Goal: Information Seeking & Learning: Check status

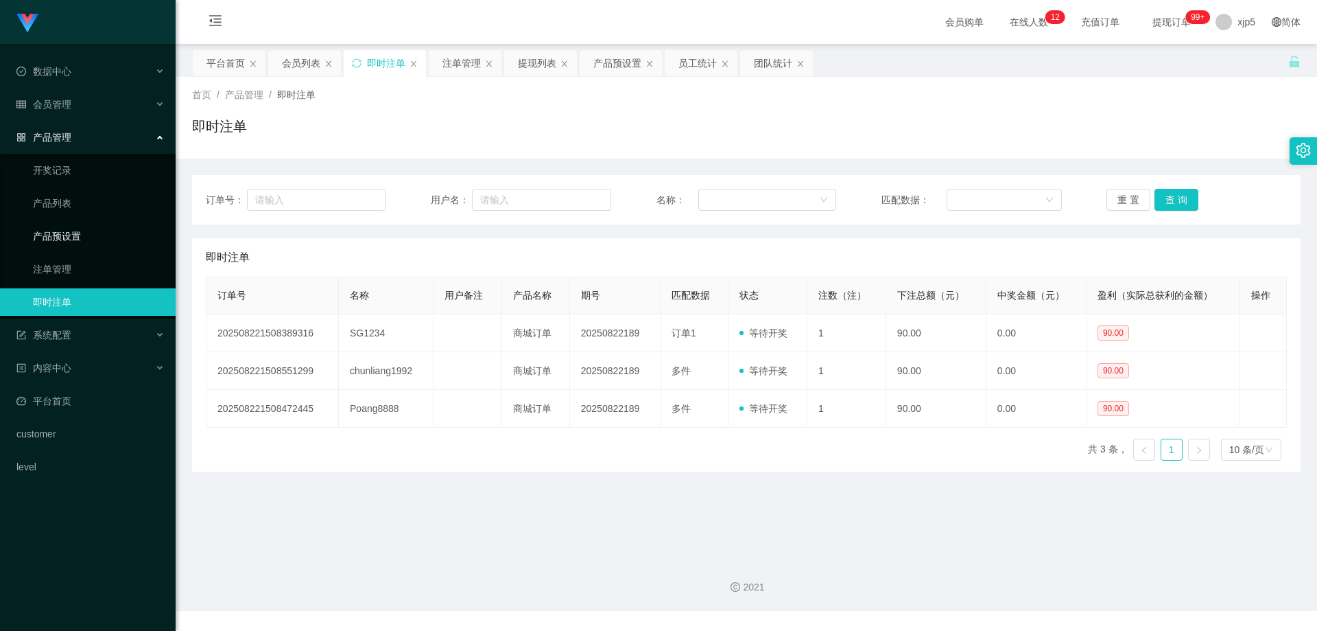
click at [101, 236] on link "产品预设置" at bounding box center [99, 235] width 132 height 27
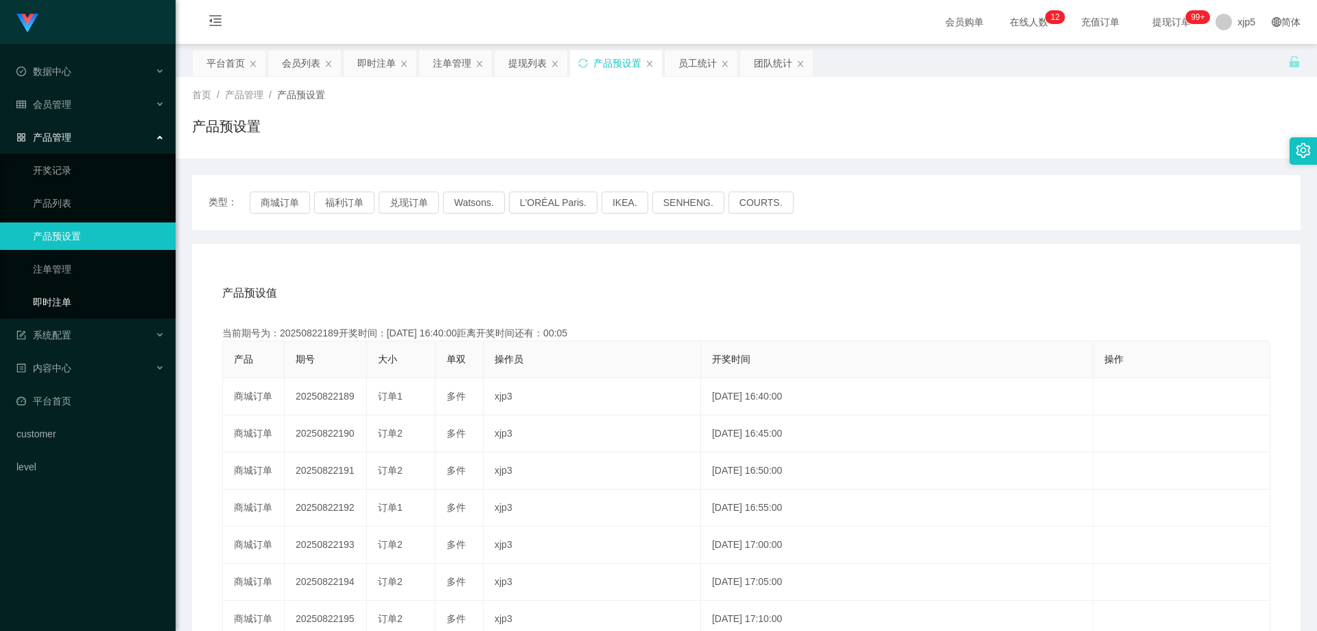
click at [84, 301] on link "即时注单" at bounding box center [99, 301] width 132 height 27
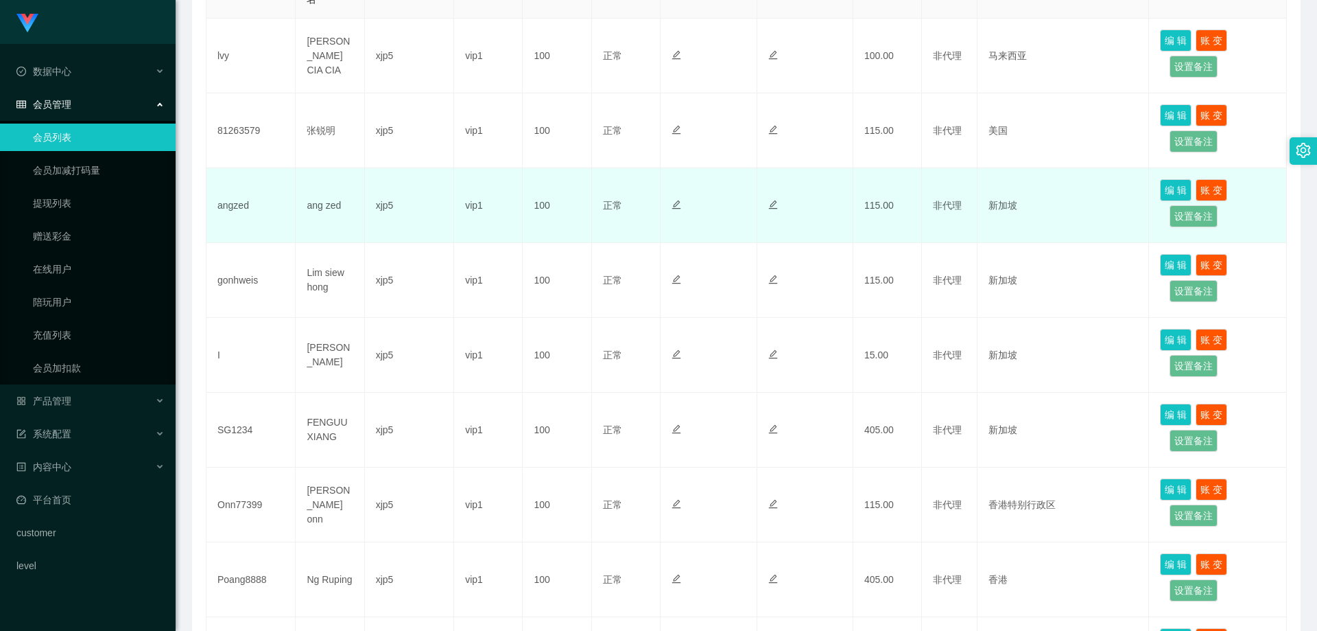
scroll to position [274, 0]
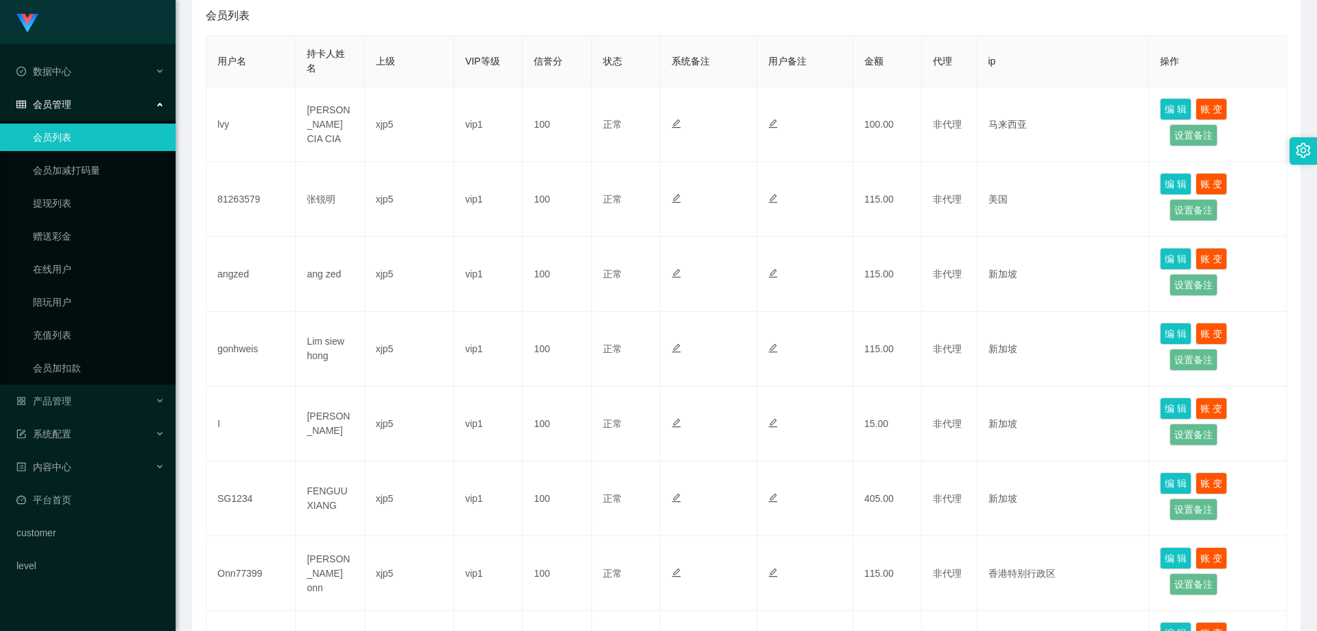
click at [54, 130] on link "会员列表" at bounding box center [99, 137] width 132 height 27
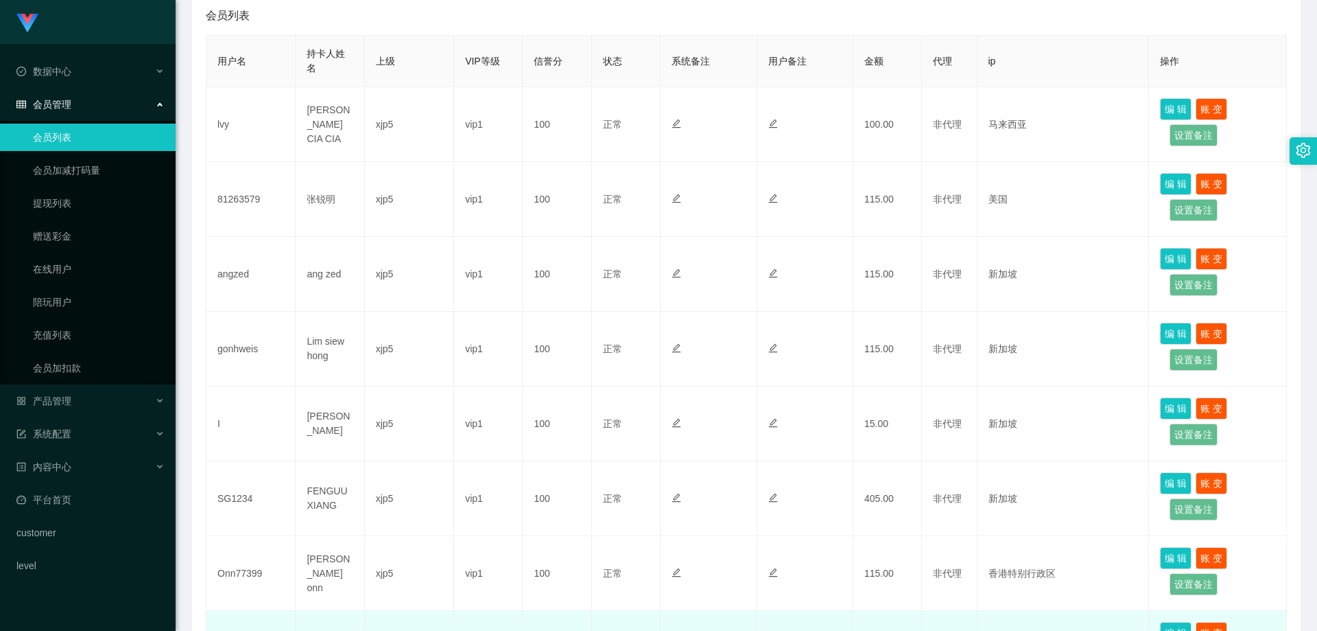
scroll to position [587, 0]
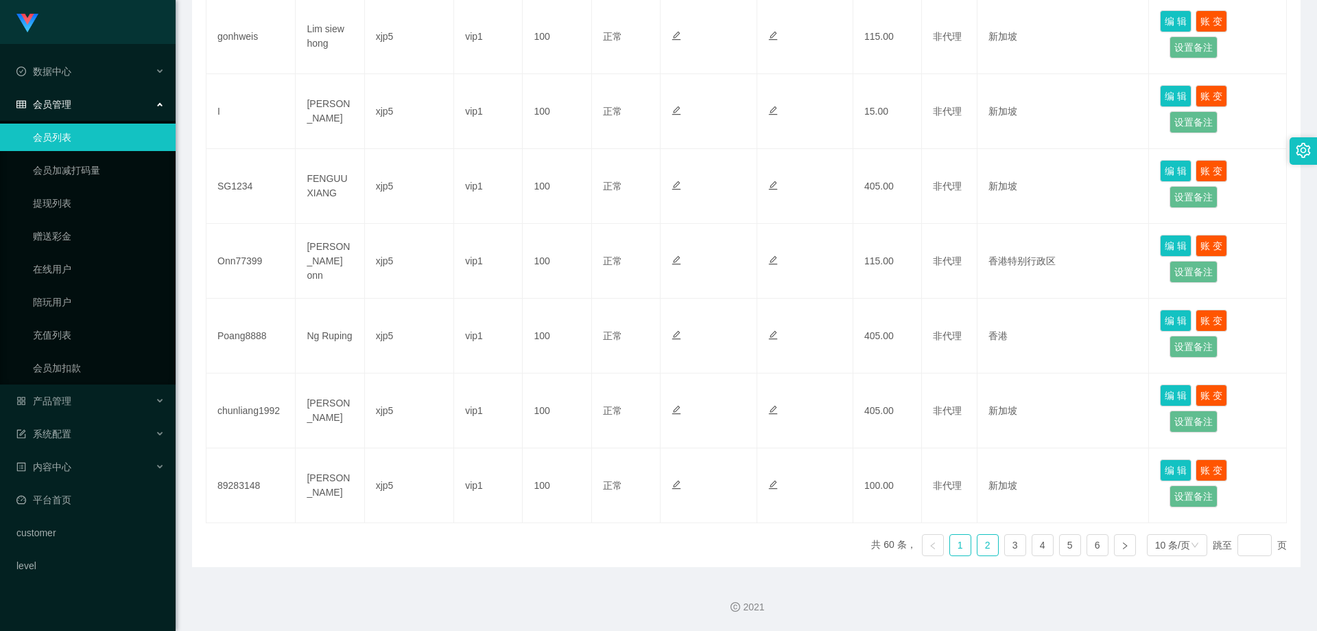
click at [989, 544] on link "2" at bounding box center [988, 544] width 21 height 21
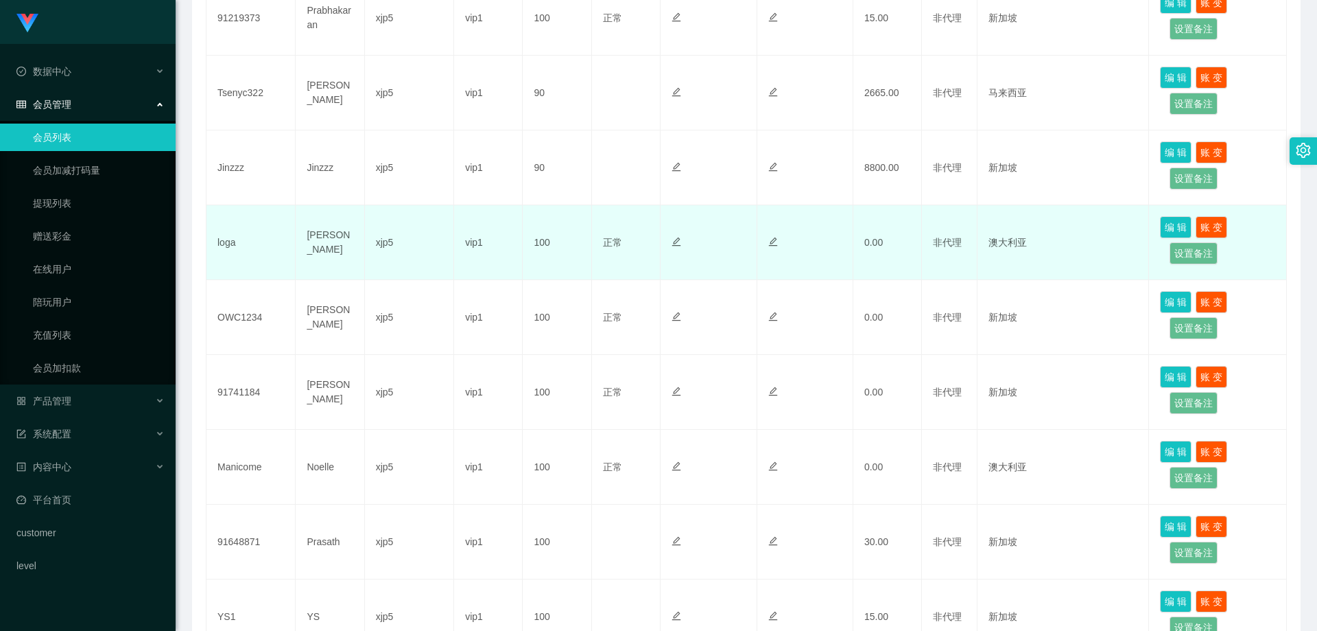
scroll to position [312, 0]
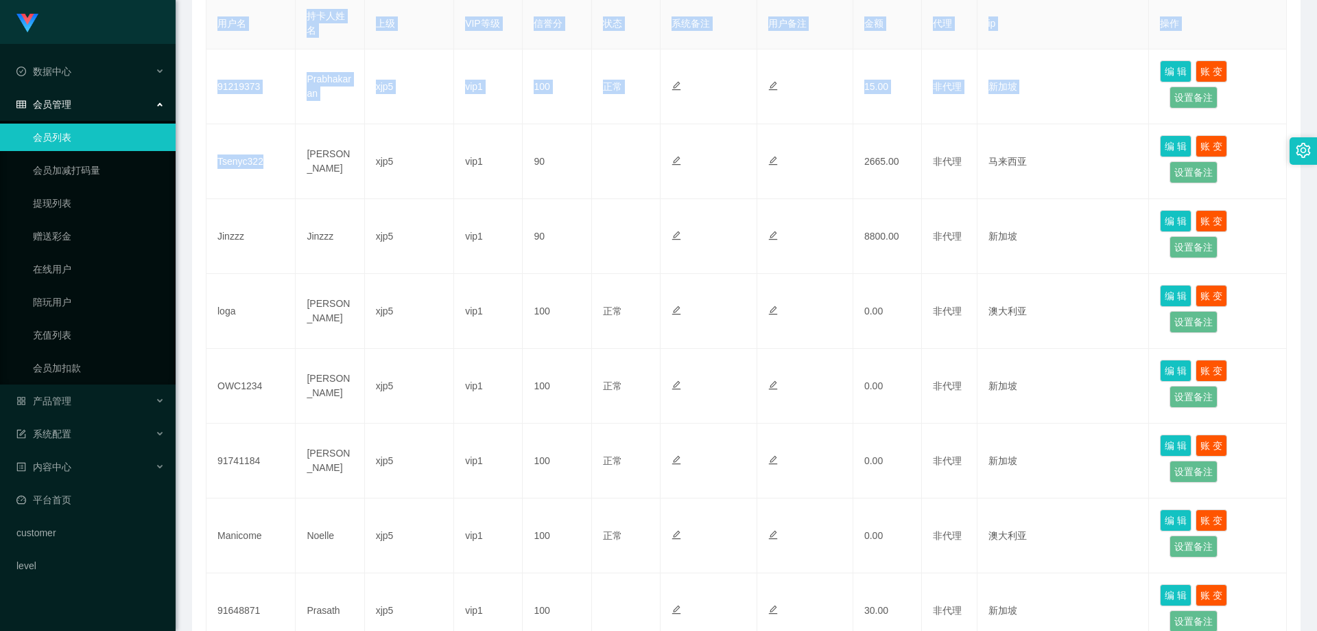
drag, startPoint x: 245, startPoint y: 158, endPoint x: 204, endPoint y: 159, distance: 41.2
click at [204, 159] on div "会员列表 用户名 持卡人姓名 上级 VIP等级 信誉分 状态 系统备注 用户备注 金额 代理 ip 操作 91219373 Prabhakaran xjp5 …" at bounding box center [746, 400] width 1109 height 882
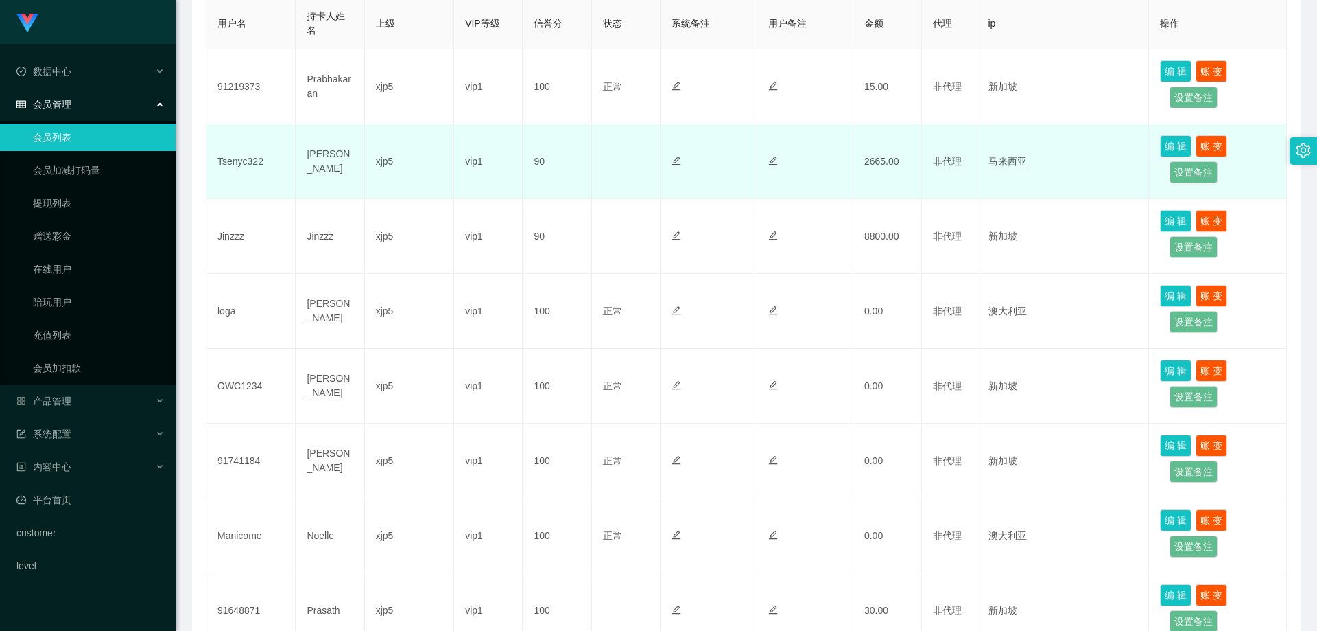
click at [401, 176] on td "xjp5" at bounding box center [409, 161] width 89 height 75
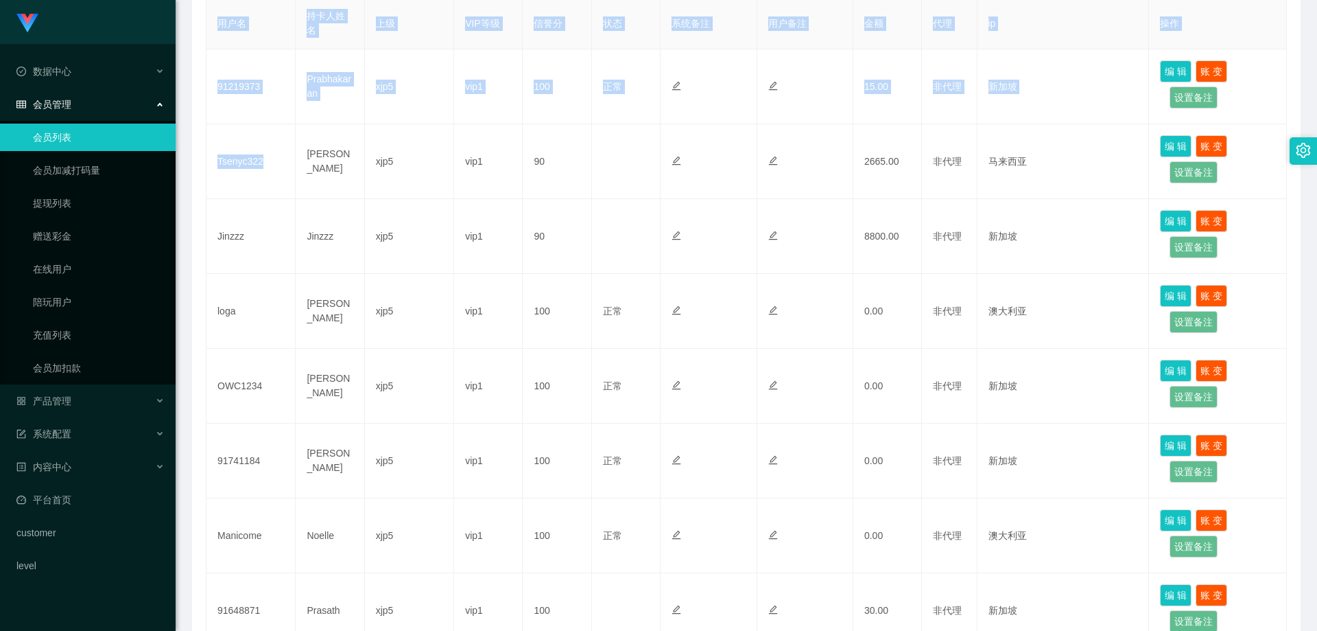
drag, startPoint x: 271, startPoint y: 167, endPoint x: 203, endPoint y: 169, distance: 68.0
click at [203, 169] on div "会员列表 用户名 持卡人姓名 上级 VIP等级 信誉分 状态 系统备注 用户备注 金额 代理 ip 操作 91219373 Prabhakaran xjp5 …" at bounding box center [746, 400] width 1109 height 882
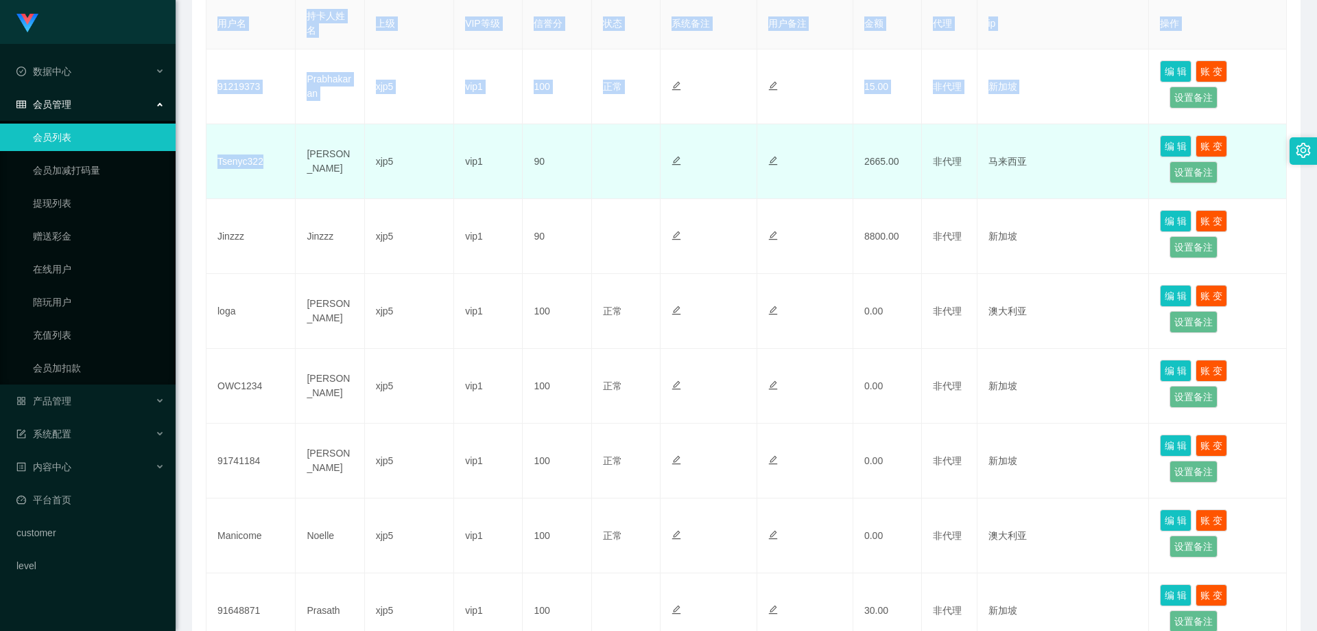
drag, startPoint x: 207, startPoint y: 169, endPoint x: 249, endPoint y: 165, distance: 42.7
click at [207, 169] on td "Tsenyc322" at bounding box center [251, 161] width 89 height 75
click at [258, 160] on td "Tsenyc322" at bounding box center [251, 161] width 89 height 75
drag, startPoint x: 256, startPoint y: 167, endPoint x: 219, endPoint y: 168, distance: 37.1
click at [219, 168] on td "Tsenyc322" at bounding box center [251, 161] width 89 height 75
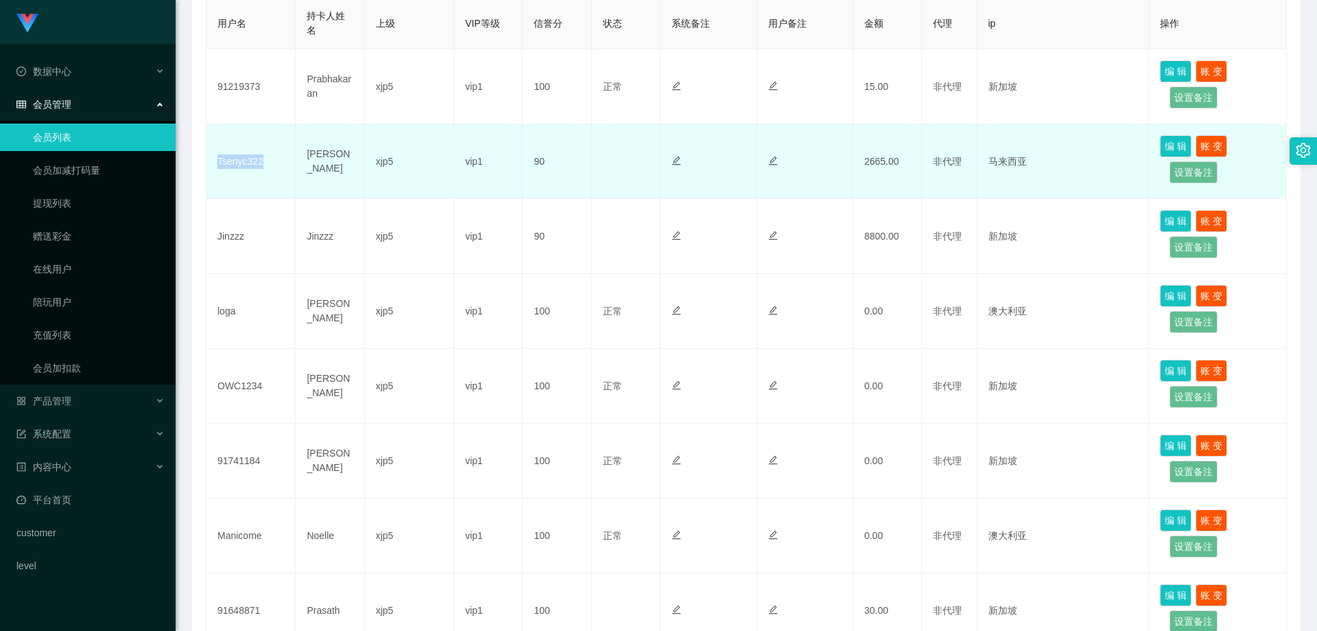
copy td "Tsenyc322"
click at [1175, 145] on button "编 辑" at bounding box center [1176, 146] width 32 height 22
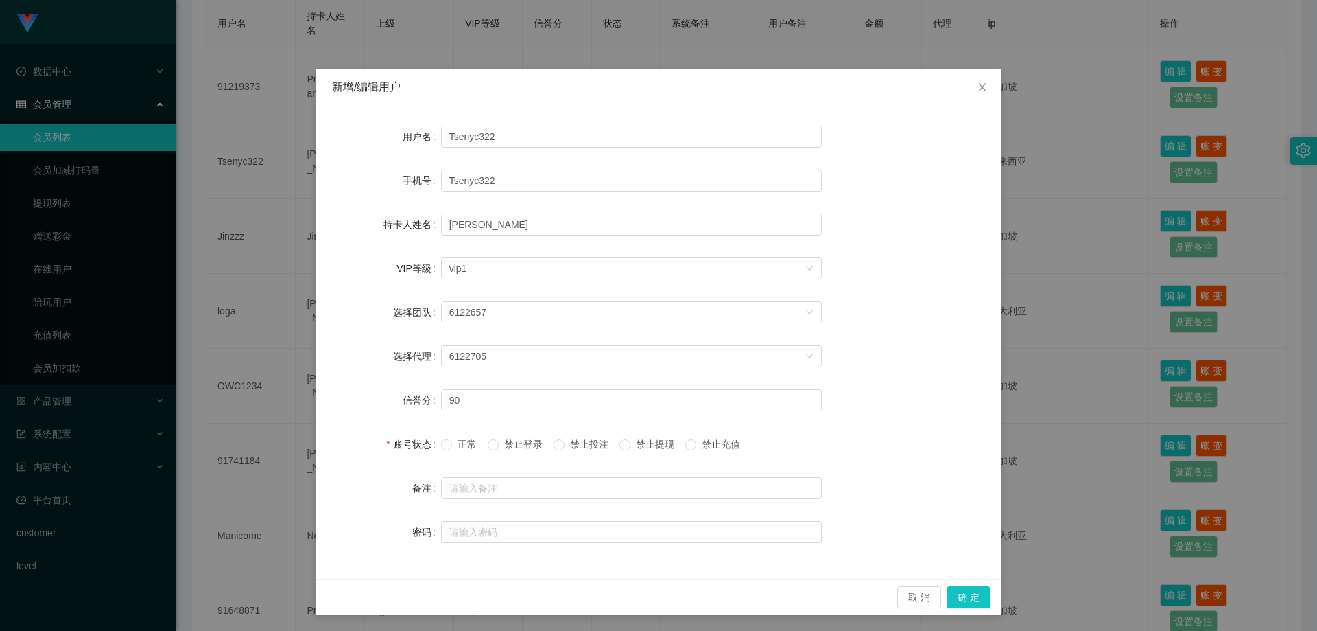
click at [973, 584] on div "取 消 确 定" at bounding box center [659, 596] width 686 height 36
click at [973, 591] on button "确 定" at bounding box center [969, 597] width 44 height 22
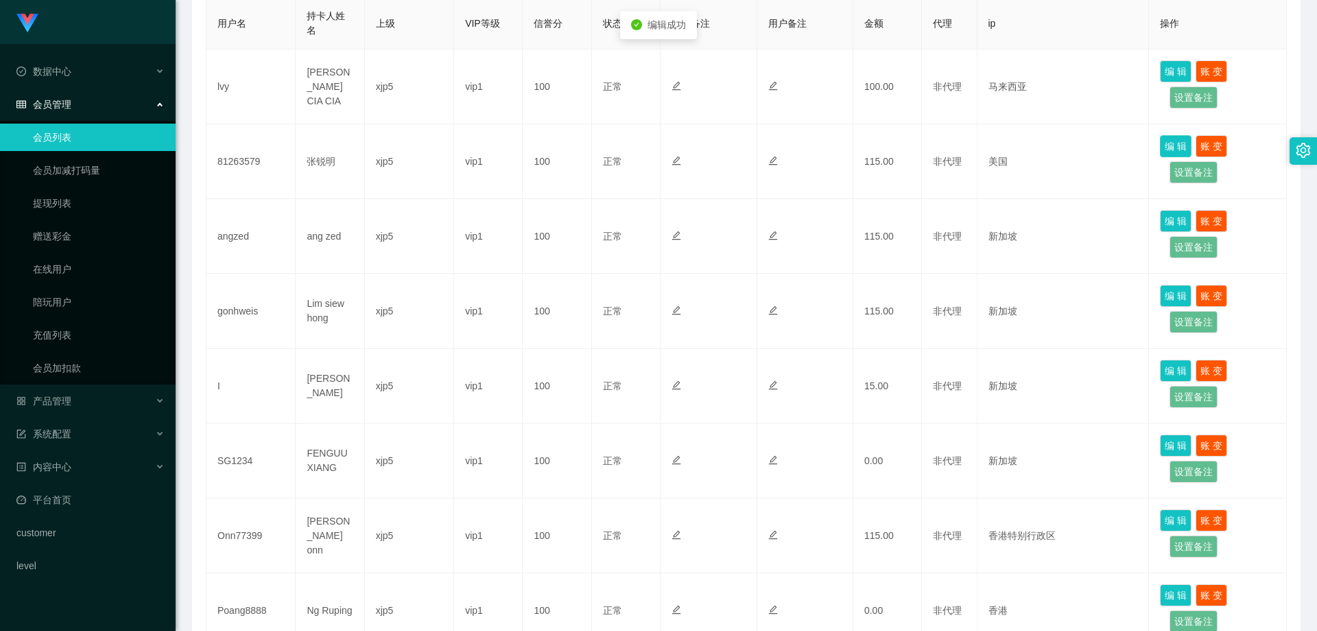
scroll to position [587, 0]
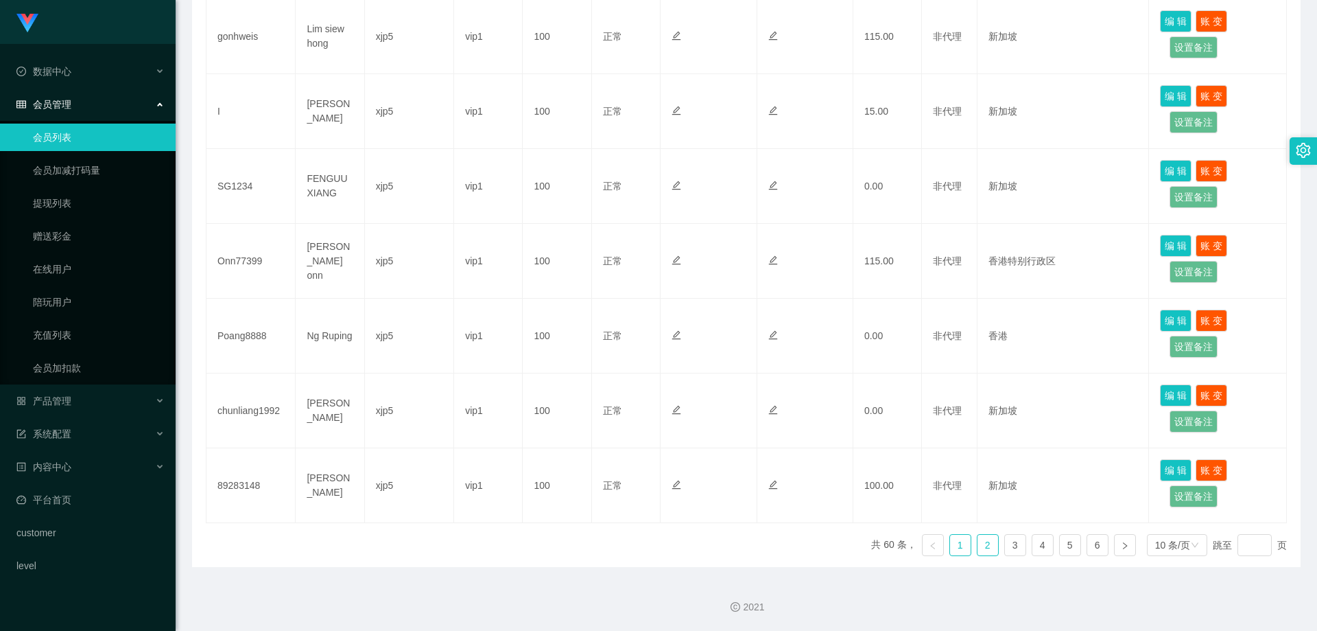
click at [985, 538] on link "2" at bounding box center [988, 544] width 21 height 21
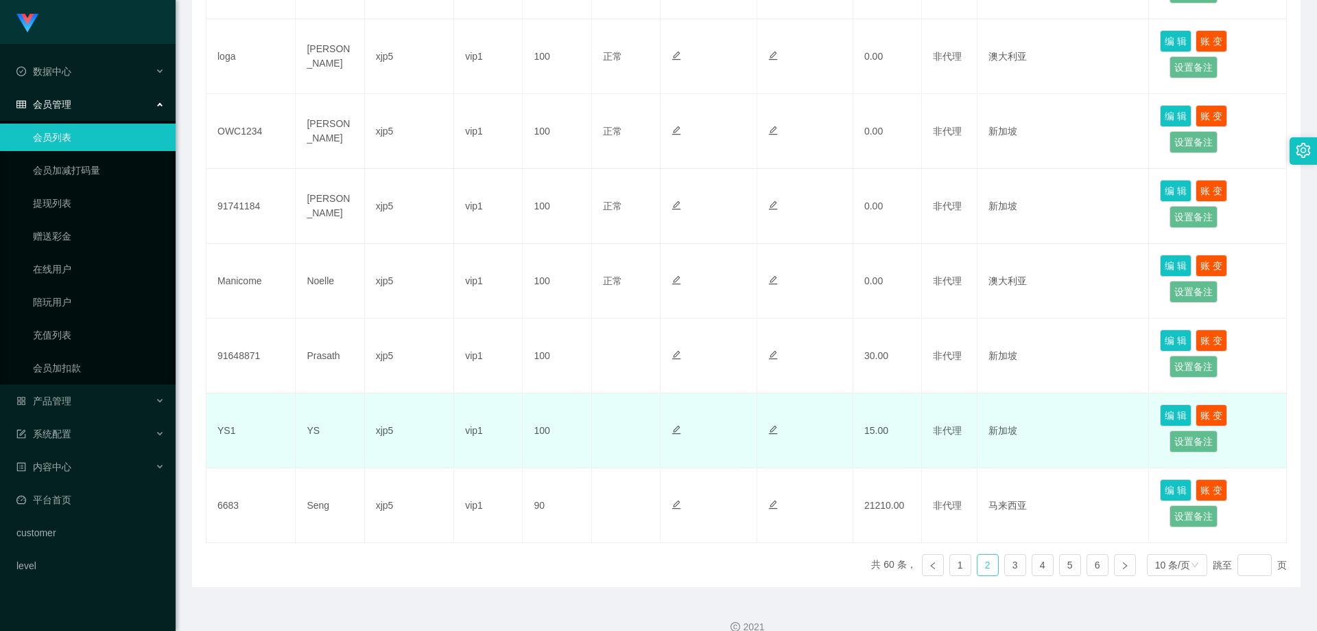
scroll to position [175, 0]
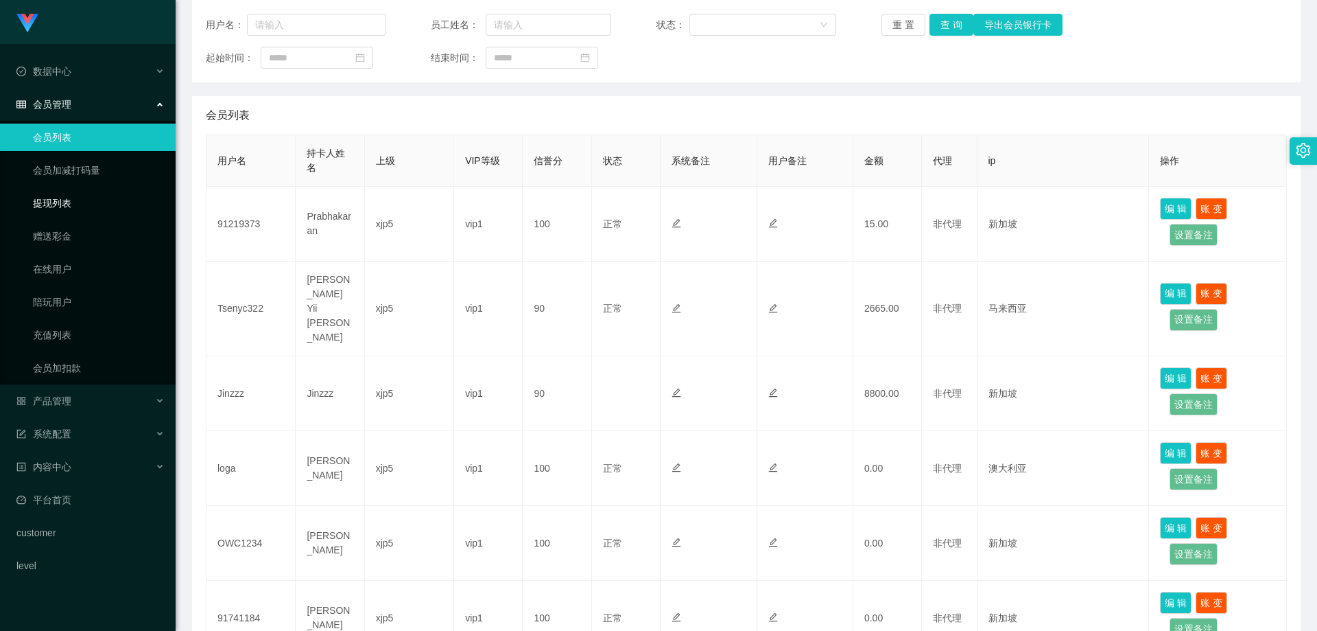
click at [59, 209] on link "提现列表" at bounding box center [99, 202] width 132 height 27
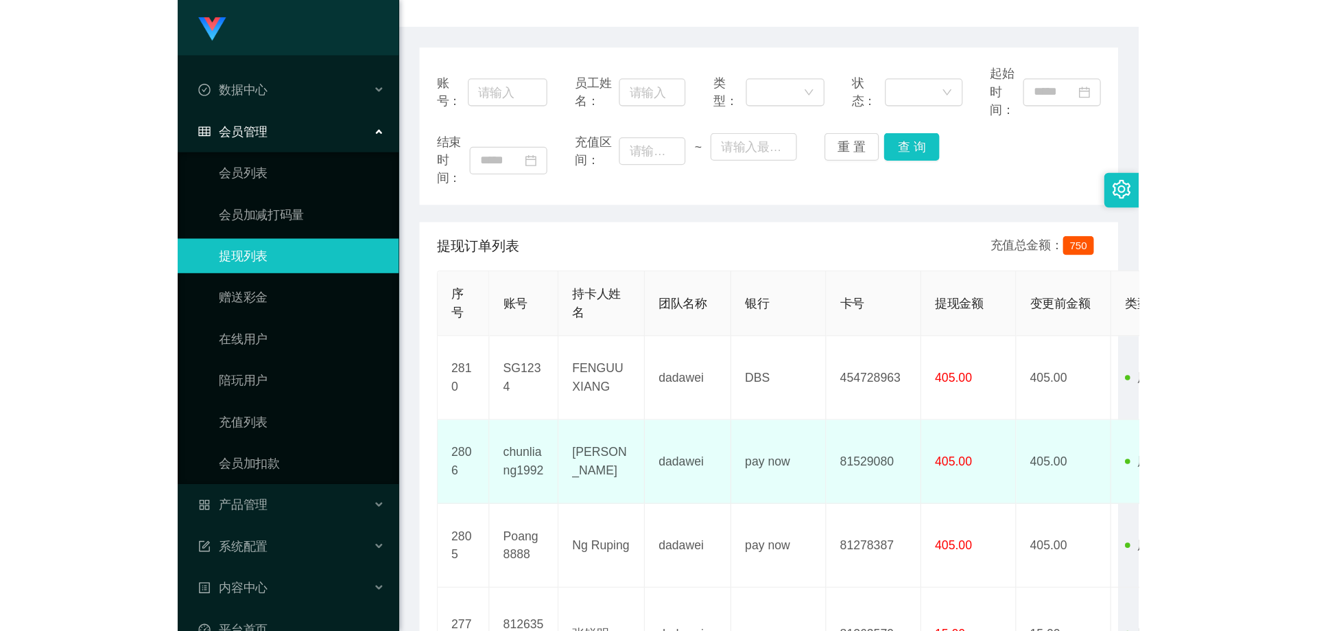
scroll to position [206, 0]
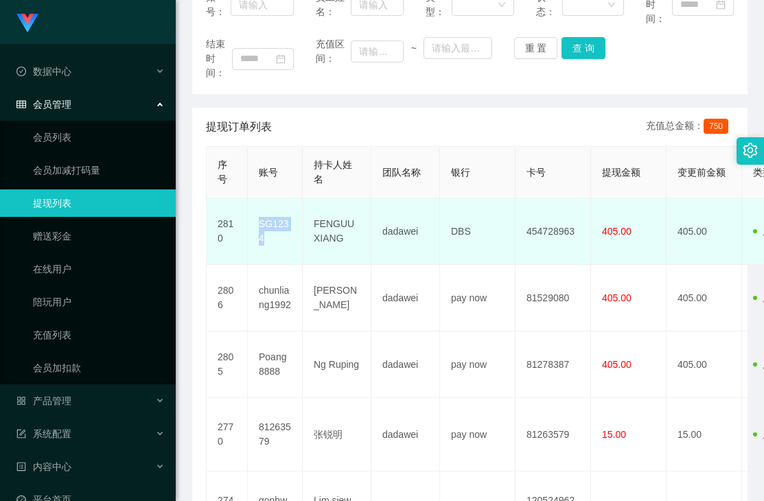
drag, startPoint x: 271, startPoint y: 246, endPoint x: 252, endPoint y: 224, distance: 28.7
click at [252, 224] on td "SG1234" at bounding box center [275, 231] width 55 height 67
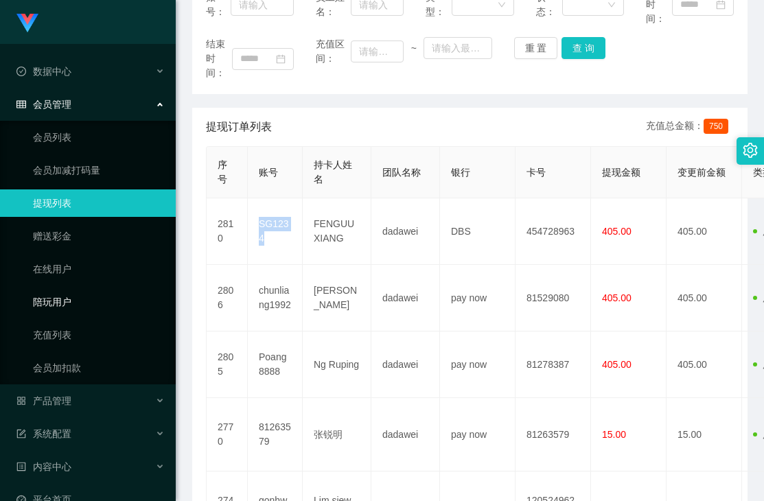
copy td "SG1234"
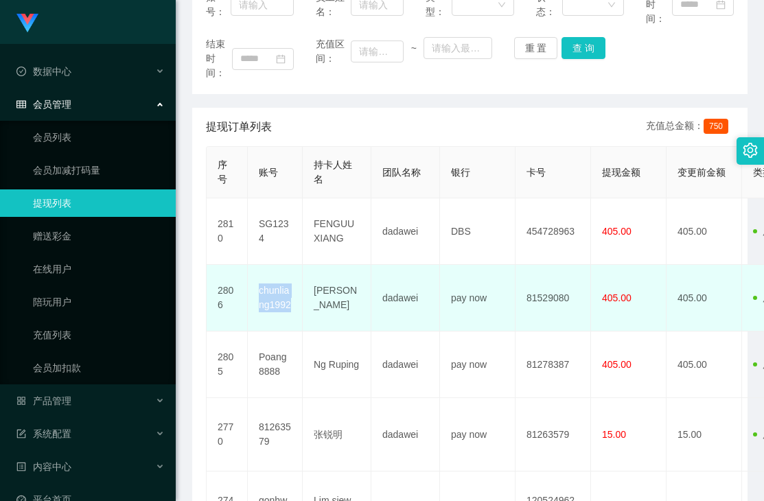
drag, startPoint x: 292, startPoint y: 305, endPoint x: 220, endPoint y: 298, distance: 73.0
click at [252, 292] on td "chunliang1992" at bounding box center [275, 298] width 55 height 67
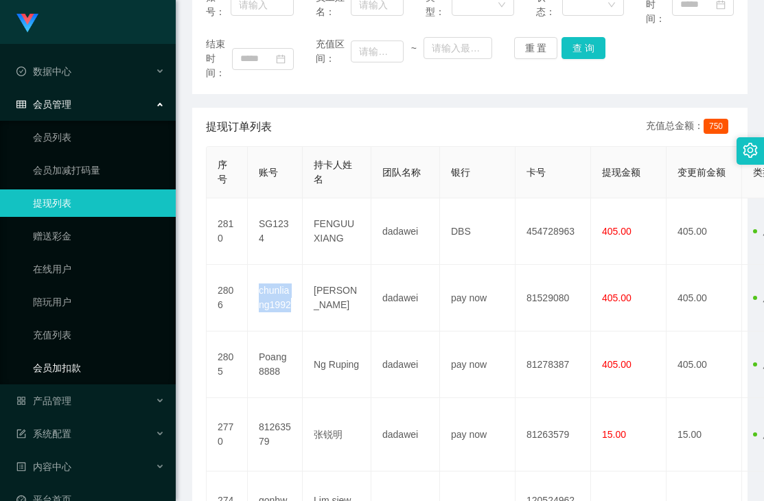
copy td "chunliang1992"
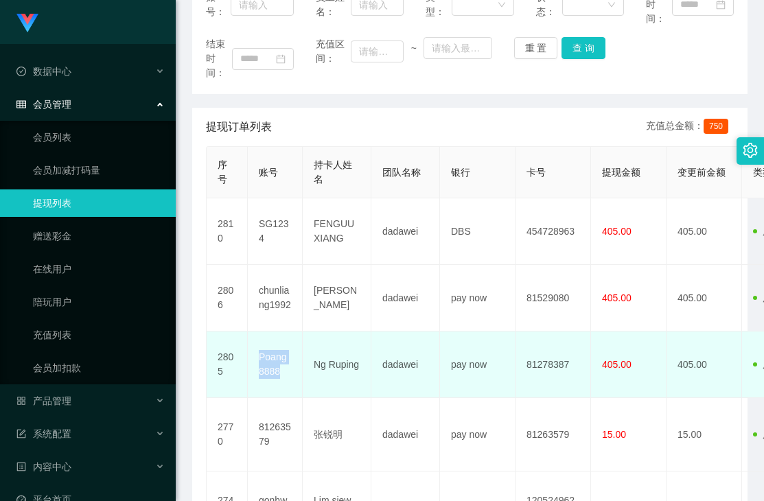
drag, startPoint x: 283, startPoint y: 374, endPoint x: 256, endPoint y: 361, distance: 29.8
click at [256, 361] on td "Poang8888" at bounding box center [275, 364] width 55 height 67
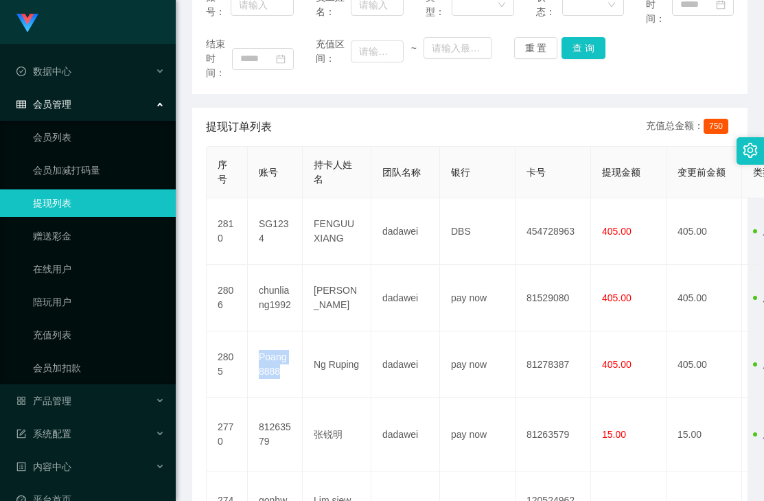
copy td "Poang8888"
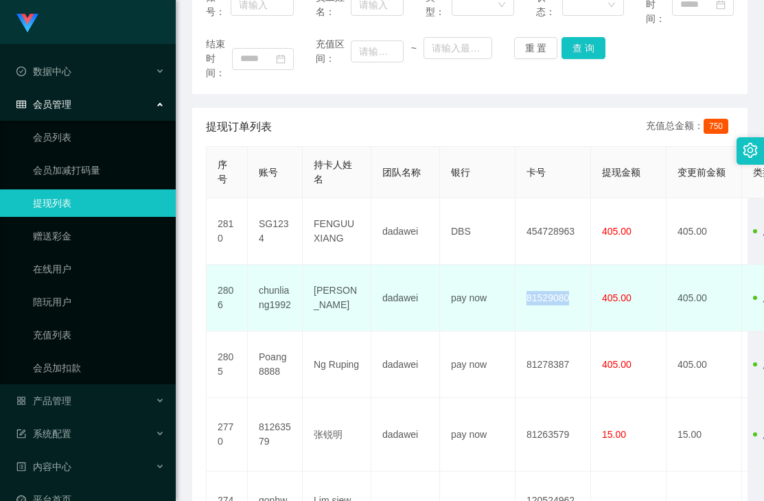
drag, startPoint x: 522, startPoint y: 302, endPoint x: 572, endPoint y: 308, distance: 49.8
click at [574, 308] on td "81529080" at bounding box center [552, 298] width 75 height 67
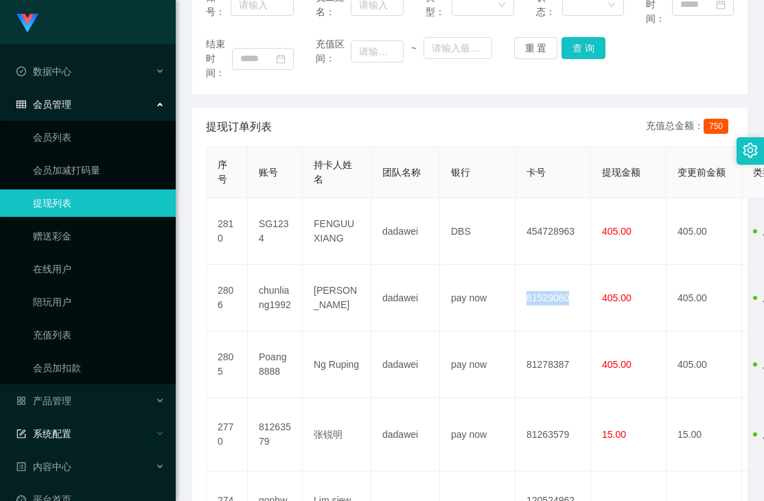
copy td "81529080"
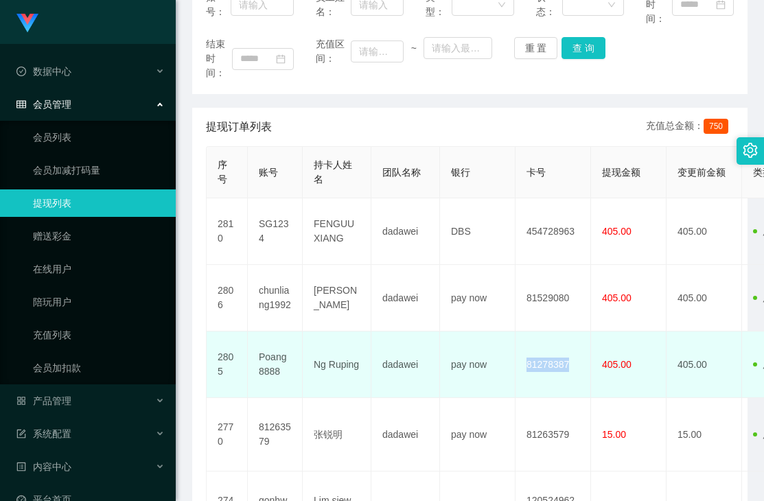
drag, startPoint x: 547, startPoint y: 367, endPoint x: 567, endPoint y: 369, distance: 20.0
click at [572, 370] on td "81278387" at bounding box center [552, 364] width 75 height 67
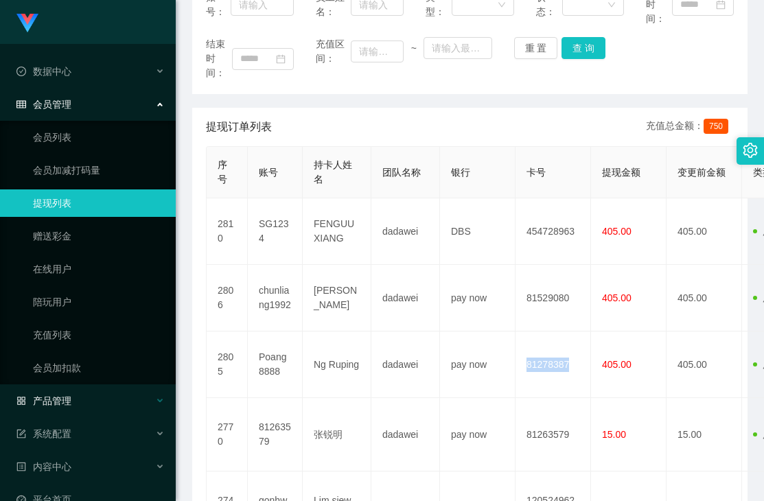
copy td "81278387"
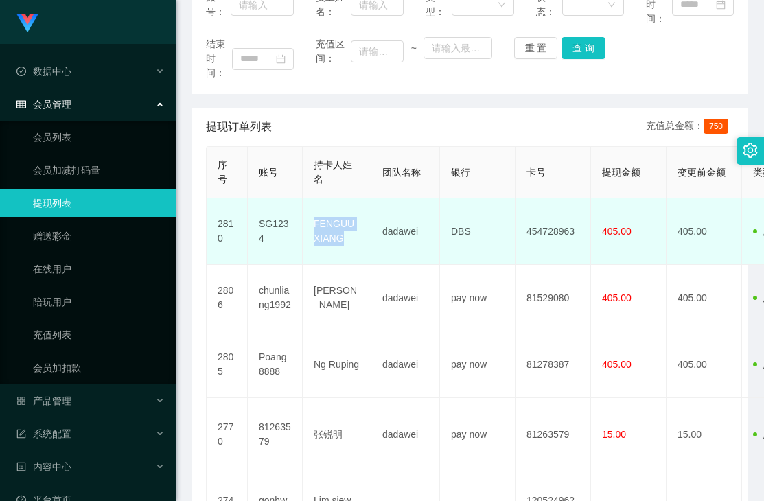
drag, startPoint x: 357, startPoint y: 243, endPoint x: 312, endPoint y: 223, distance: 49.5
click at [312, 223] on td "FENGUUXIANG" at bounding box center [337, 231] width 69 height 67
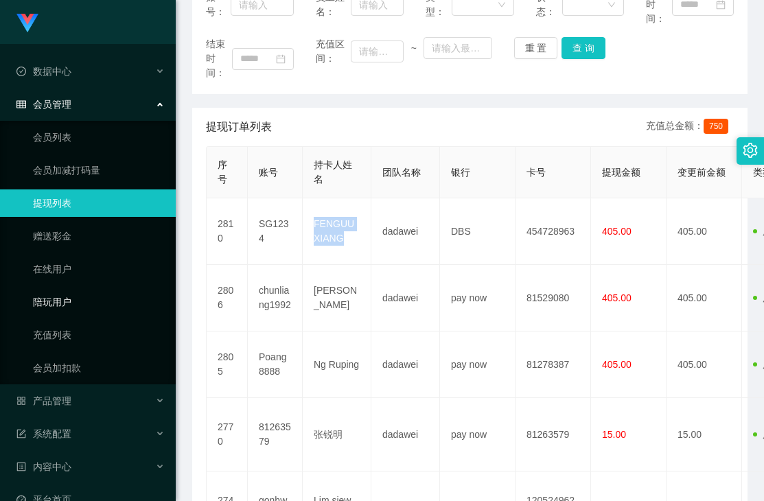
copy td "FENGUUXIANG"
drag, startPoint x: 447, startPoint y: 231, endPoint x: 162, endPoint y: 314, distance: 296.4
click at [474, 233] on td "DBS" at bounding box center [477, 231] width 75 height 67
copy td "DBS"
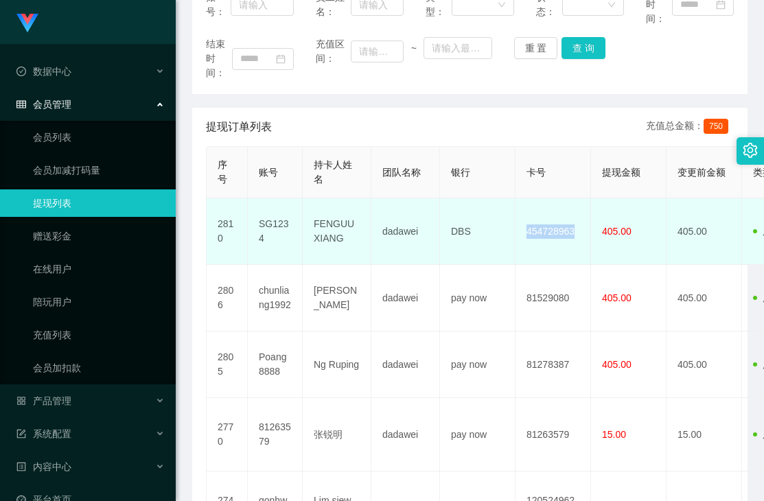
drag, startPoint x: 520, startPoint y: 233, endPoint x: 354, endPoint y: 259, distance: 168.1
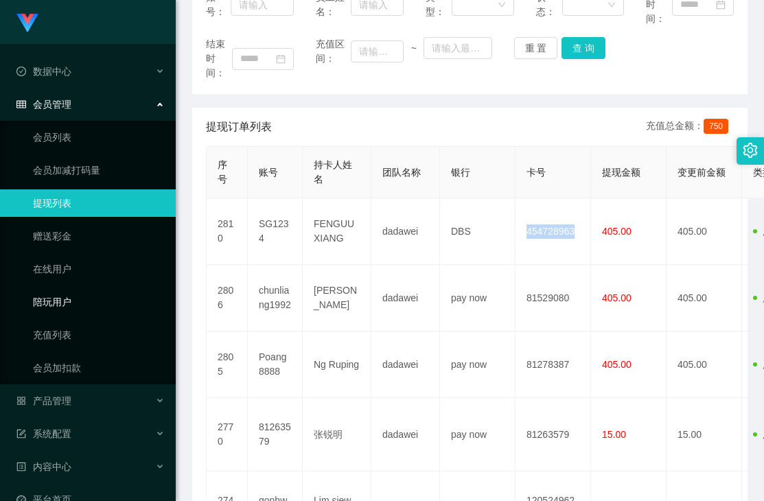
copy td "454728963"
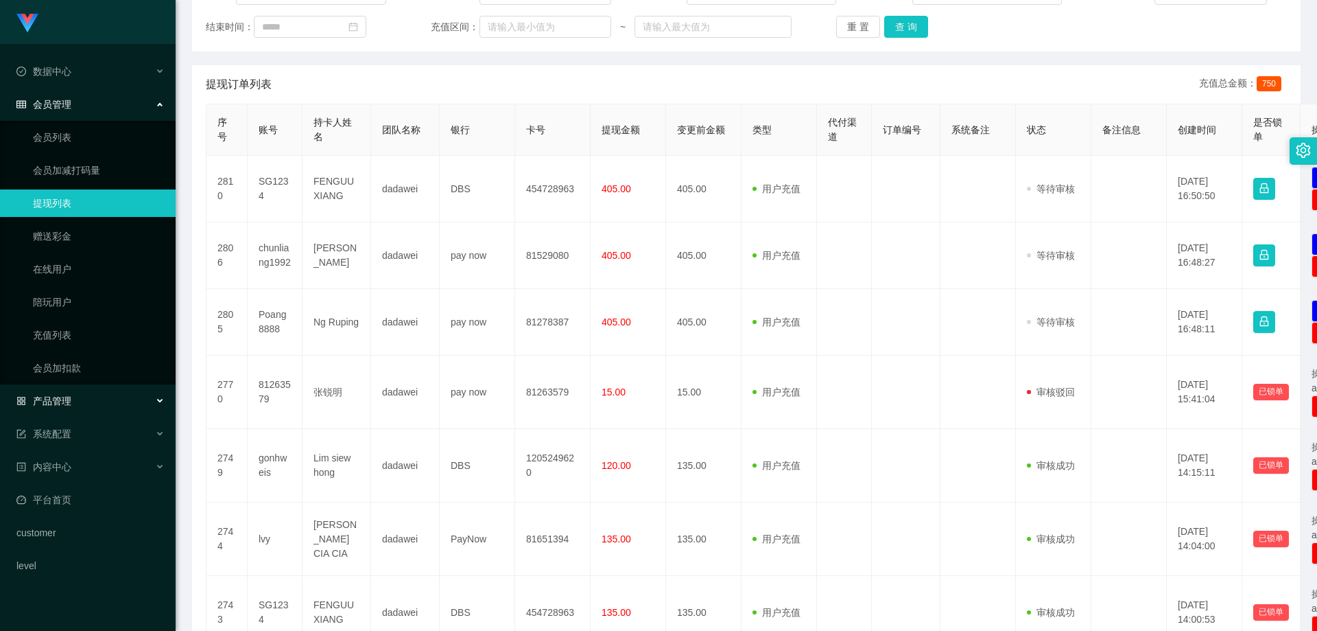
click at [81, 395] on div "产品管理" at bounding box center [88, 400] width 176 height 27
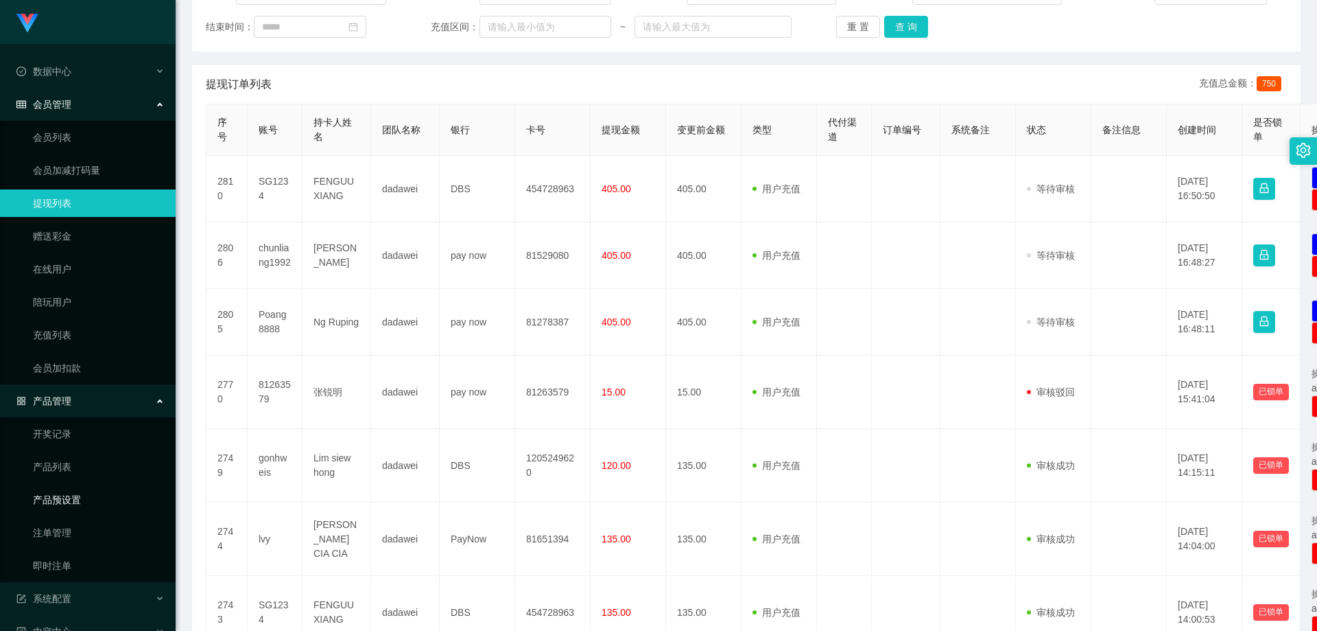
click at [96, 502] on link "产品预设置" at bounding box center [99, 499] width 132 height 27
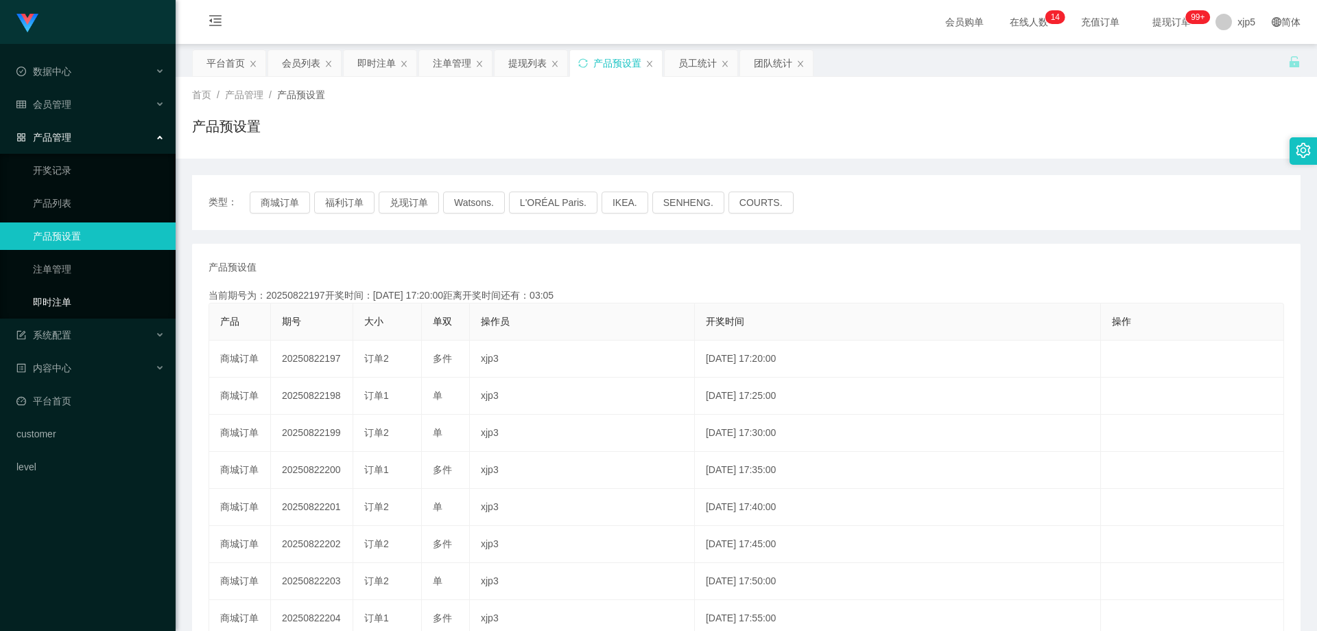
click at [91, 297] on link "即时注单" at bounding box center [99, 301] width 132 height 27
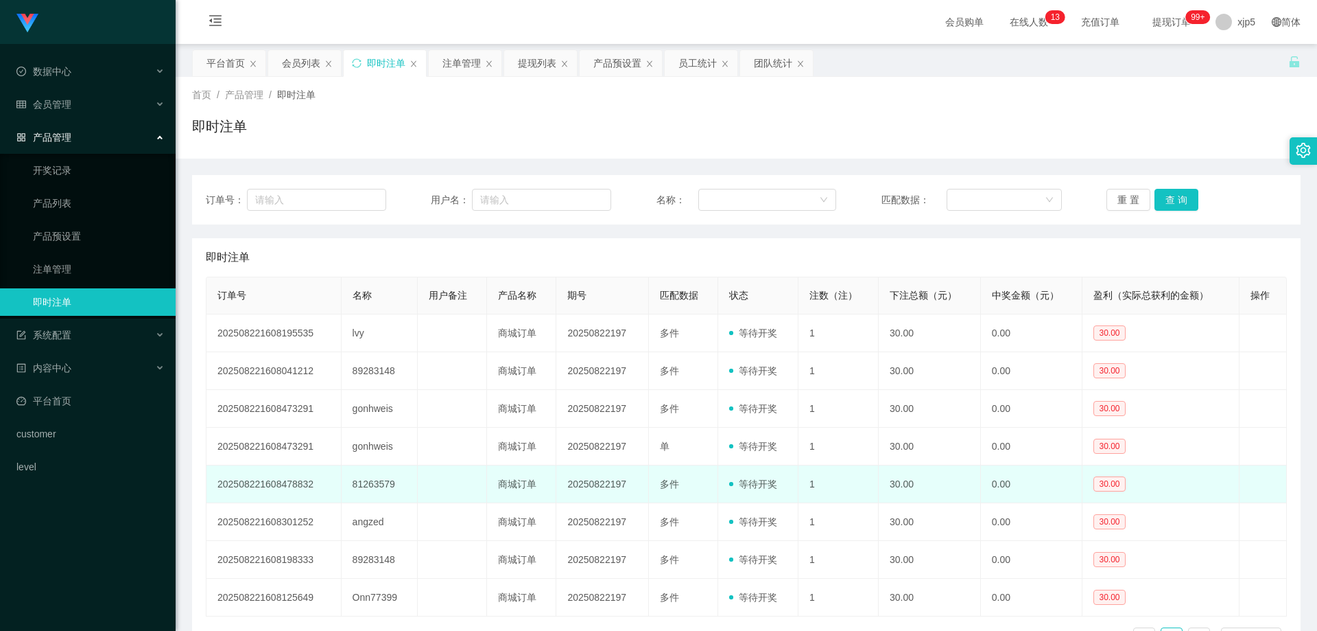
scroll to position [93, 0]
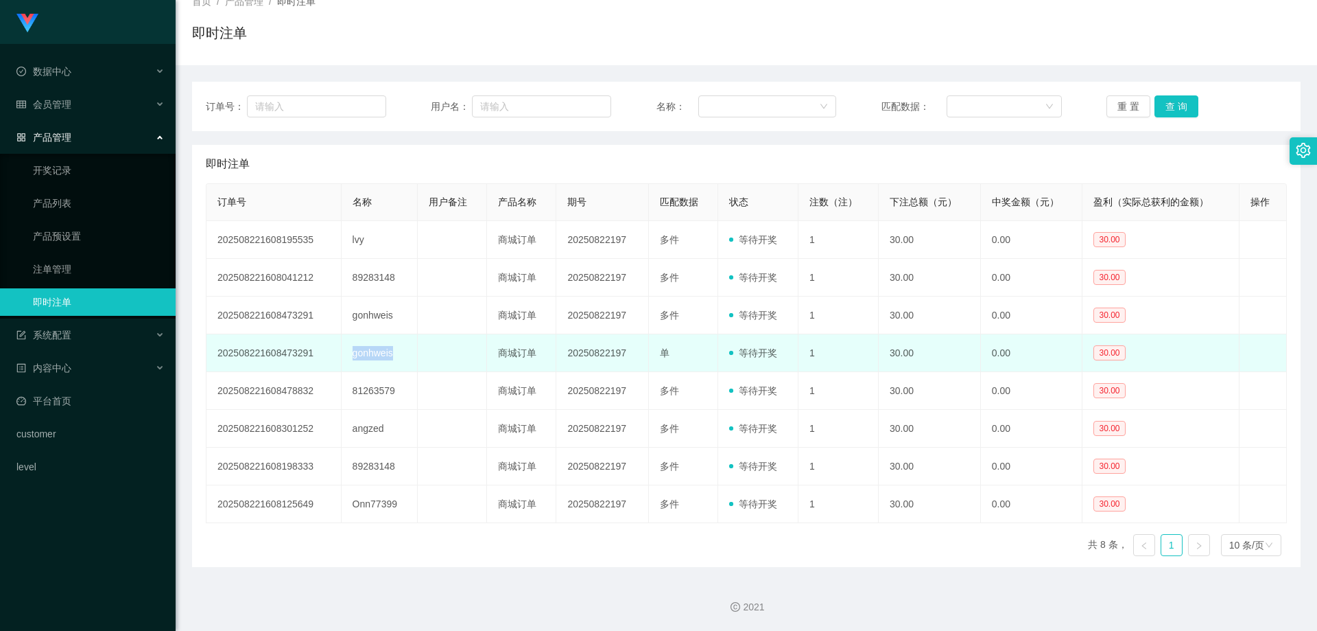
drag, startPoint x: 399, startPoint y: 351, endPoint x: 346, endPoint y: 351, distance: 52.1
click at [346, 351] on td "gonhweis" at bounding box center [380, 353] width 77 height 38
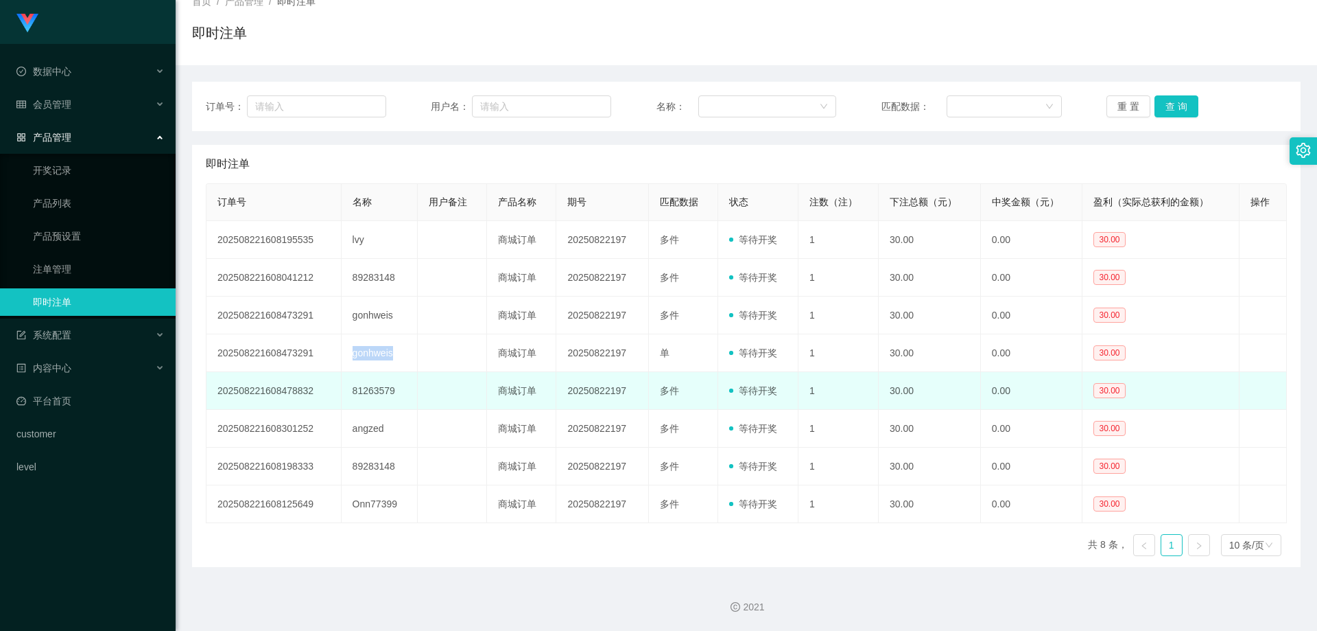
copy td "gonhweis"
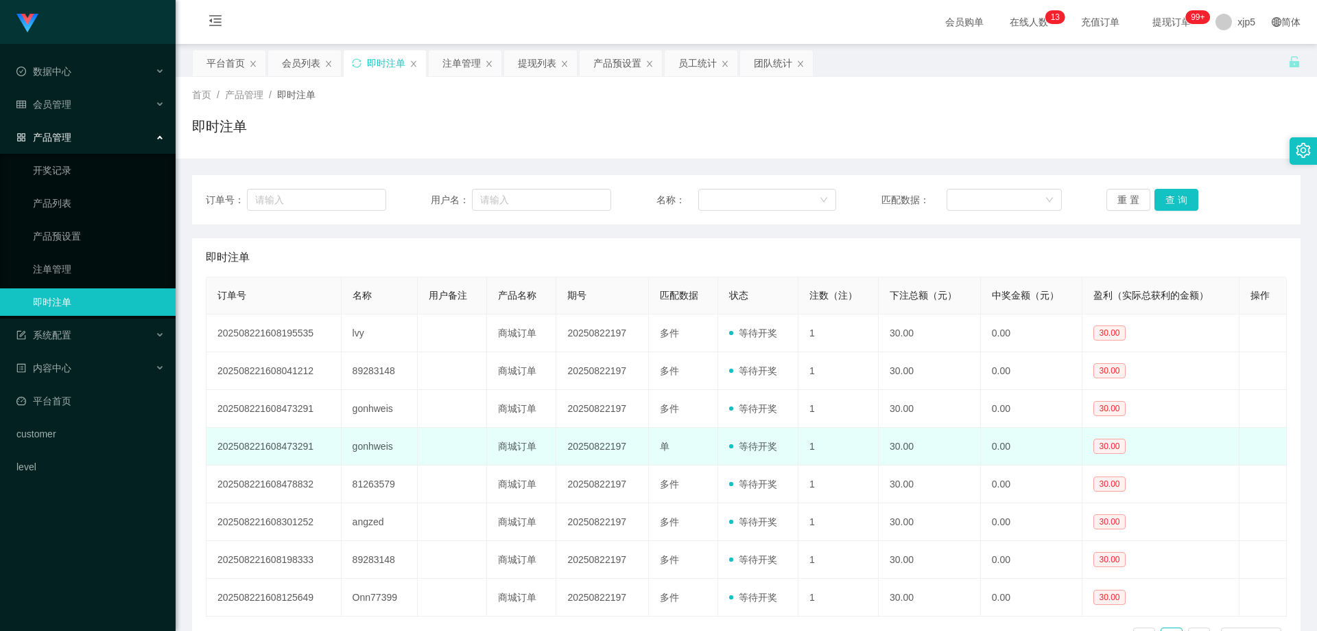
scroll to position [93, 0]
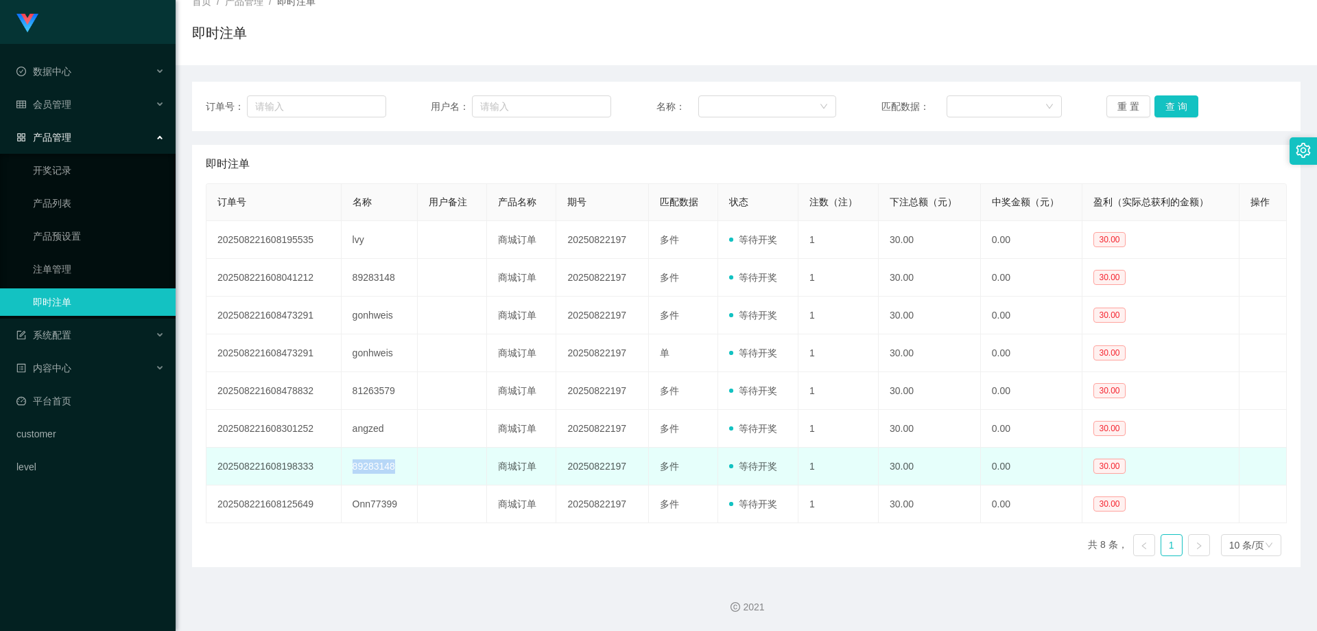
drag, startPoint x: 396, startPoint y: 468, endPoint x: 374, endPoint y: 464, distance: 22.3
click at [344, 463] on td "89283148" at bounding box center [380, 466] width 77 height 38
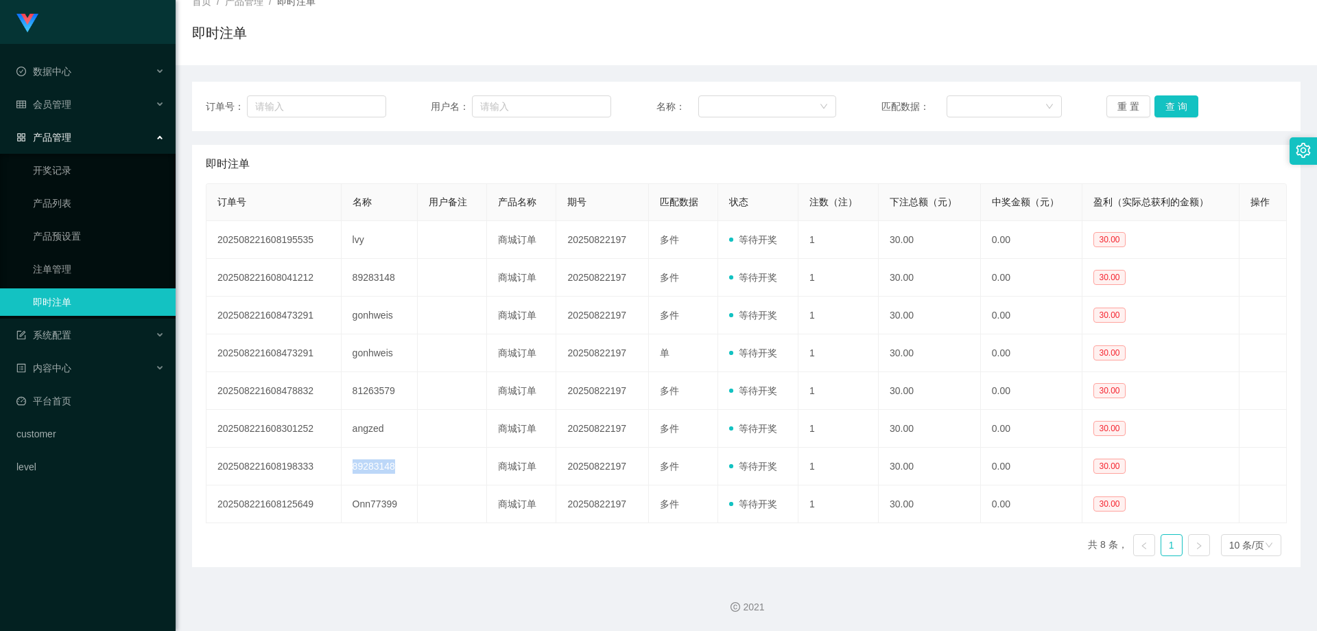
copy td "89283148"
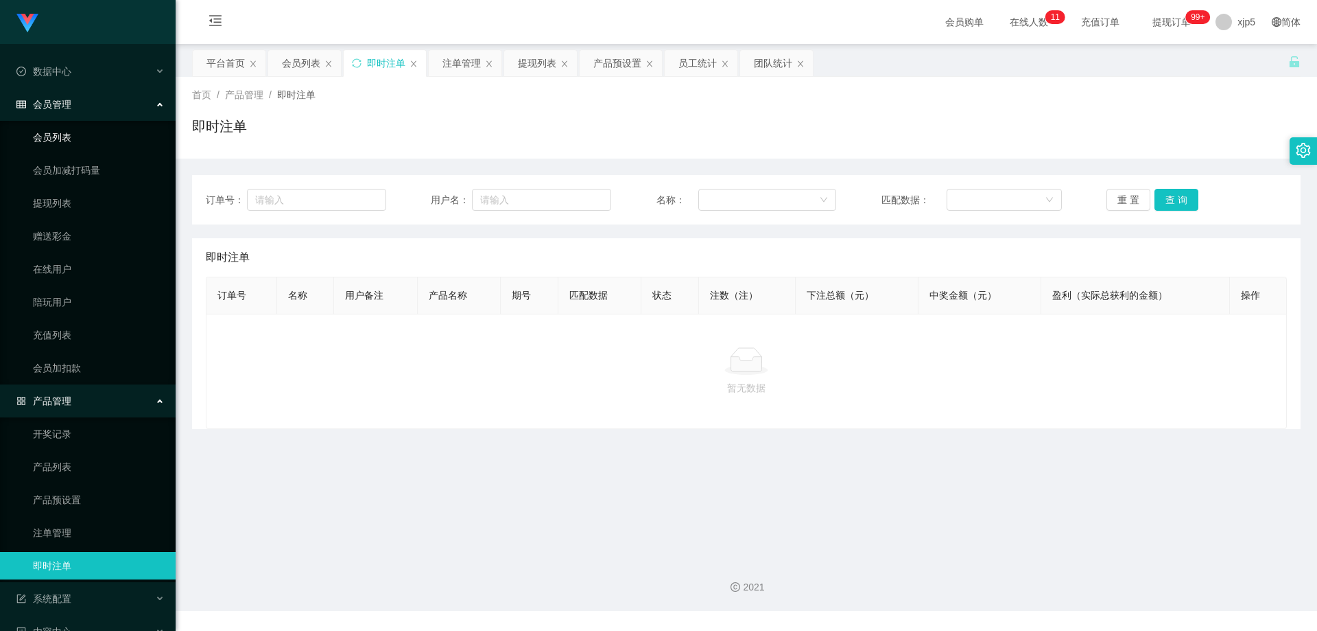
click at [76, 139] on link "会员列表" at bounding box center [99, 137] width 132 height 27
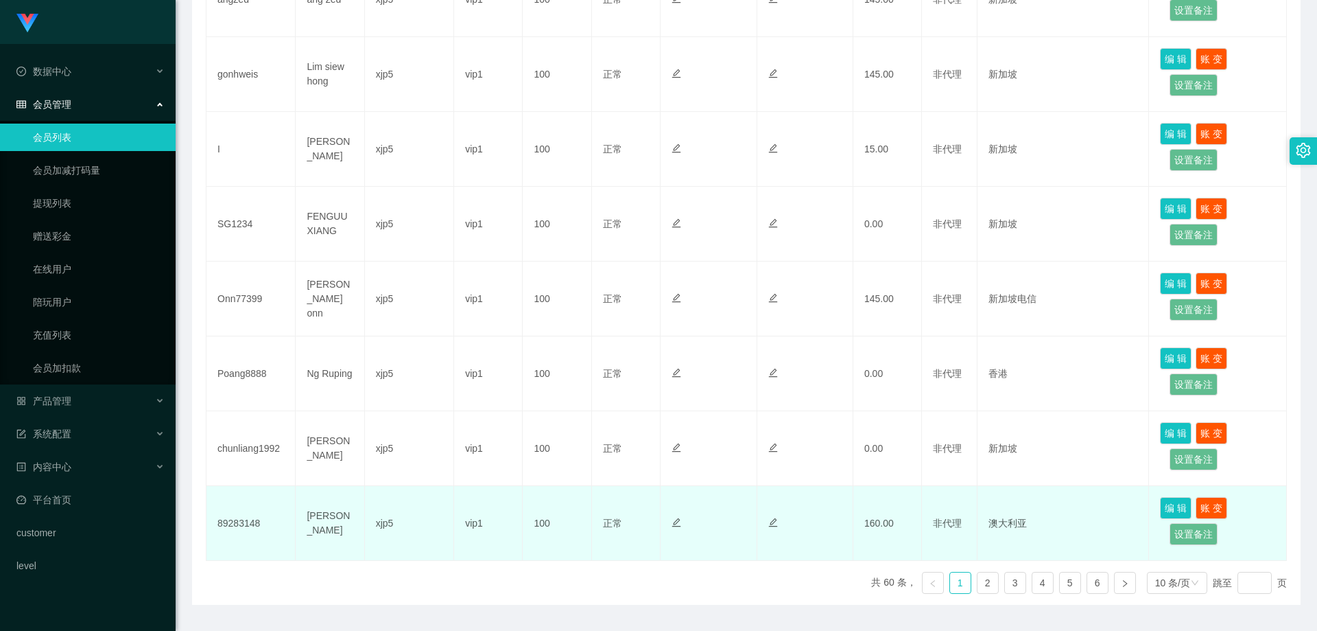
scroll to position [587, 0]
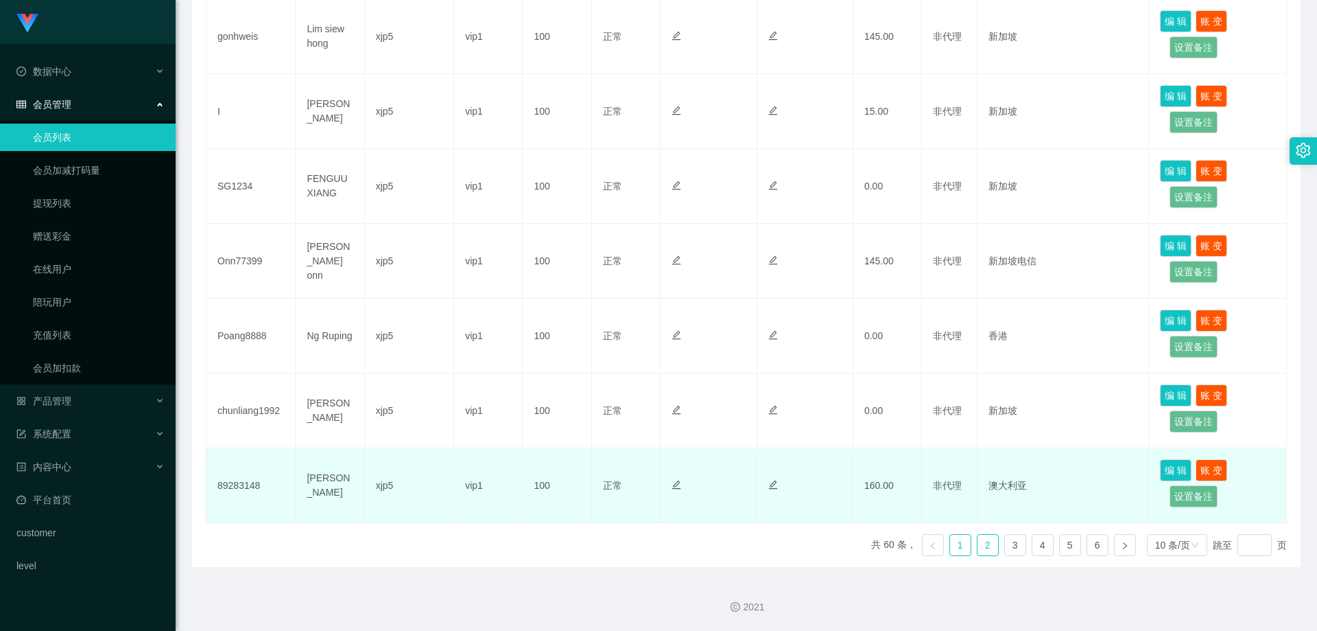
click at [978, 547] on link "2" at bounding box center [988, 544] width 21 height 21
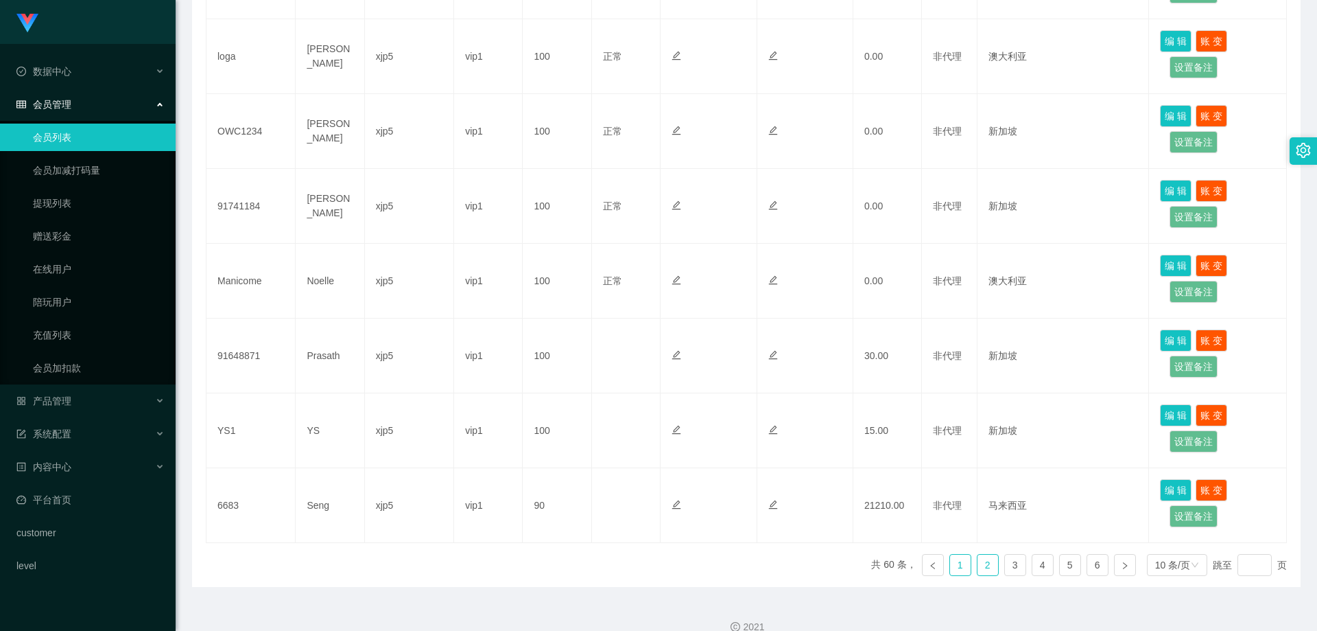
click at [950, 554] on link "1" at bounding box center [960, 564] width 21 height 21
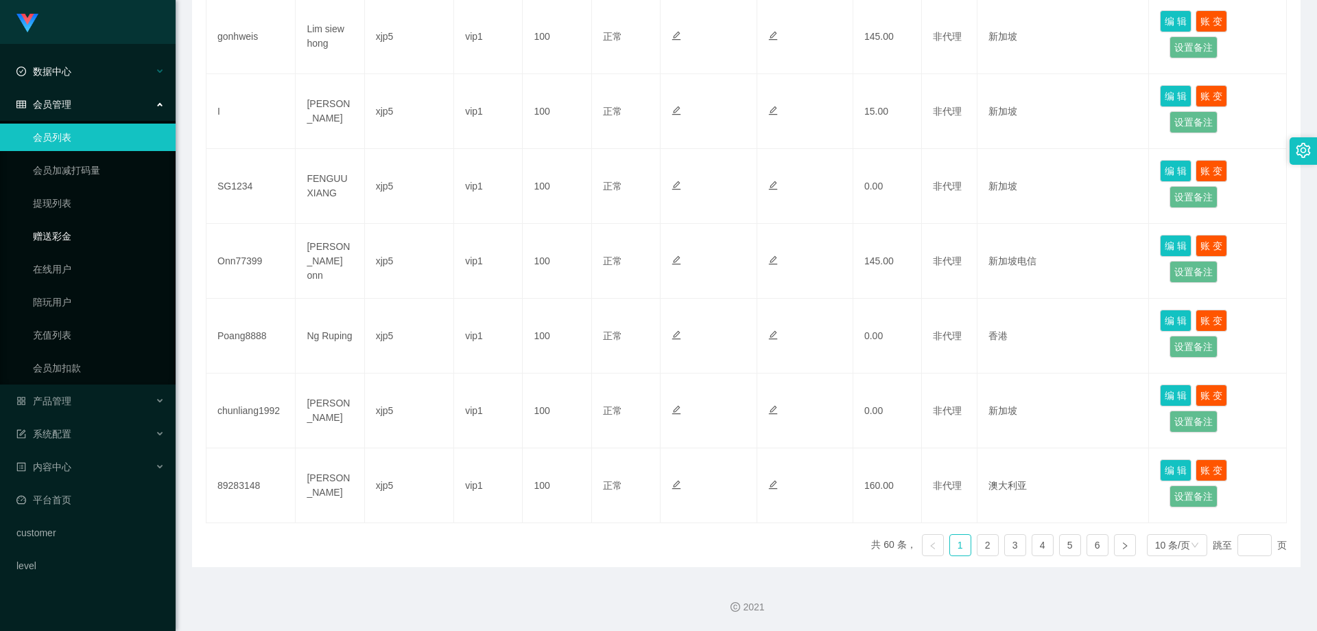
click at [65, 206] on link "提现列表" at bounding box center [99, 202] width 132 height 27
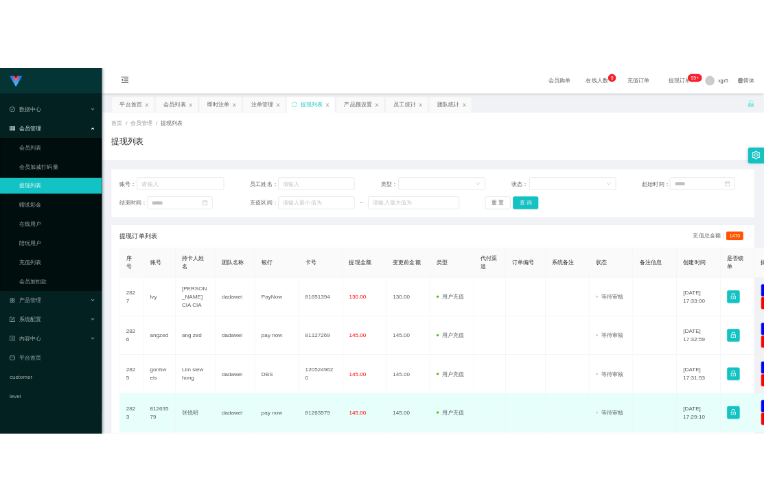
scroll to position [206, 0]
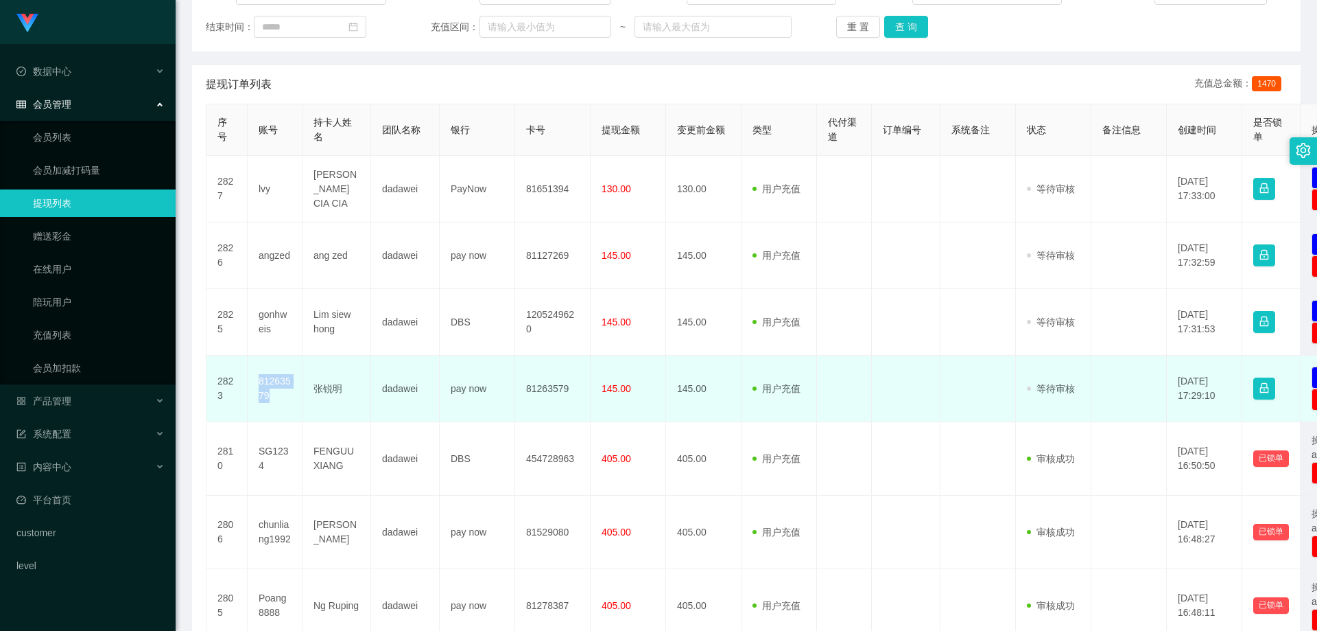
drag, startPoint x: 277, startPoint y: 397, endPoint x: 256, endPoint y: 379, distance: 27.3
click at [256, 379] on td "81263579" at bounding box center [275, 388] width 55 height 67
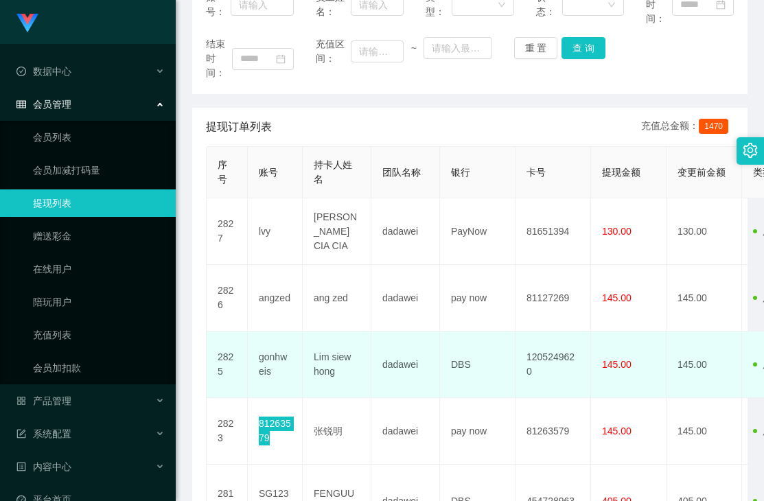
scroll to position [274, 0]
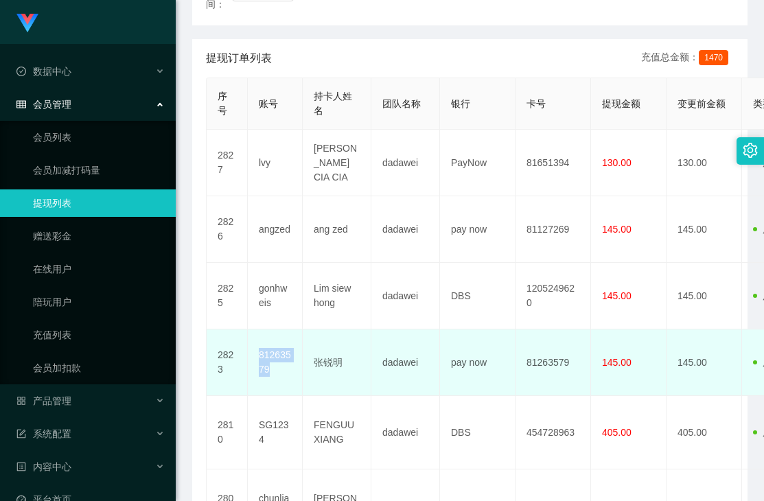
click at [284, 369] on td "81263579" at bounding box center [275, 362] width 55 height 67
drag, startPoint x: 288, startPoint y: 371, endPoint x: 256, endPoint y: 357, distance: 35.0
click at [256, 357] on td "81263579" at bounding box center [275, 362] width 55 height 67
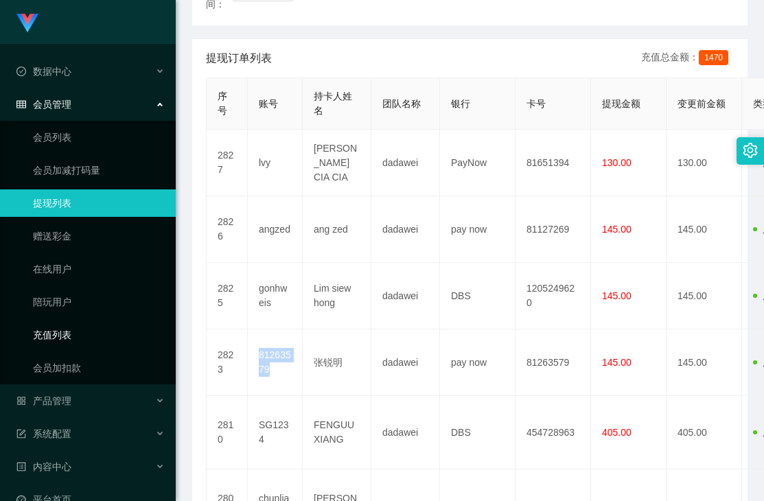
copy td "81263579"
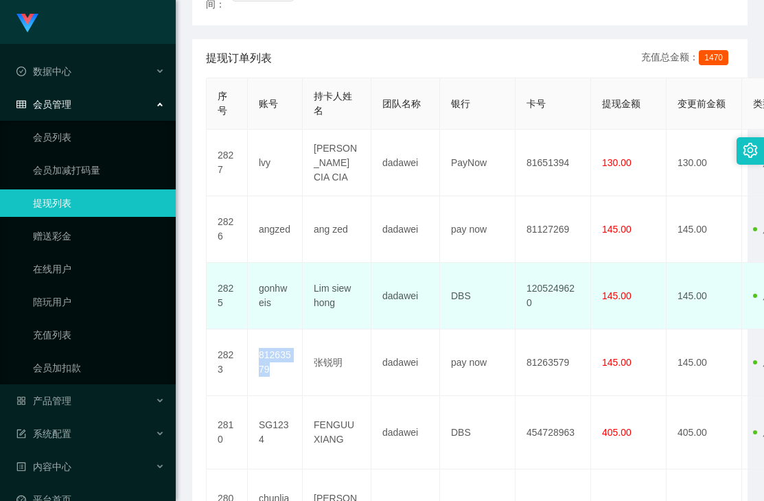
click at [285, 317] on td "gonhweis" at bounding box center [275, 296] width 55 height 67
drag, startPoint x: 259, startPoint y: 298, endPoint x: 250, endPoint y: 292, distance: 11.3
click at [250, 292] on td "gonhweis" at bounding box center [275, 296] width 55 height 67
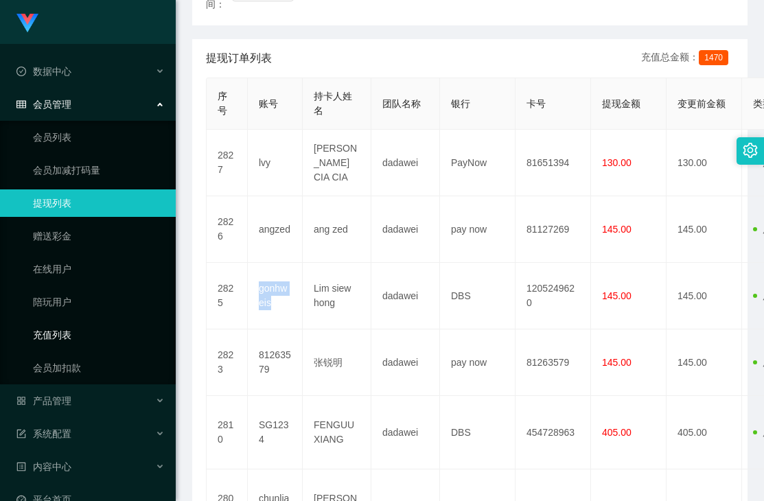
copy td "gonhweis"
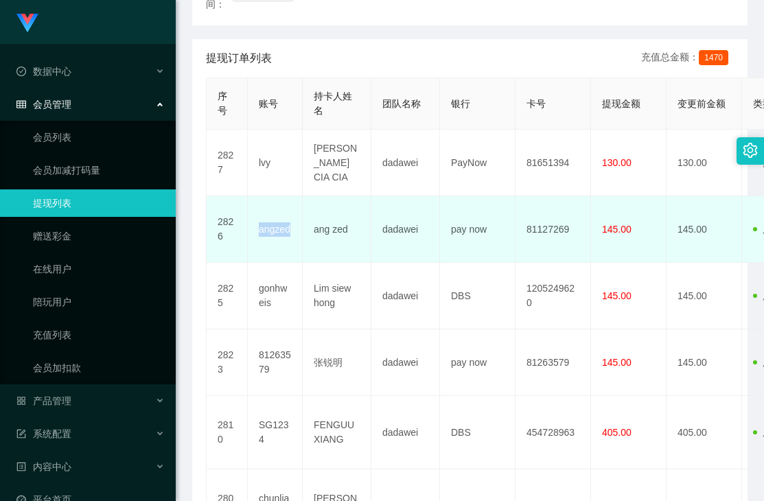
drag, startPoint x: 267, startPoint y: 235, endPoint x: 246, endPoint y: 235, distance: 21.3
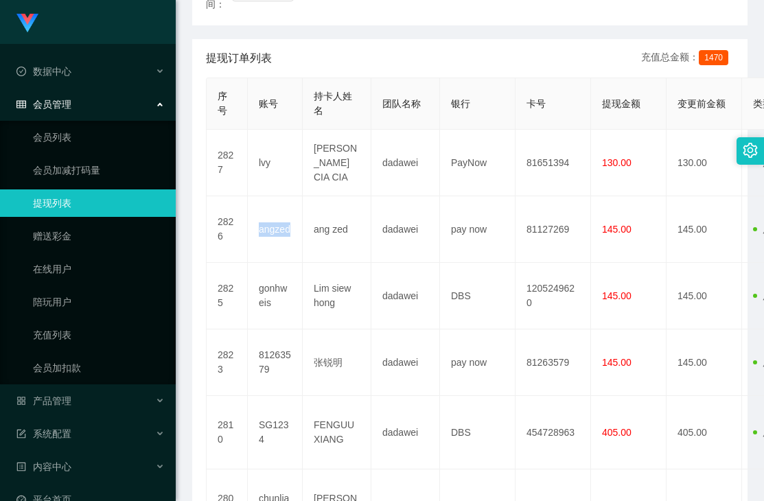
copy tr "angzed"
drag, startPoint x: 278, startPoint y: 170, endPoint x: 5, endPoint y: 237, distance: 280.6
click at [253, 167] on td "lvy" at bounding box center [275, 163] width 55 height 67
copy td "lvy"
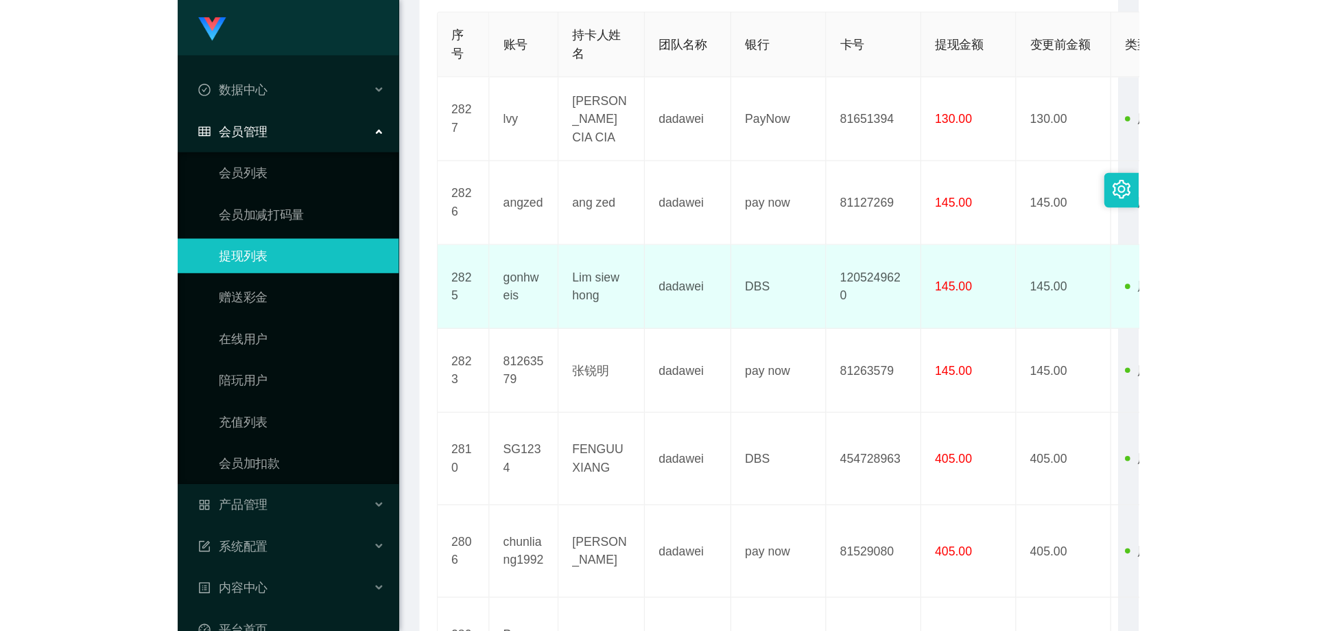
scroll to position [274, 0]
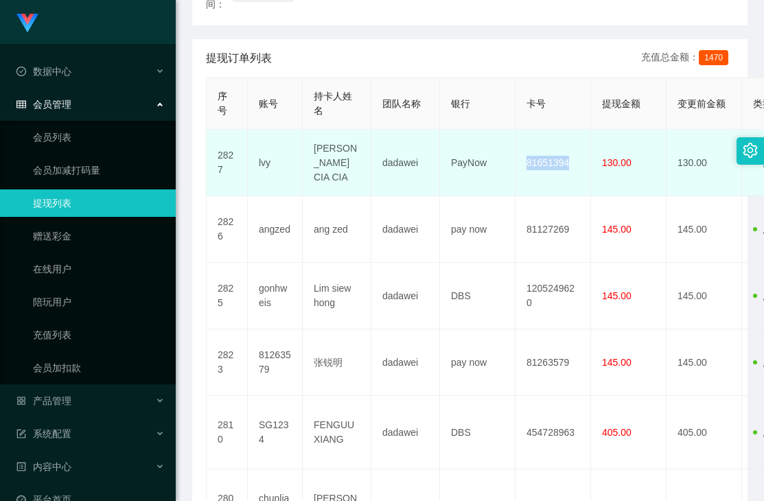
drag, startPoint x: 525, startPoint y: 163, endPoint x: 574, endPoint y: 164, distance: 48.7
click at [574, 164] on td "81651394" at bounding box center [552, 163] width 75 height 67
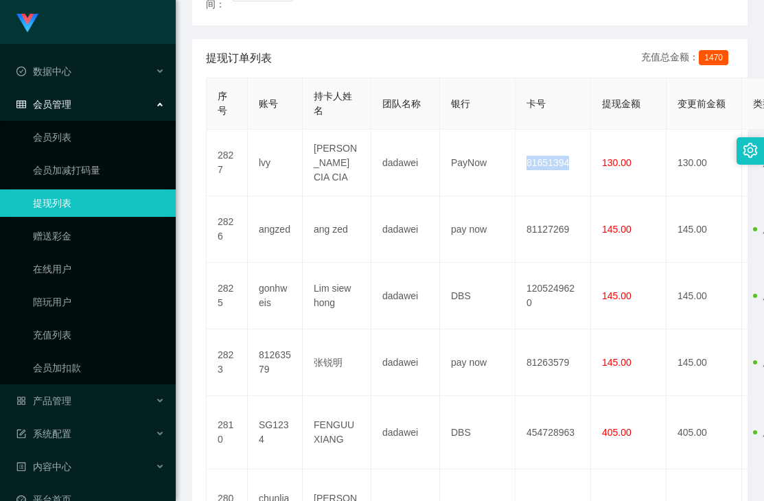
copy td "81651394"
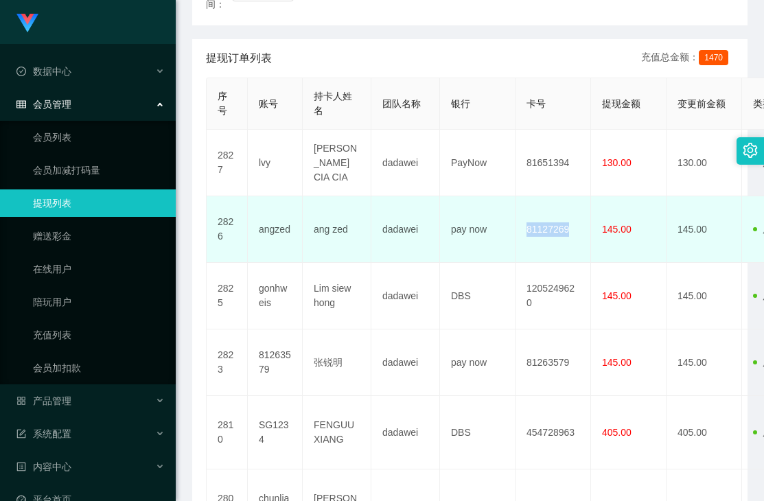
drag, startPoint x: 520, startPoint y: 231, endPoint x: 308, endPoint y: 290, distance: 219.9
click at [578, 232] on td "81127269" at bounding box center [552, 229] width 75 height 67
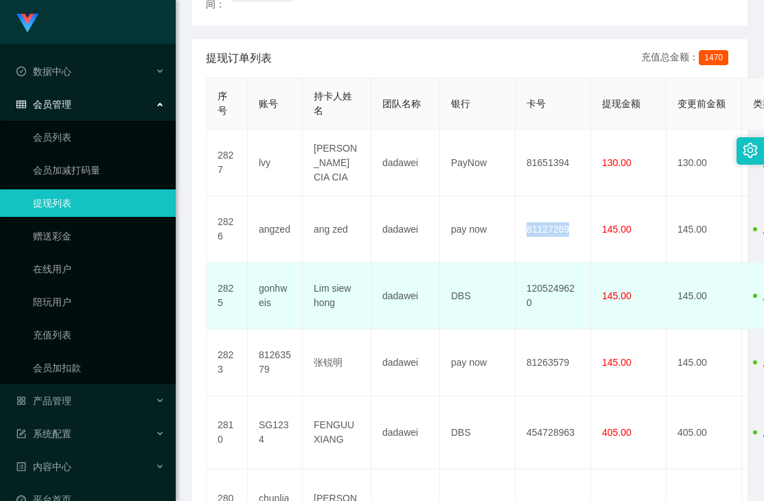
copy td "81127269"
click at [277, 307] on td "gonhweis" at bounding box center [275, 296] width 55 height 67
drag, startPoint x: 447, startPoint y: 295, endPoint x: 580, endPoint y: 301, distance: 133.2
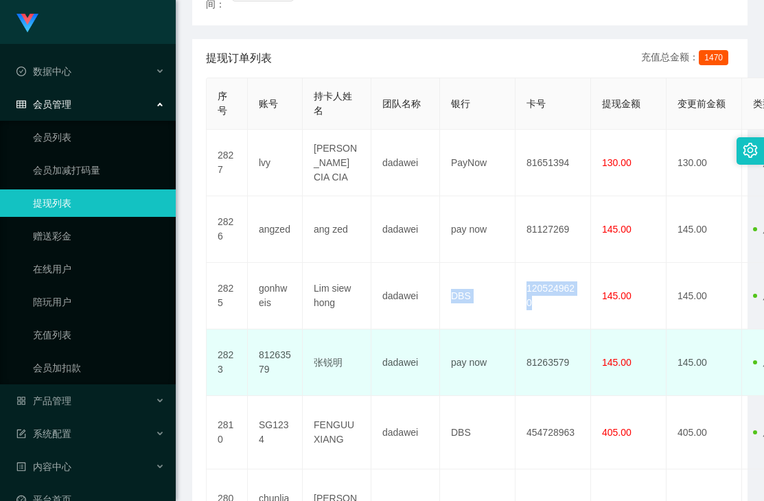
copy tr "DBS 1205249620"
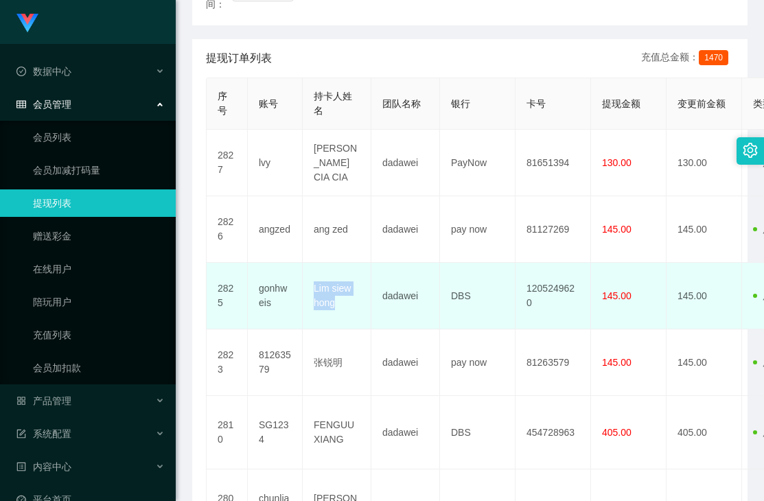
drag, startPoint x: 322, startPoint y: 295, endPoint x: 311, endPoint y: 288, distance: 12.9
click at [311, 288] on td "Lim siew hong" at bounding box center [337, 296] width 69 height 67
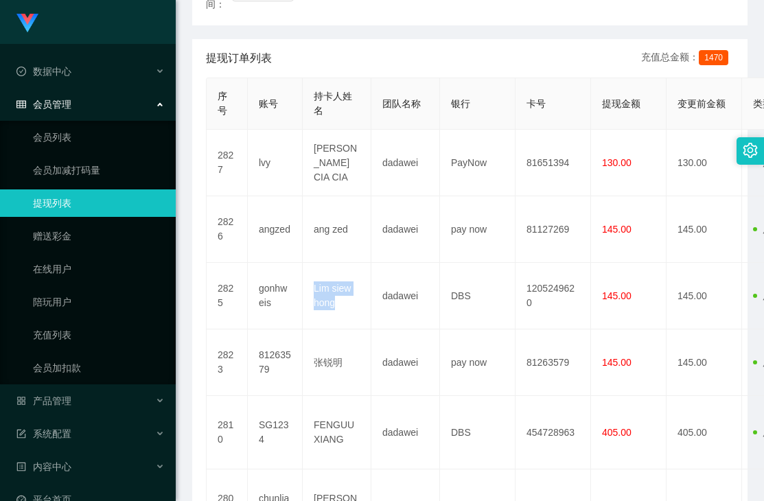
copy td "Lim siew hong"
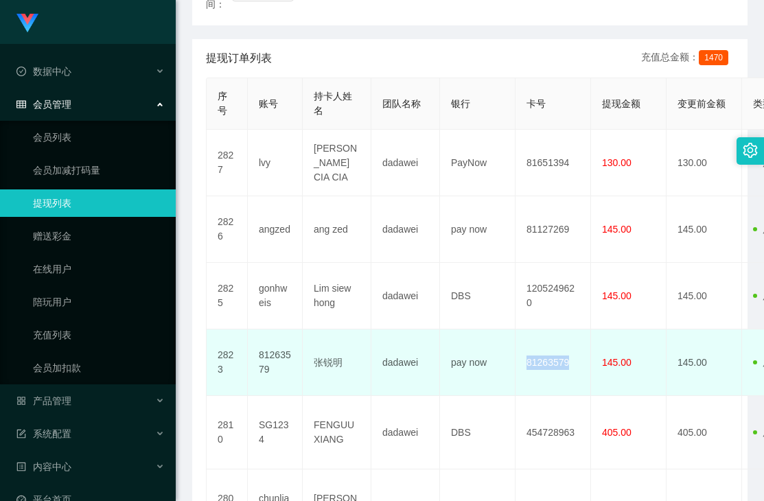
drag, startPoint x: 528, startPoint y: 367, endPoint x: 578, endPoint y: 367, distance: 50.1
click at [578, 367] on td "81263579" at bounding box center [552, 362] width 75 height 67
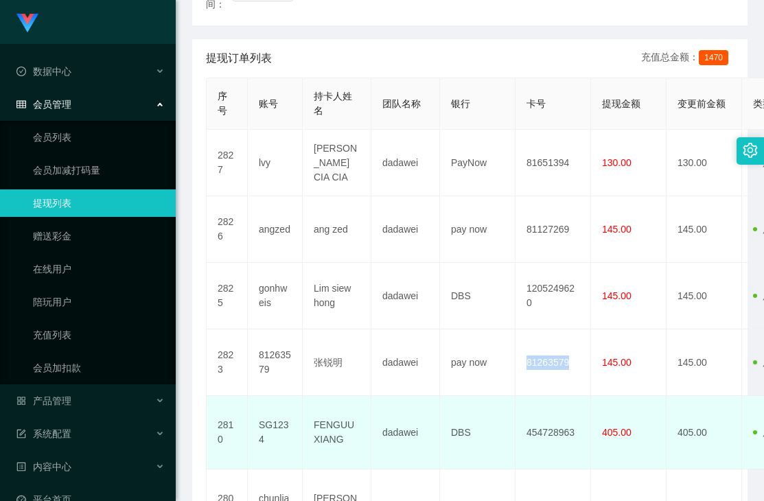
copy td "81263579"
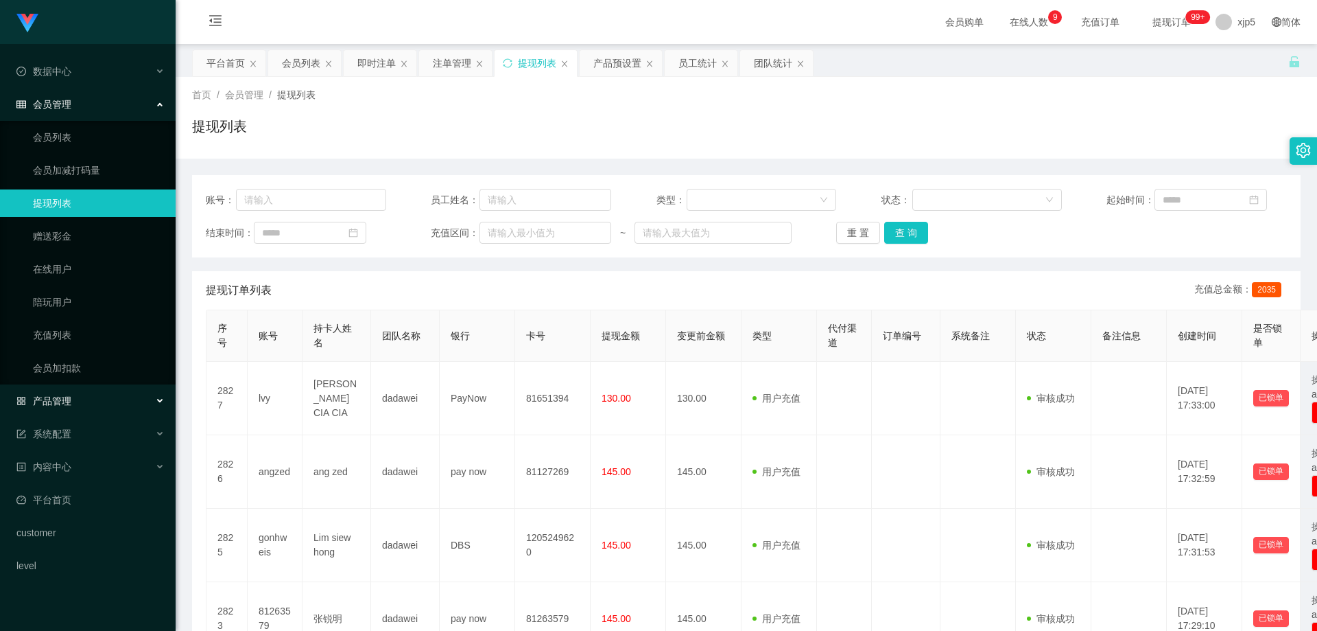
click at [86, 410] on div "产品管理" at bounding box center [88, 400] width 176 height 27
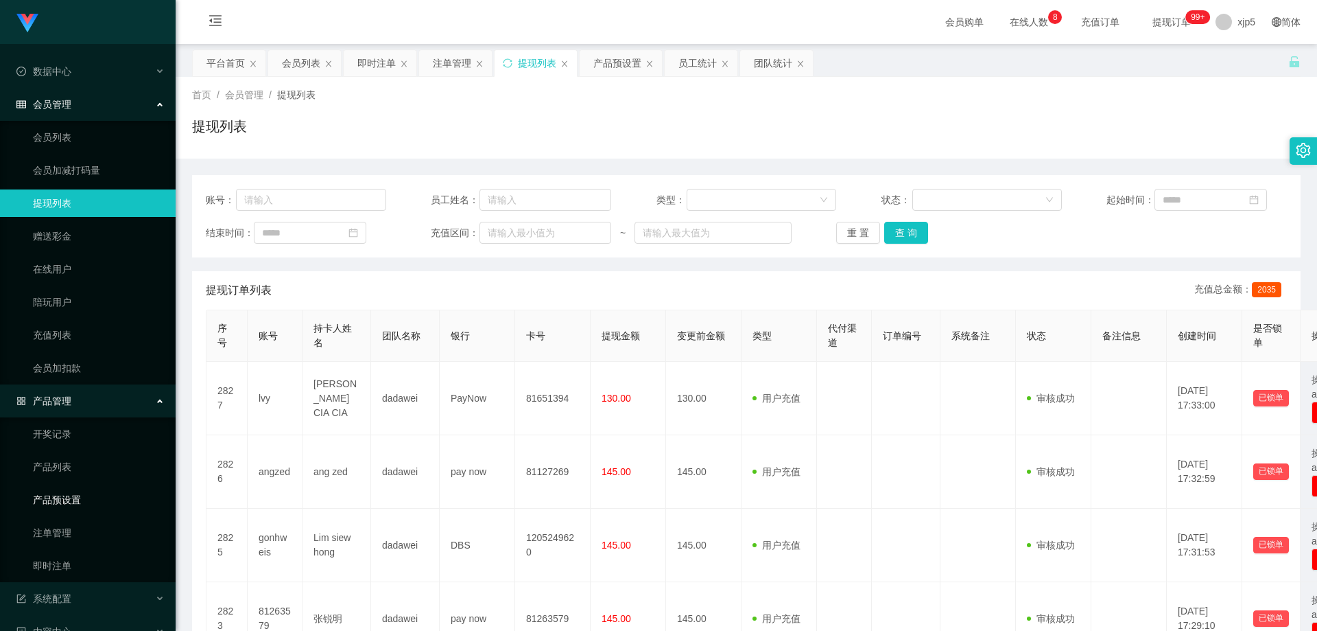
click at [91, 508] on link "产品预设置" at bounding box center [99, 499] width 132 height 27
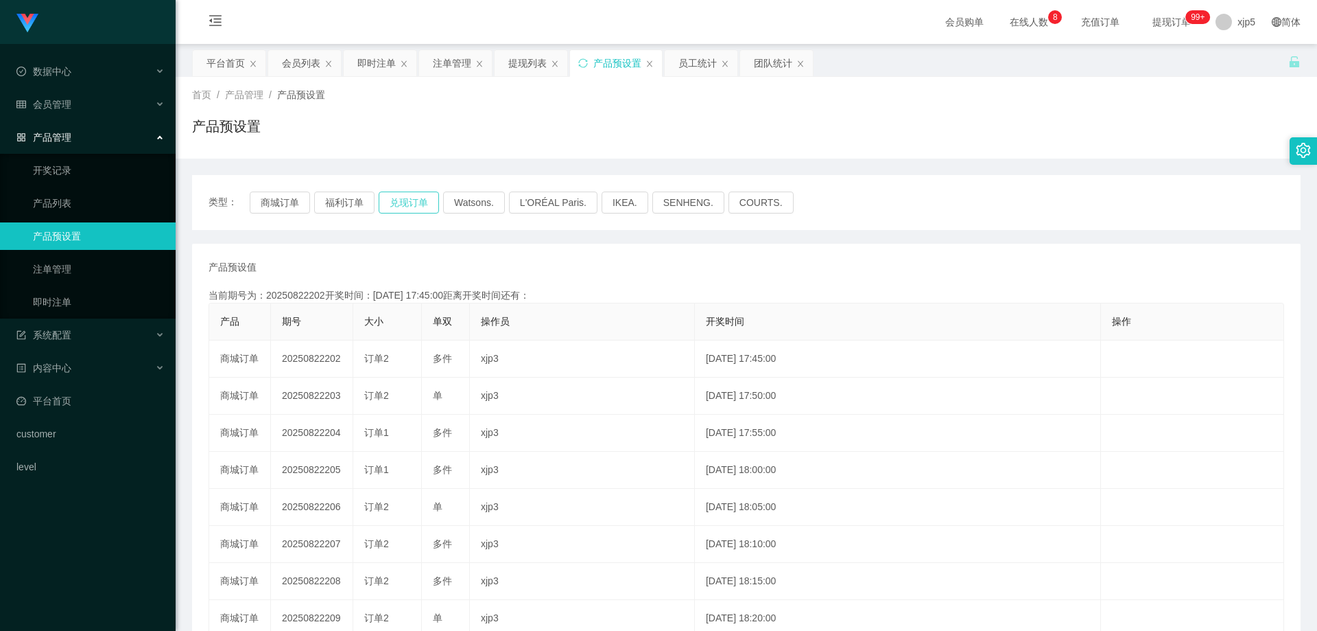
click at [421, 197] on button "兑现订单" at bounding box center [409, 202] width 60 height 22
drag, startPoint x: 63, startPoint y: 107, endPoint x: 73, endPoint y: 131, distance: 25.9
click at [63, 106] on span "会员管理" at bounding box center [43, 104] width 55 height 11
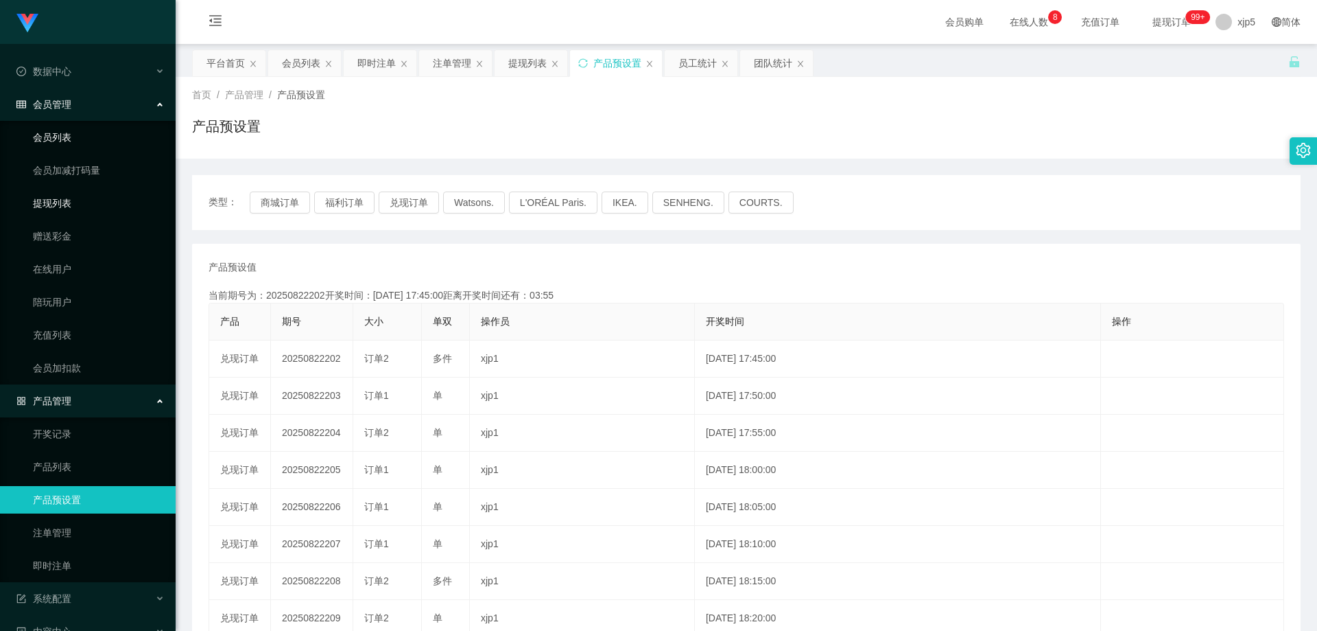
click at [69, 204] on link "提现列表" at bounding box center [99, 202] width 132 height 27
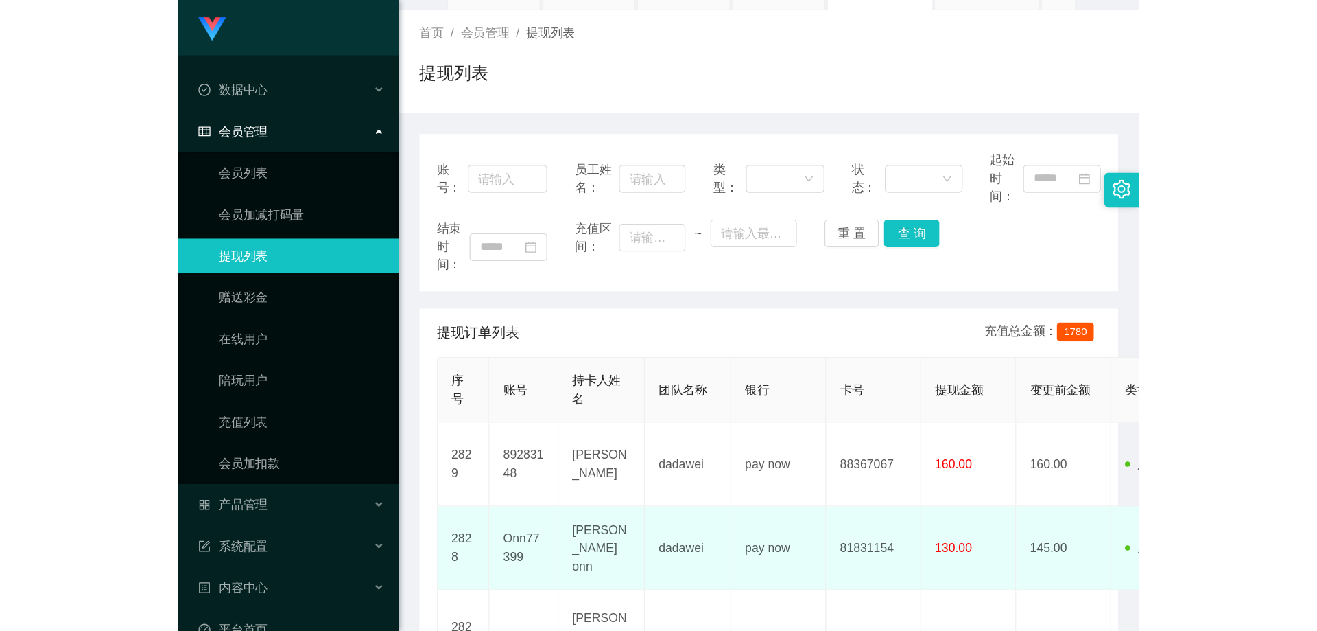
scroll to position [137, 0]
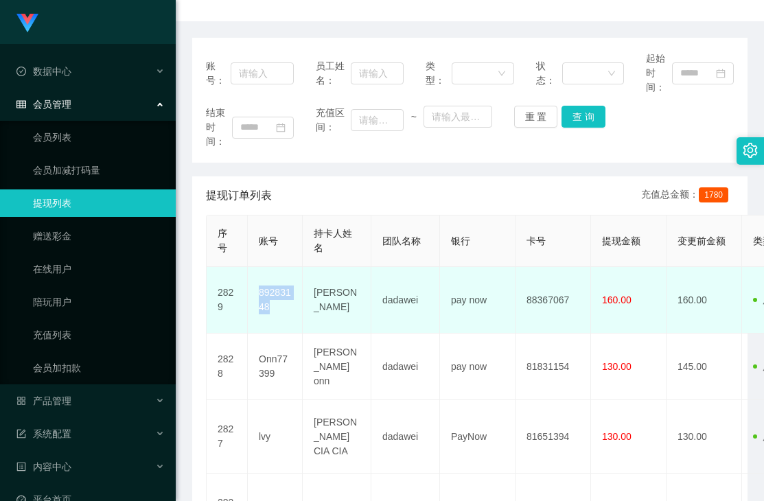
drag, startPoint x: 279, startPoint y: 314, endPoint x: 241, endPoint y: 292, distance: 44.3
click at [249, 297] on td "89283148" at bounding box center [275, 300] width 55 height 67
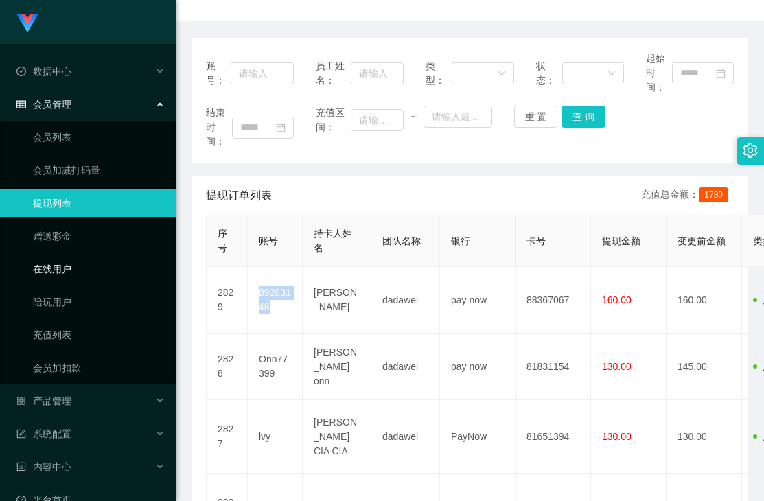
copy td "89283148"
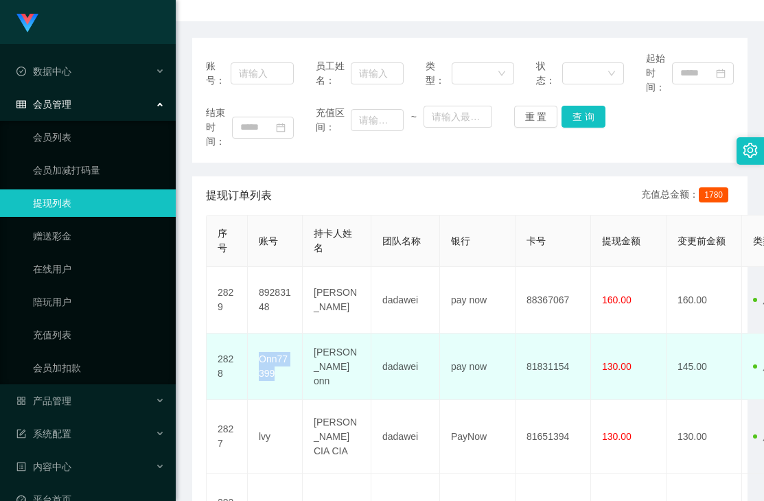
drag, startPoint x: 287, startPoint y: 378, endPoint x: 256, endPoint y: 362, distance: 35.3
click at [256, 362] on td "Onn77399" at bounding box center [275, 366] width 55 height 67
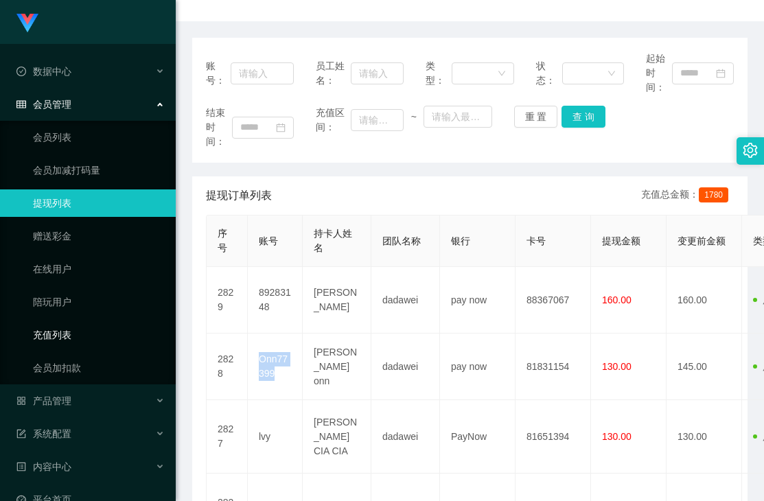
copy td "Onn77399"
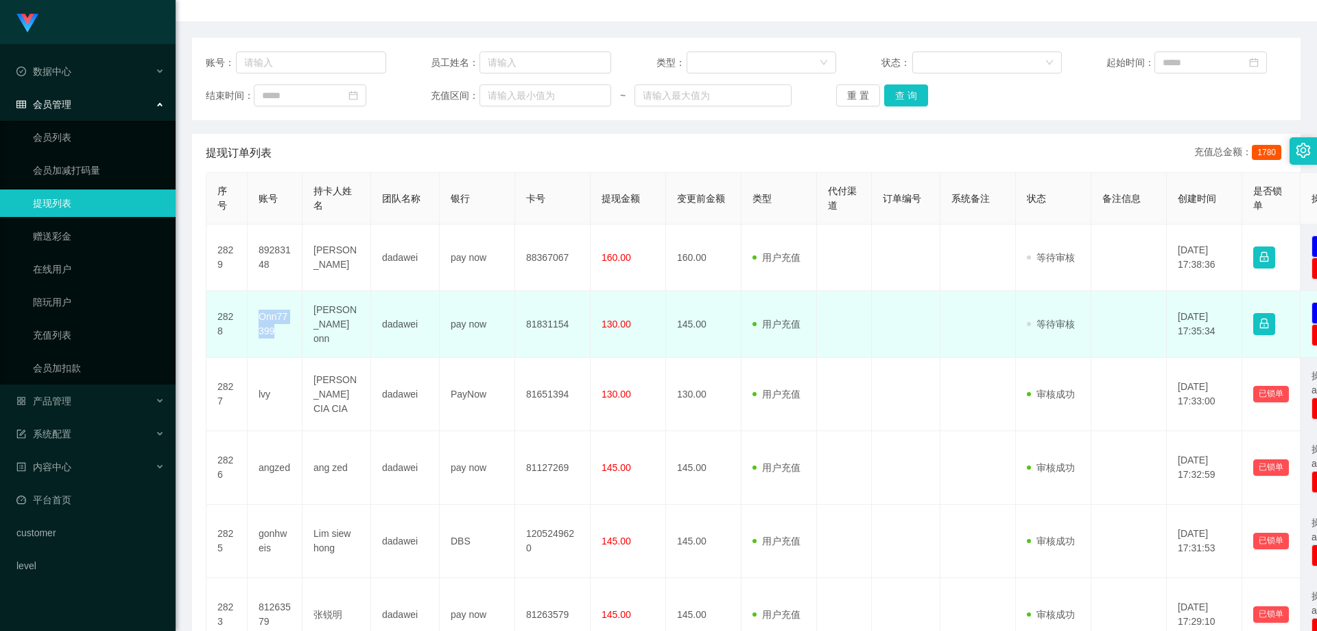
click at [292, 340] on td "Onn77399" at bounding box center [275, 324] width 55 height 67
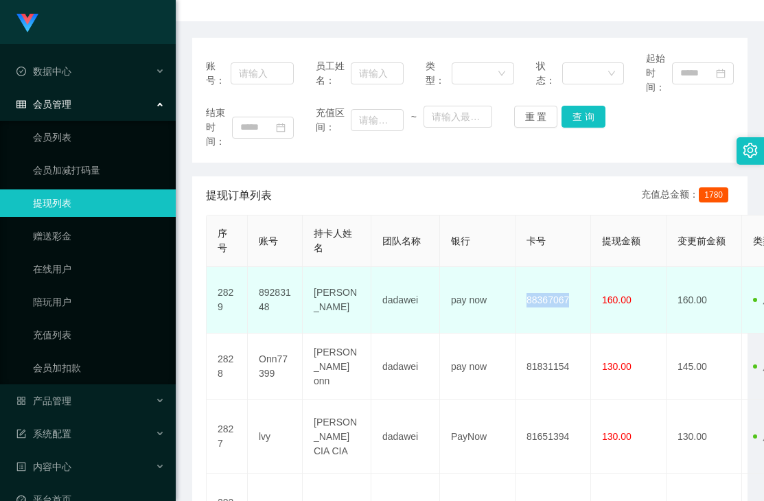
drag, startPoint x: 572, startPoint y: 301, endPoint x: 527, endPoint y: 299, distance: 44.6
click at [527, 299] on td "88367067" at bounding box center [552, 300] width 75 height 67
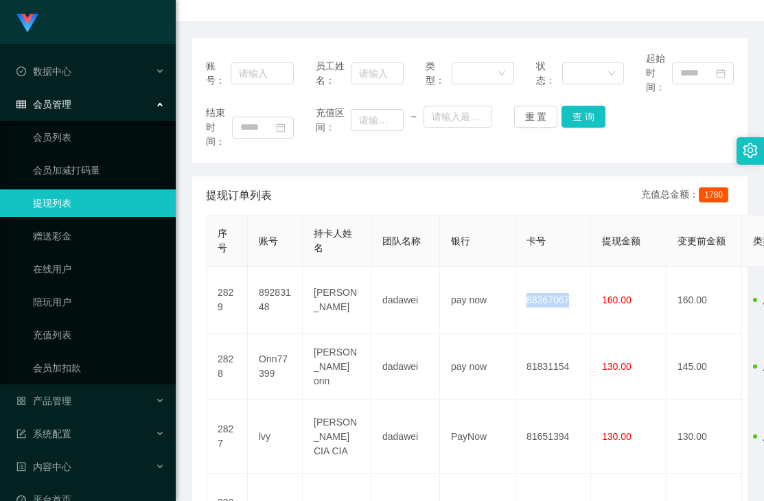
copy td "88367067"
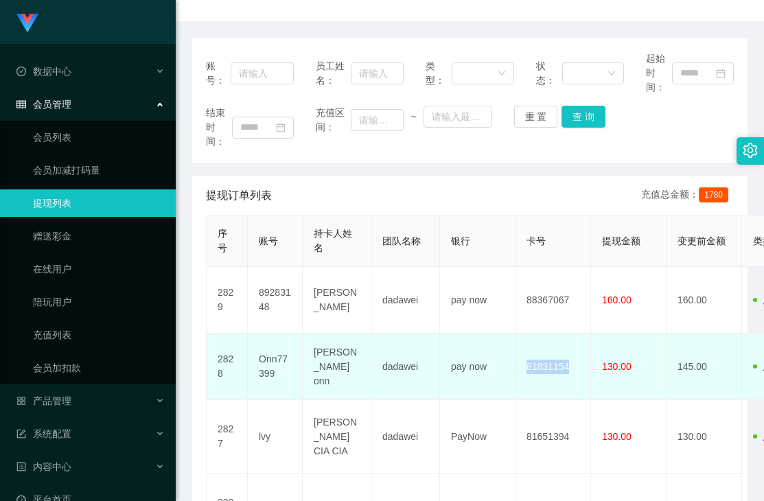
drag, startPoint x: 528, startPoint y: 369, endPoint x: 572, endPoint y: 369, distance: 43.9
click at [576, 371] on td "81831154" at bounding box center [552, 366] width 75 height 67
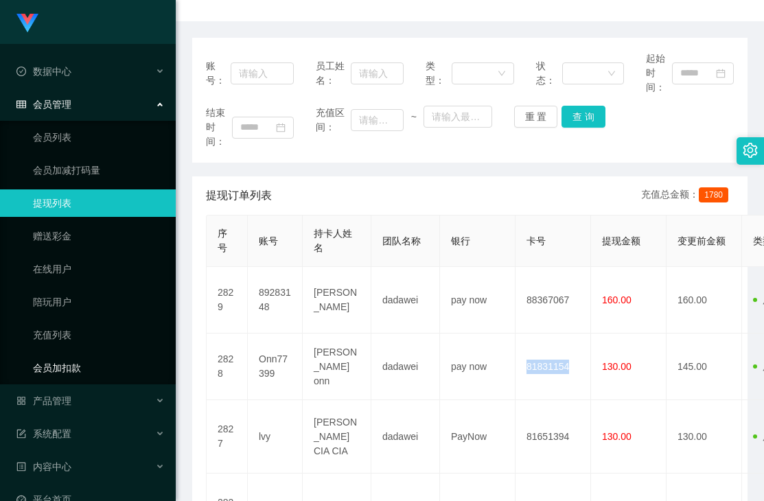
copy td "81831154"
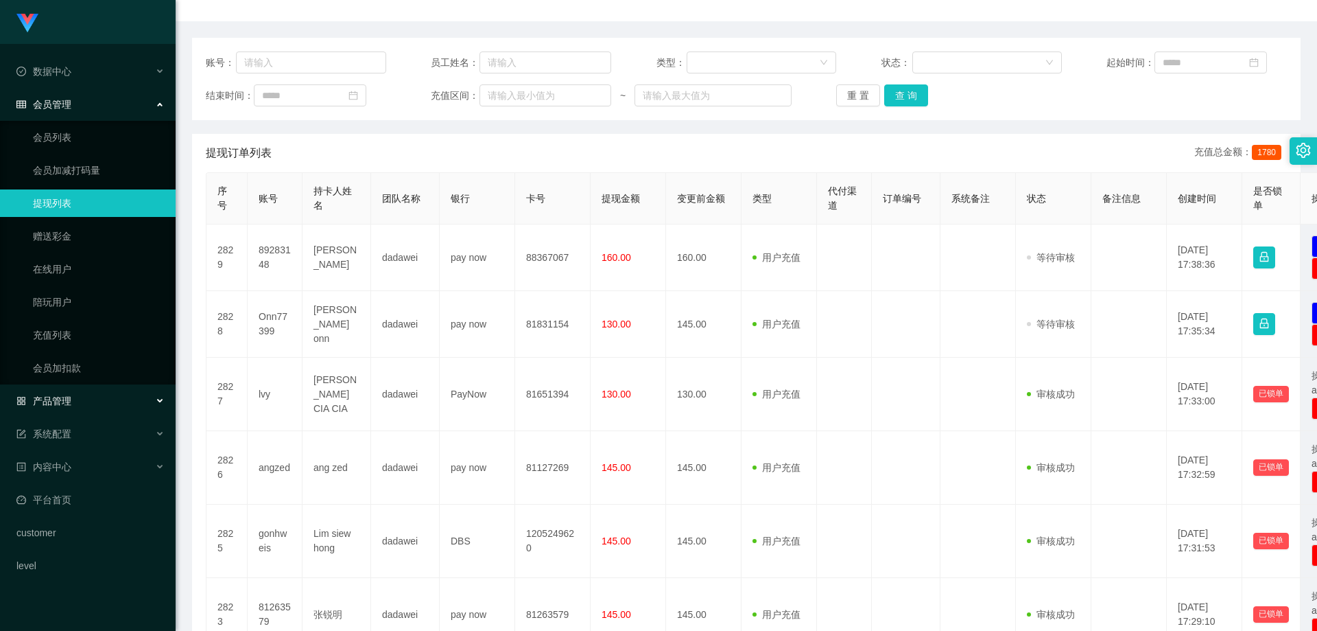
click at [75, 393] on div "产品管理" at bounding box center [88, 400] width 176 height 27
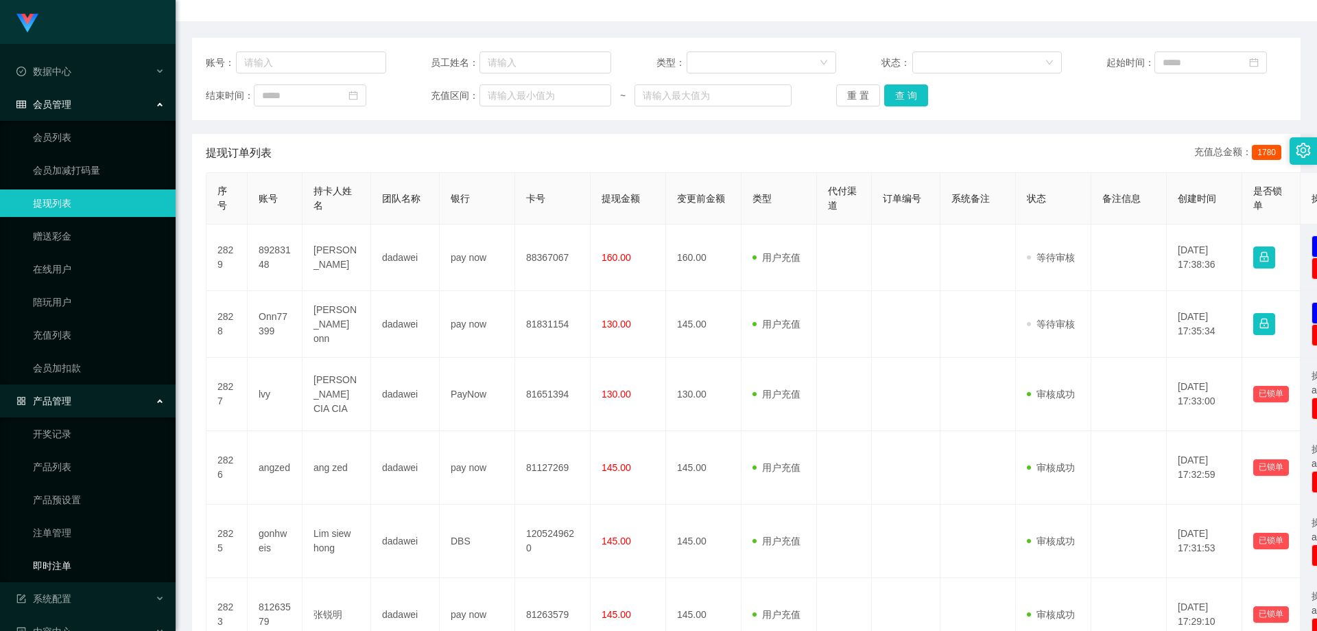
click at [73, 562] on link "即时注单" at bounding box center [99, 565] width 132 height 27
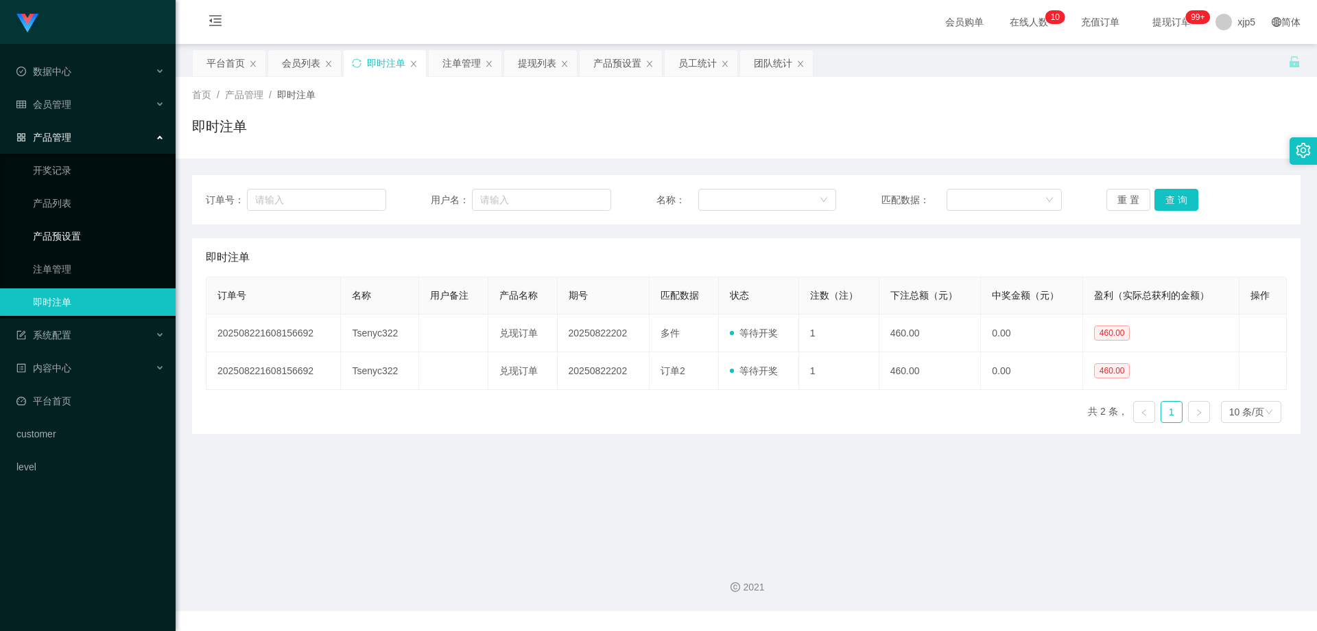
click at [106, 242] on link "产品预设置" at bounding box center [99, 235] width 132 height 27
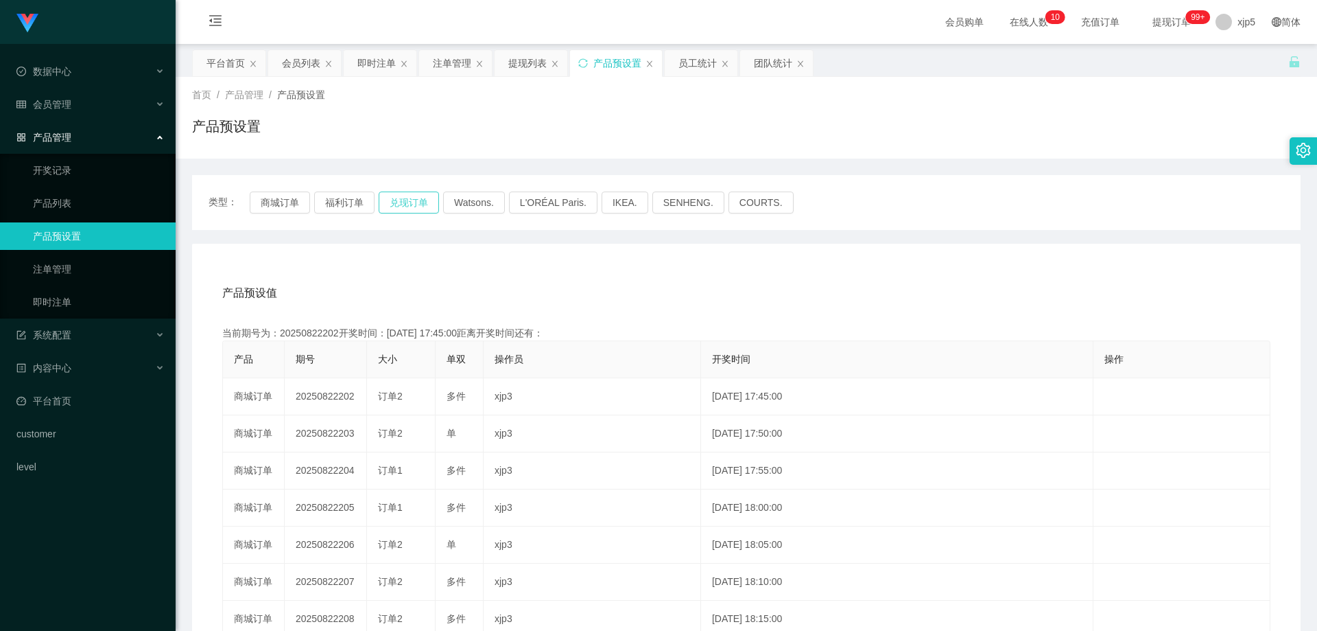
click at [418, 203] on button "兑现订单" at bounding box center [409, 202] width 60 height 22
click at [69, 309] on link "即时注单" at bounding box center [99, 301] width 132 height 27
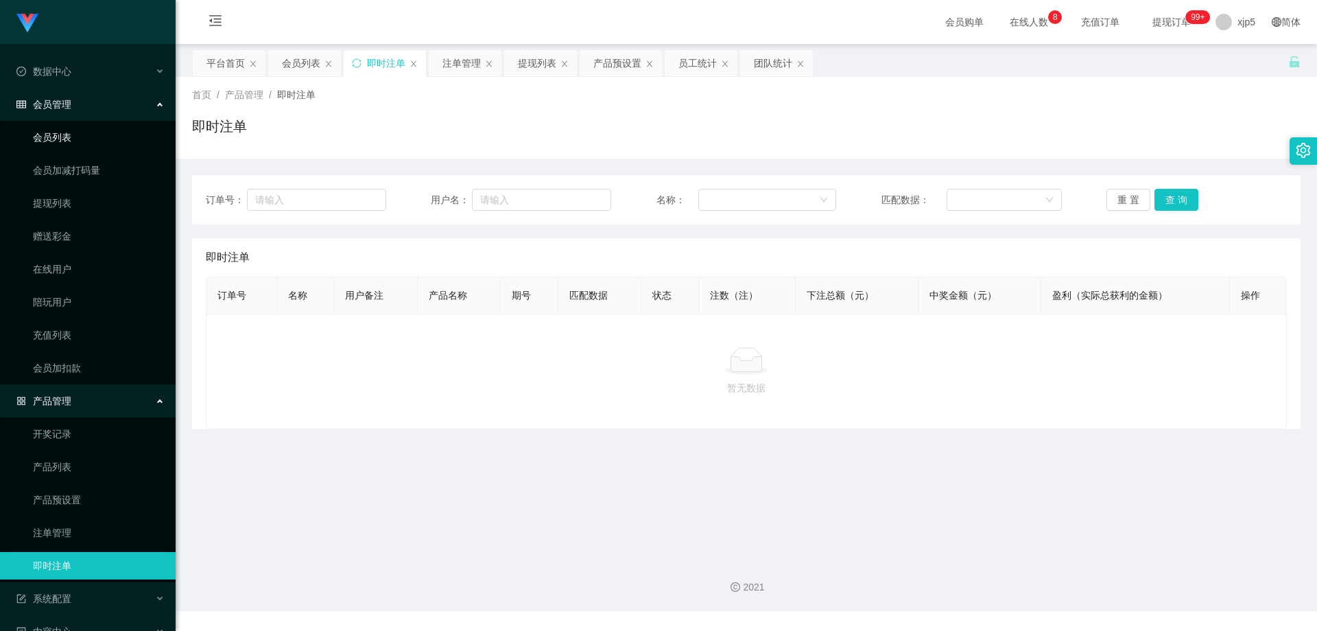
click at [72, 131] on link "会员列表" at bounding box center [99, 137] width 132 height 27
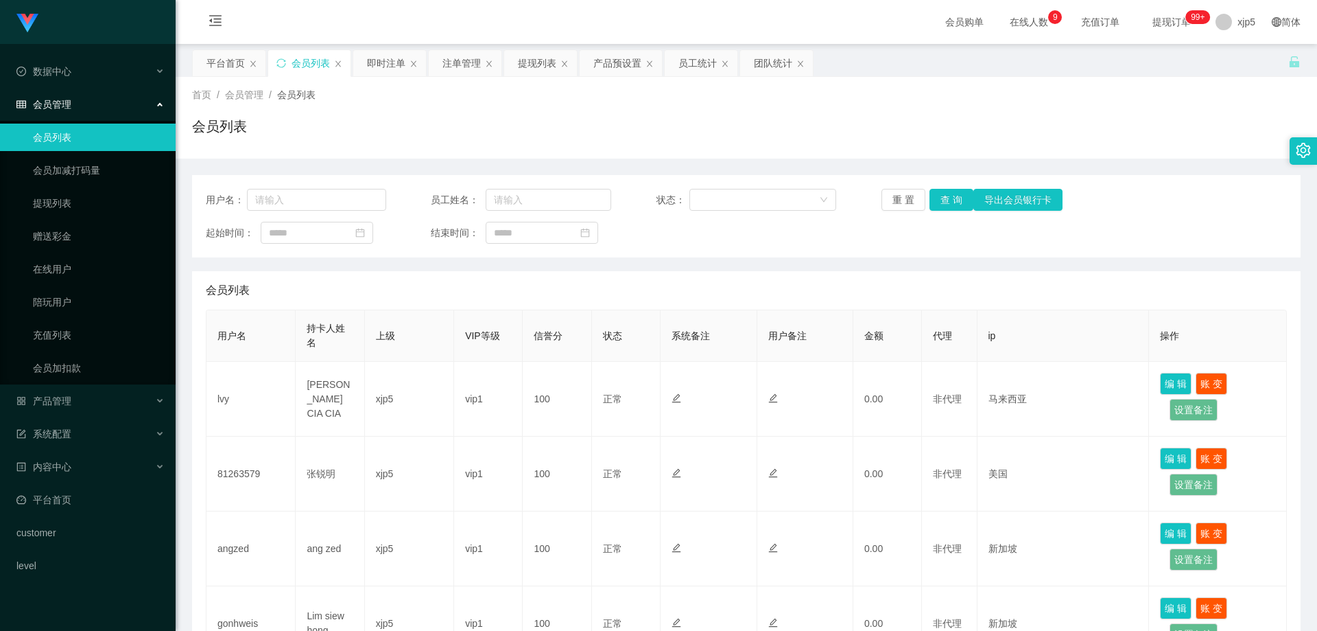
scroll to position [587, 0]
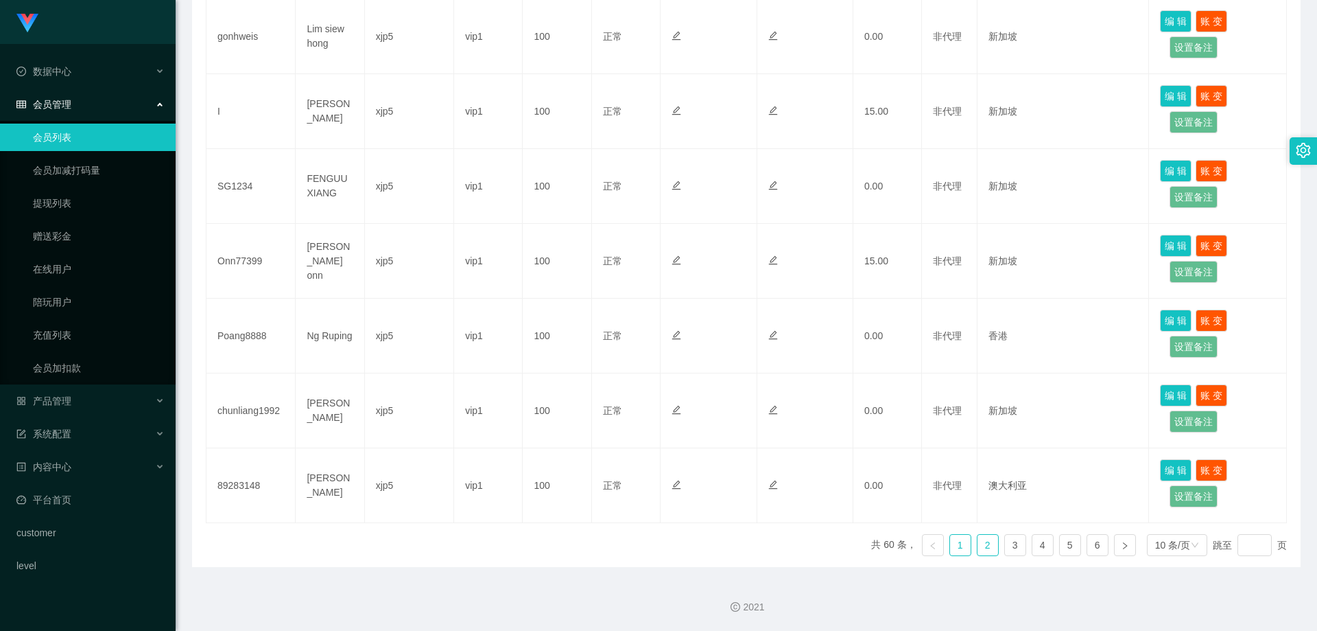
click at [985, 545] on link "2" at bounding box center [988, 544] width 21 height 21
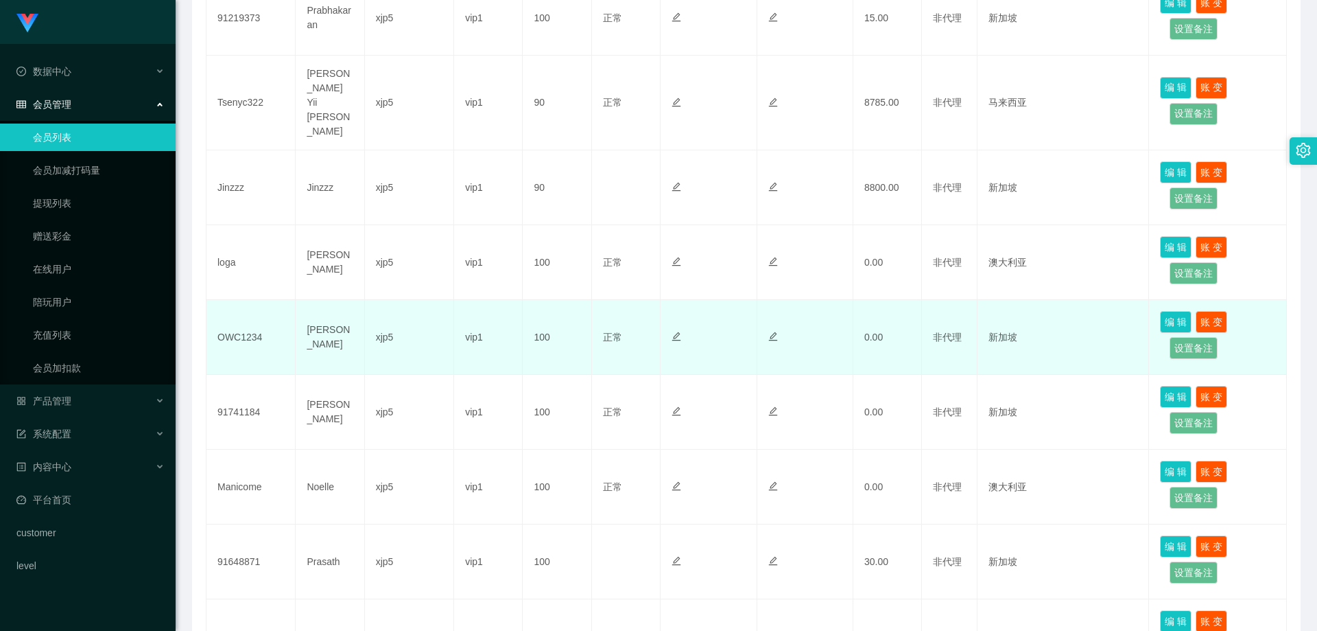
scroll to position [244, 0]
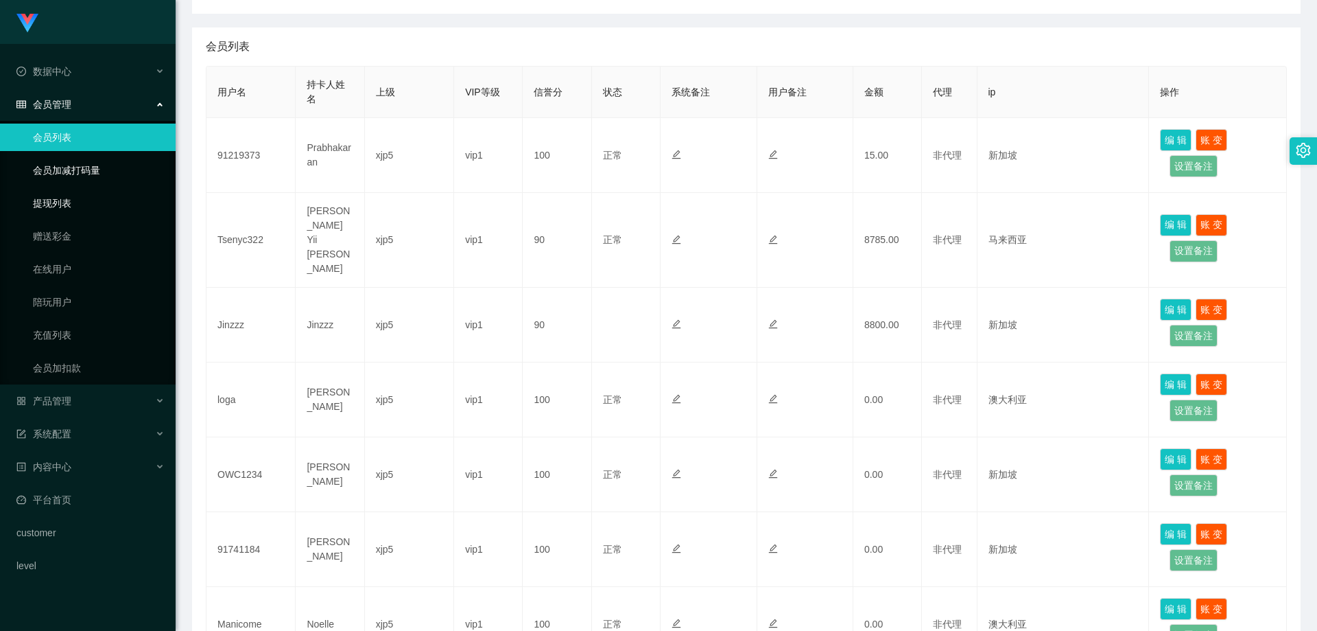
click at [88, 194] on link "提现列表" at bounding box center [99, 202] width 132 height 27
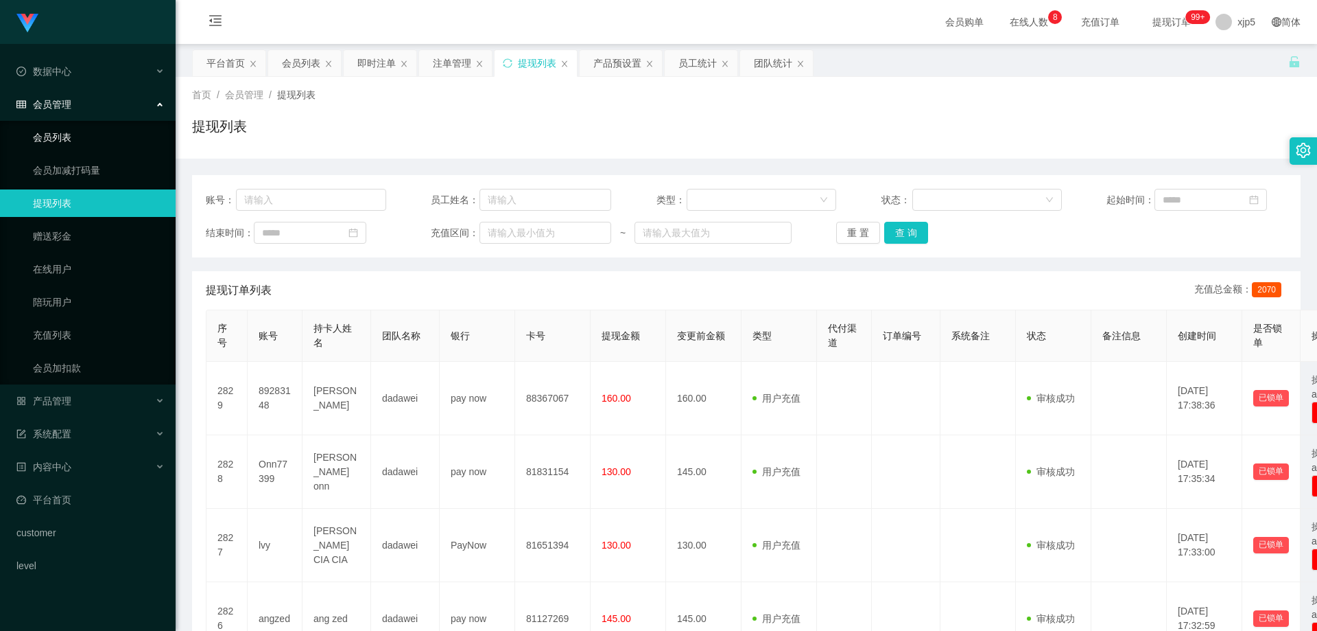
drag, startPoint x: 64, startPoint y: 131, endPoint x: 67, endPoint y: 123, distance: 8.5
click at [64, 130] on link "会员列表" at bounding box center [99, 137] width 132 height 27
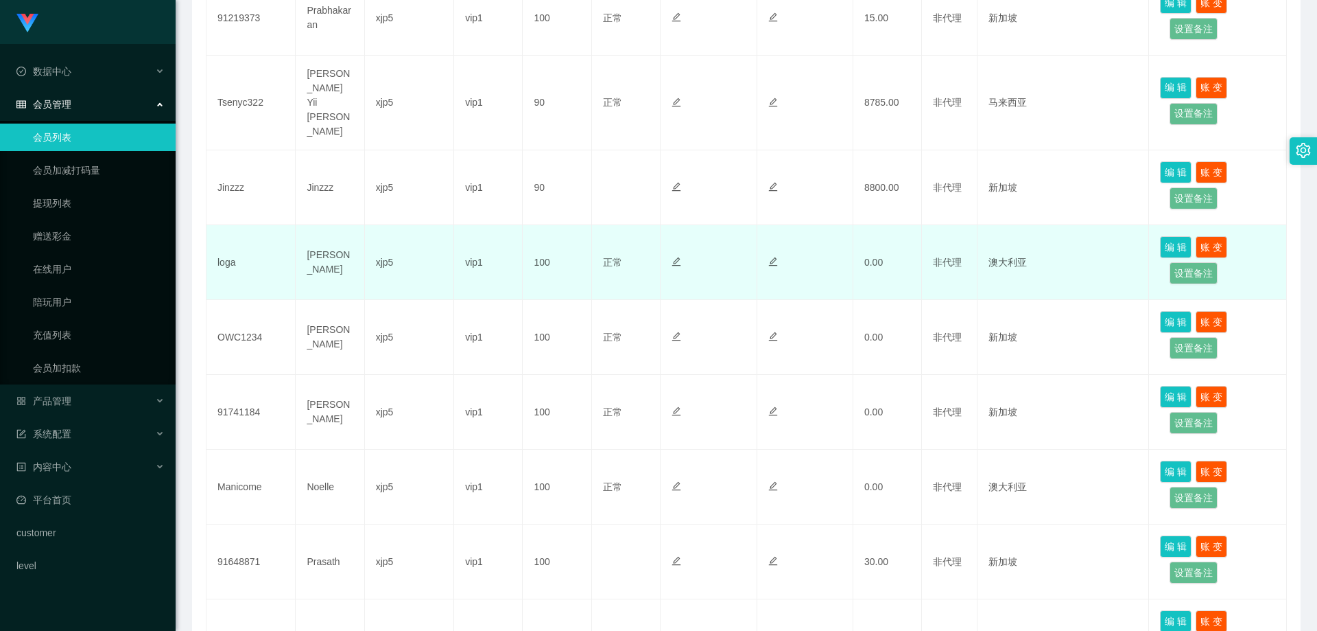
scroll to position [244, 0]
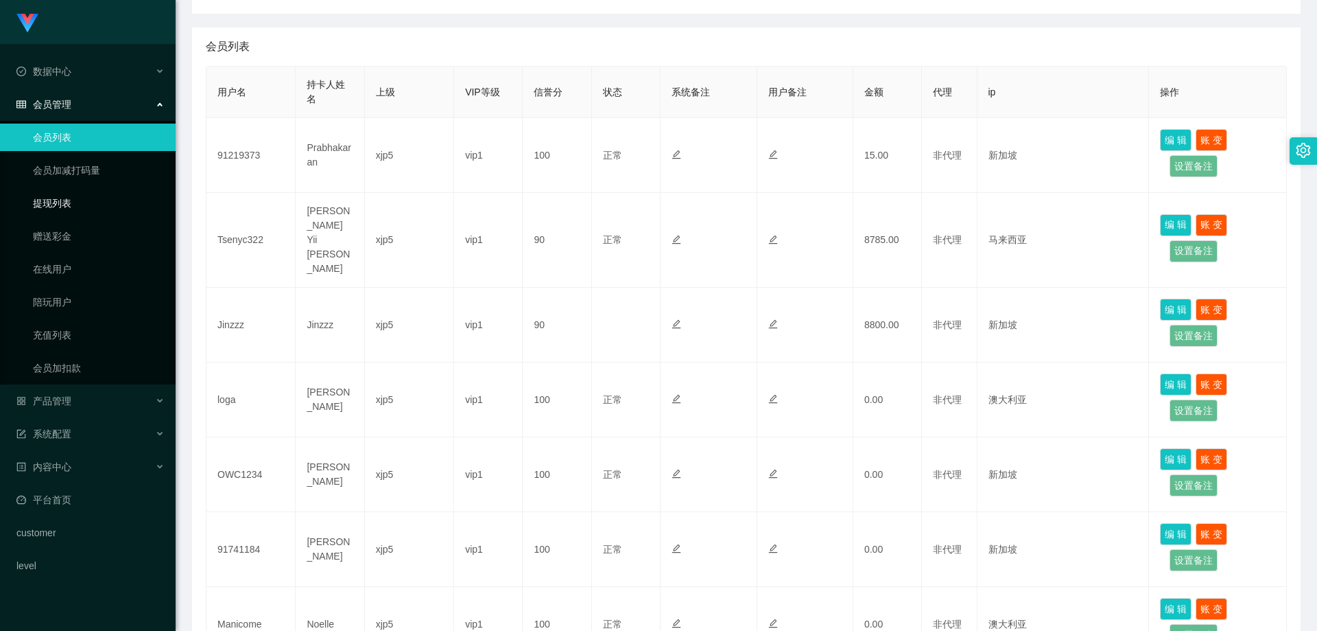
click at [67, 198] on link "提现列表" at bounding box center [99, 202] width 132 height 27
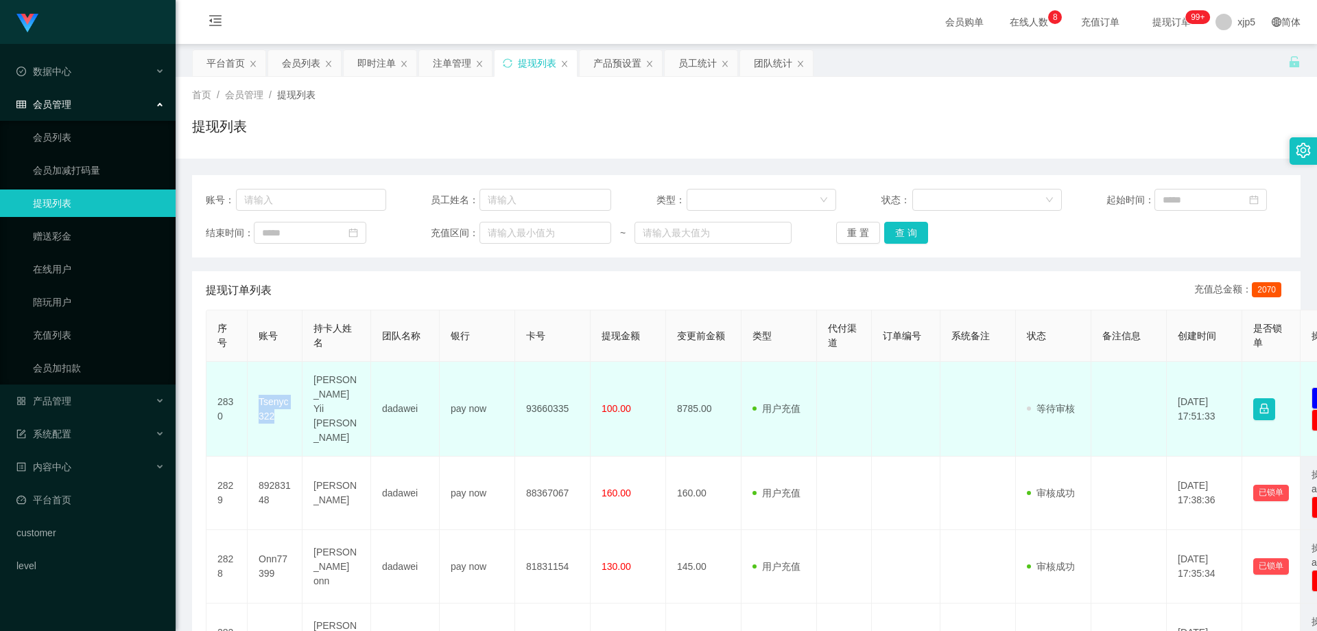
drag, startPoint x: 281, startPoint y: 405, endPoint x: 255, endPoint y: 393, distance: 28.6
click at [255, 393] on td "Tsenyc322" at bounding box center [275, 409] width 55 height 95
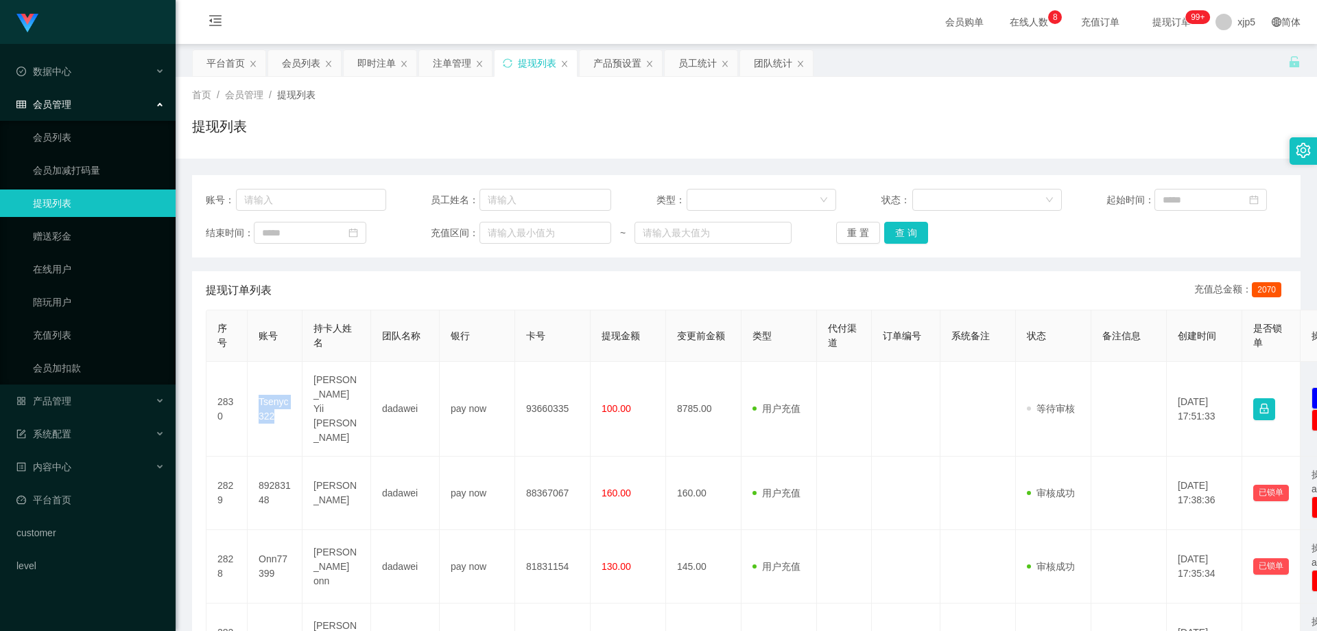
copy td "Tsenyc322"
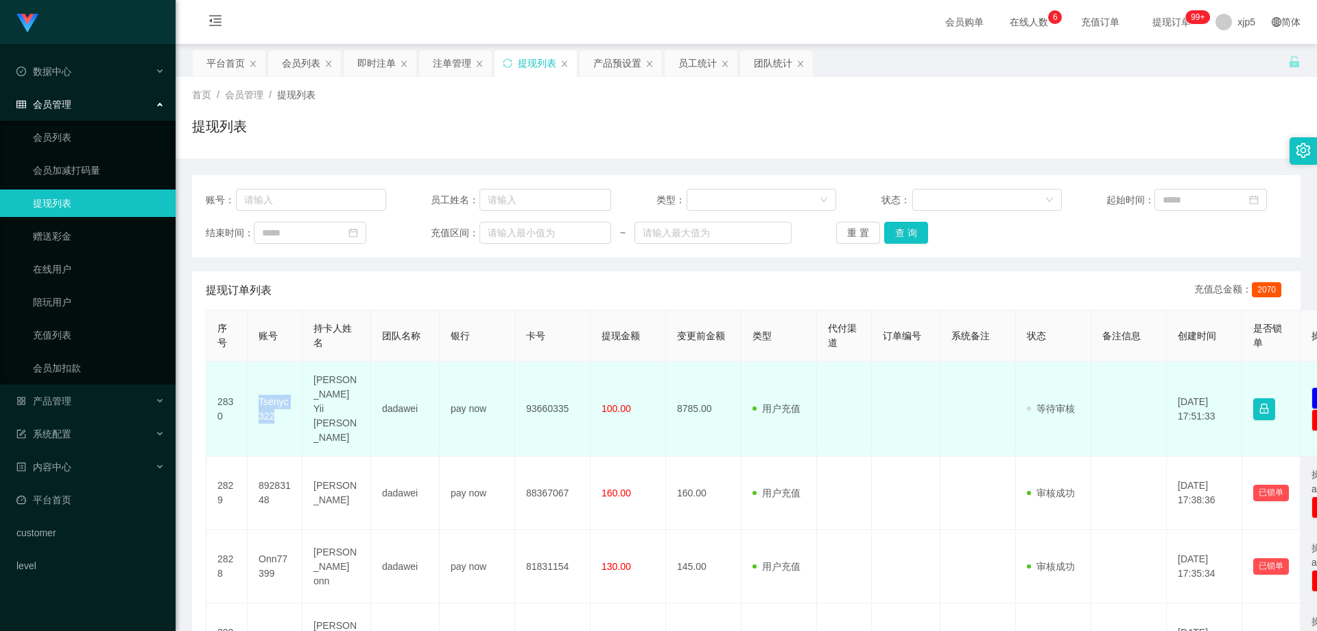
click at [562, 401] on td "93660335" at bounding box center [552, 409] width 75 height 95
drag, startPoint x: 569, startPoint y: 401, endPoint x: 526, endPoint y: 400, distance: 43.2
click at [526, 400] on td "93660335" at bounding box center [552, 409] width 75 height 95
copy td "93660335"
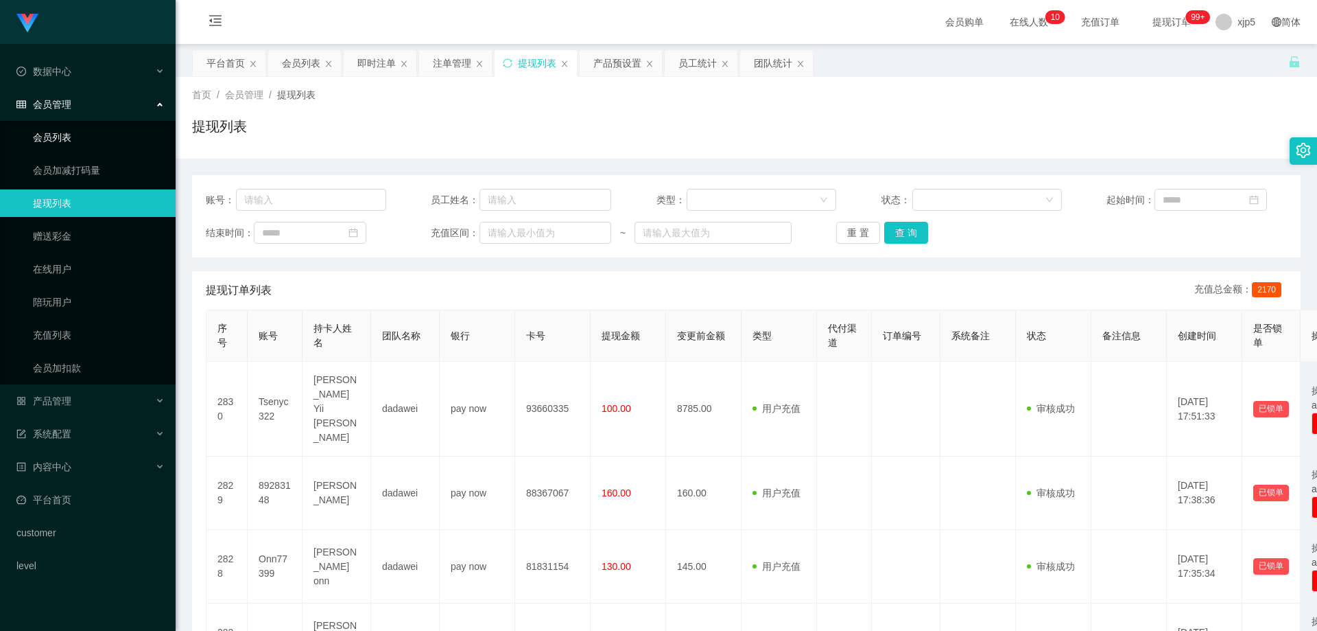
click at [64, 149] on link "会员列表" at bounding box center [99, 137] width 132 height 27
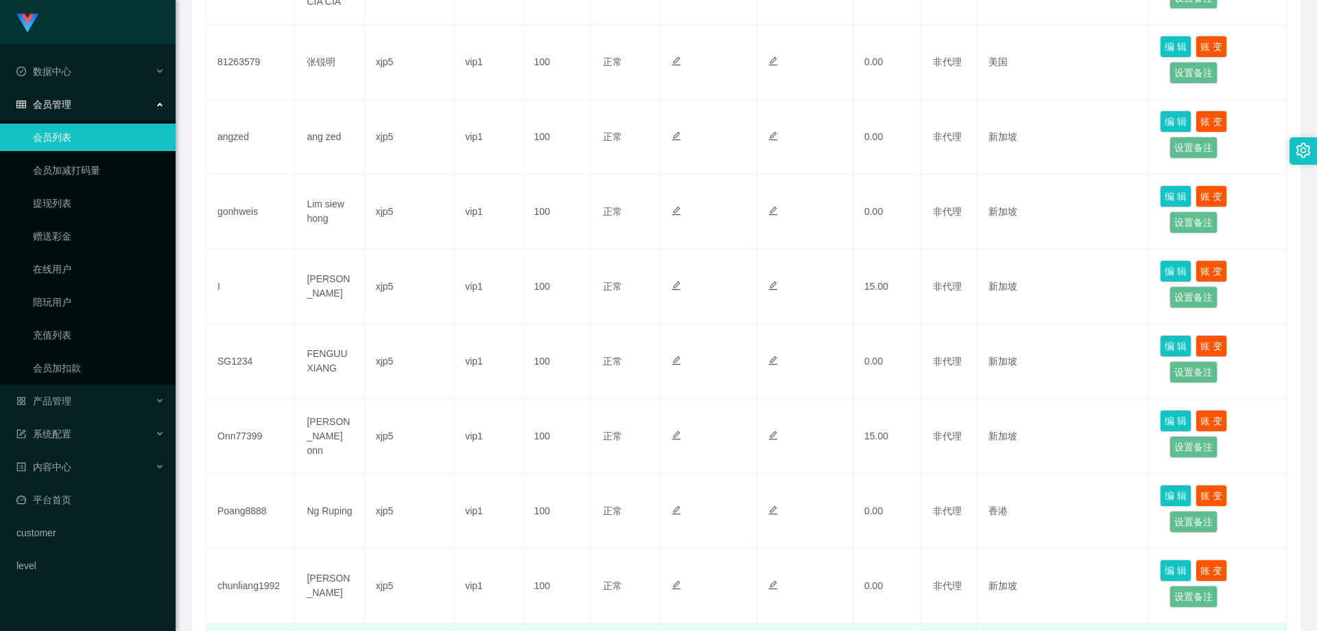
scroll to position [587, 0]
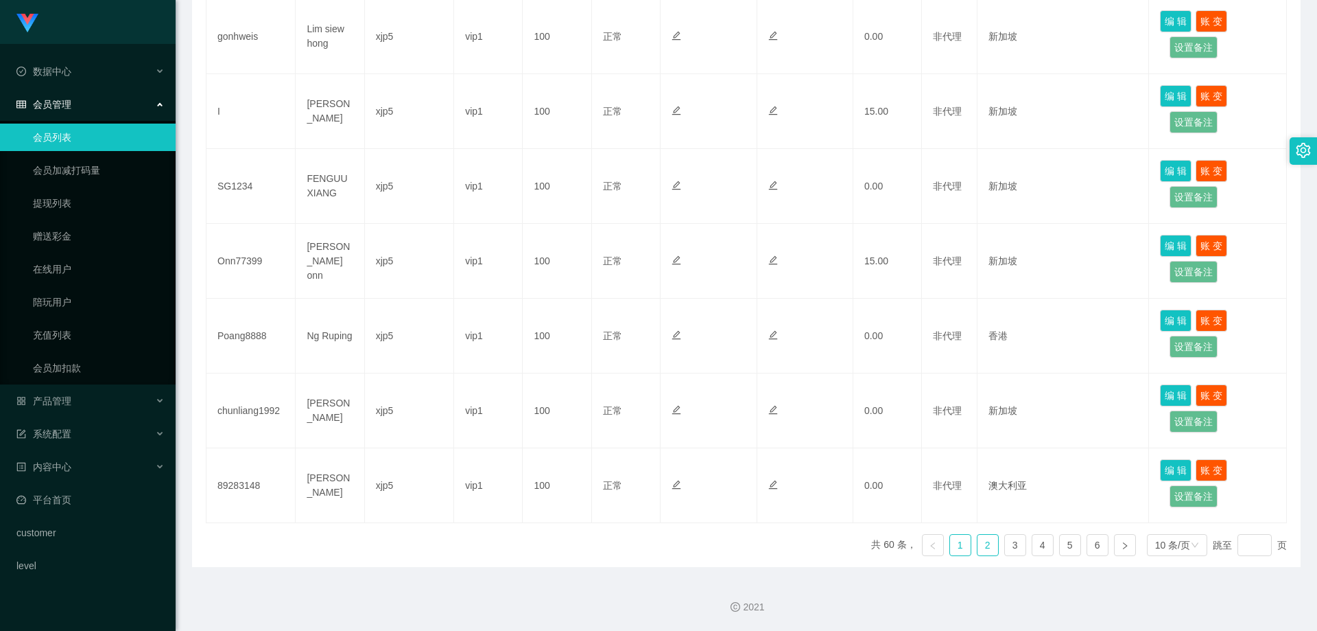
click at [978, 541] on link "2" at bounding box center [988, 544] width 21 height 21
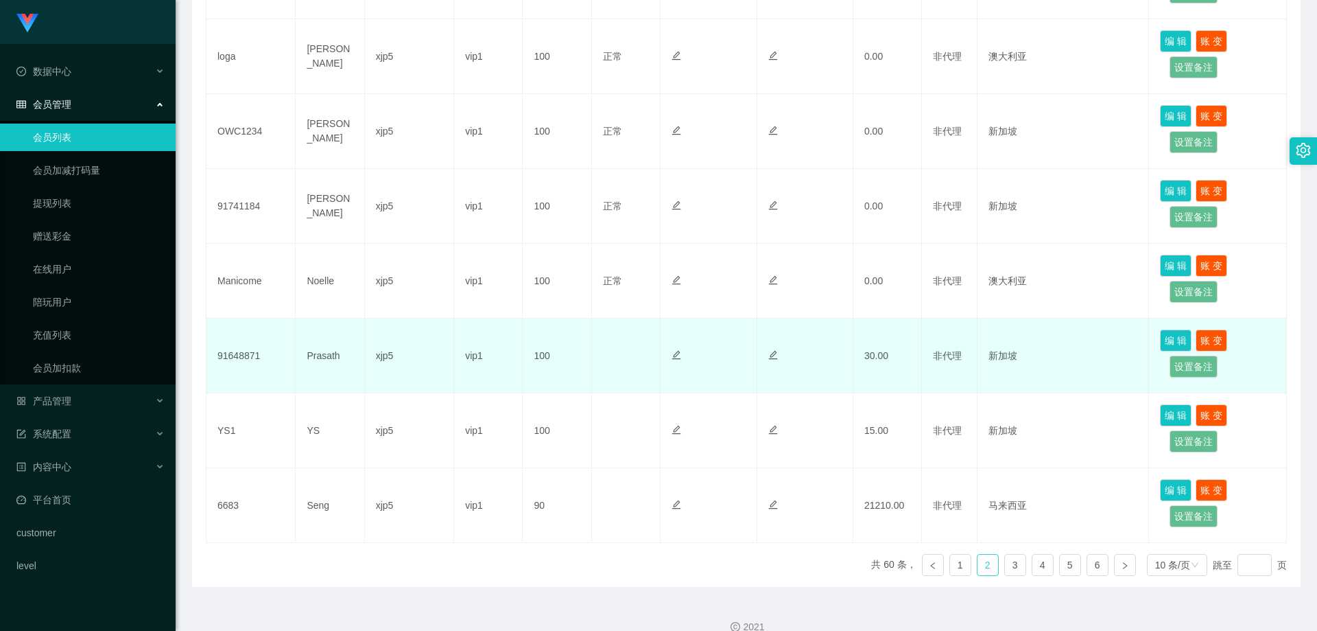
scroll to position [244, 0]
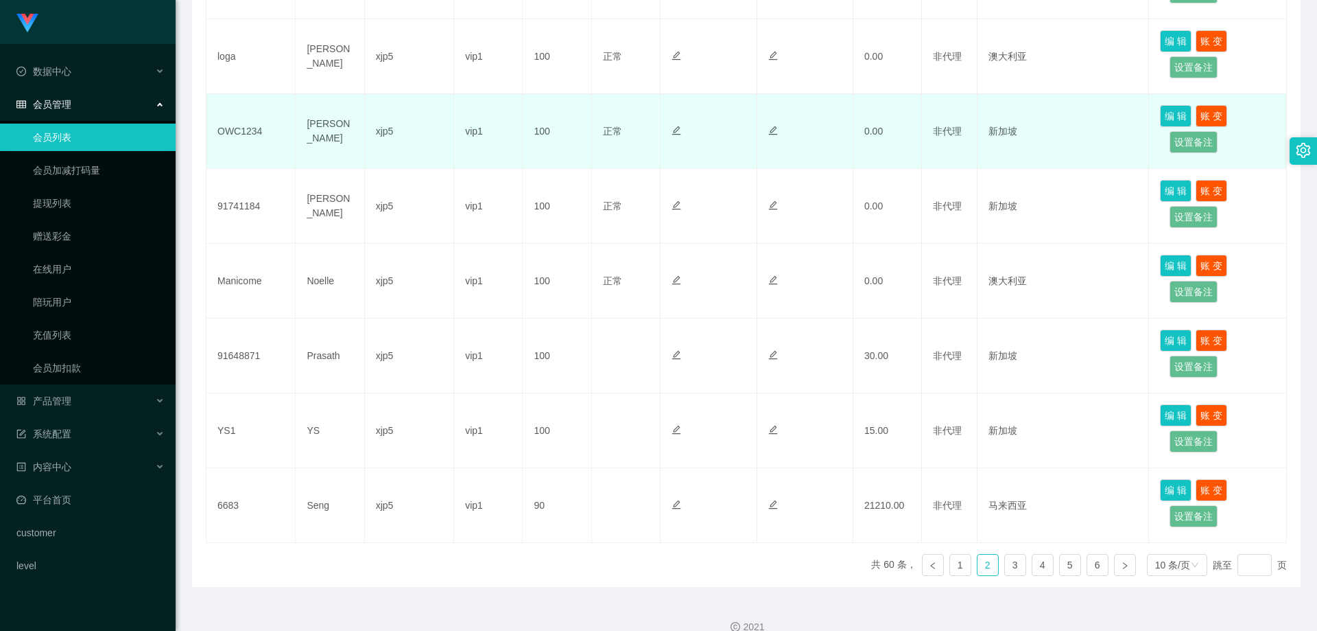
scroll to position [244, 0]
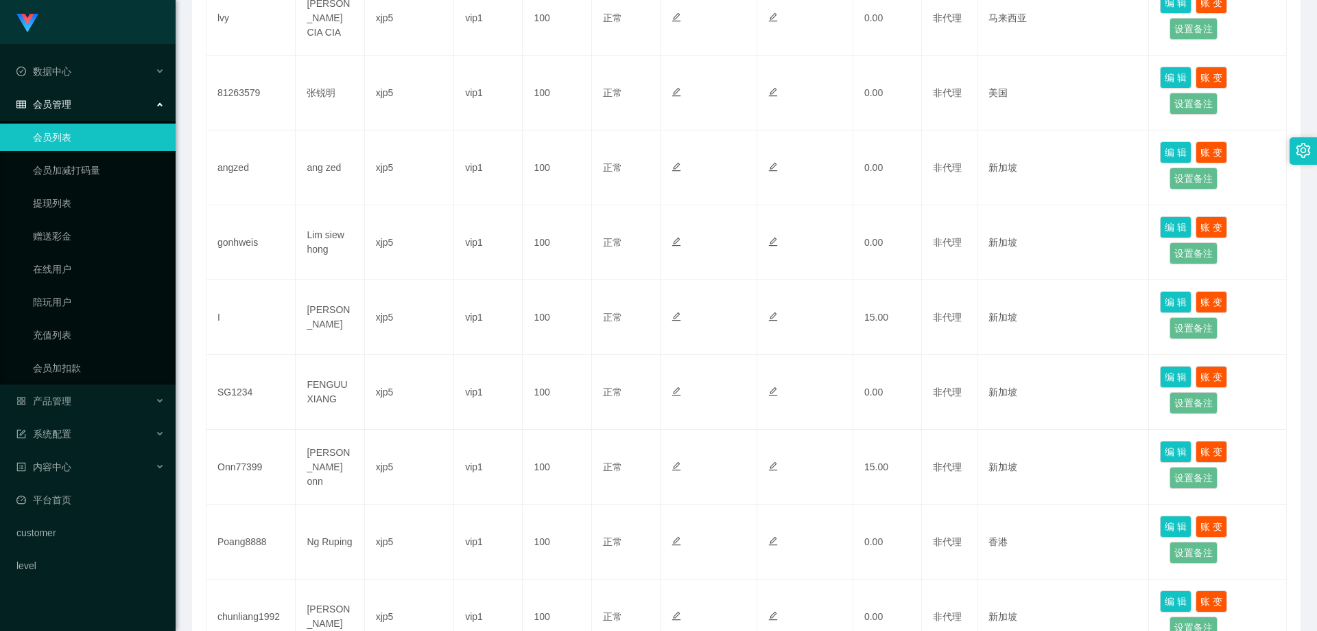
scroll to position [312, 0]
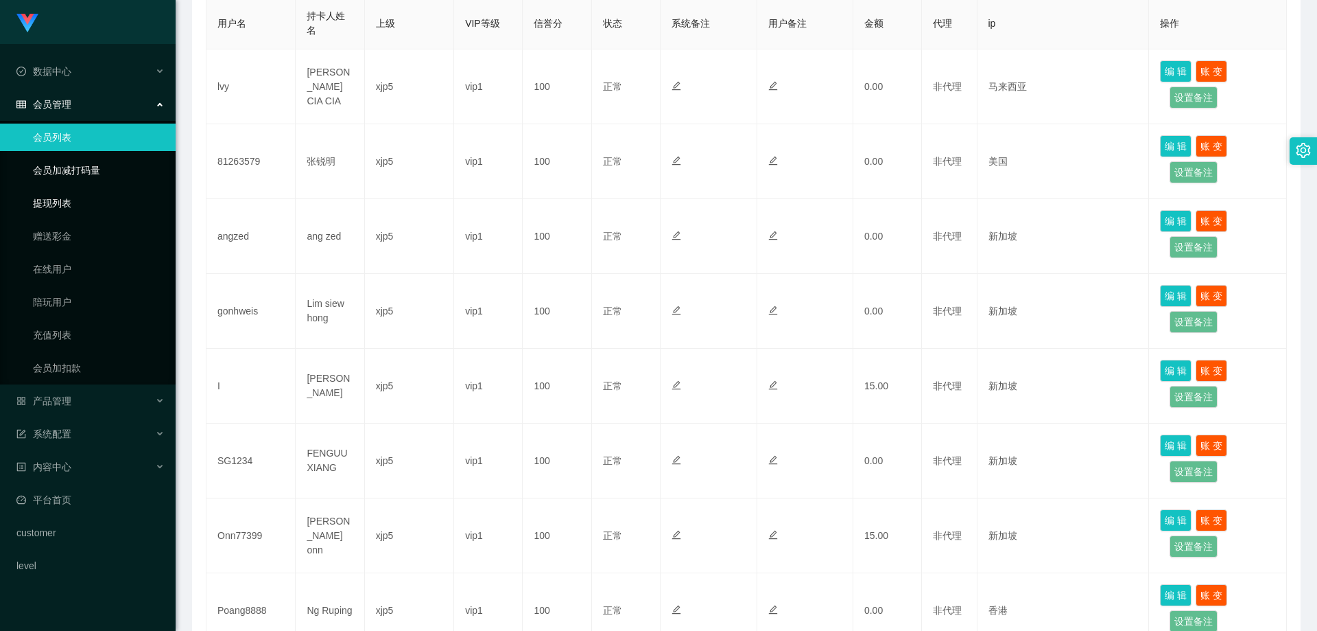
click at [92, 211] on link "提现列表" at bounding box center [99, 202] width 132 height 27
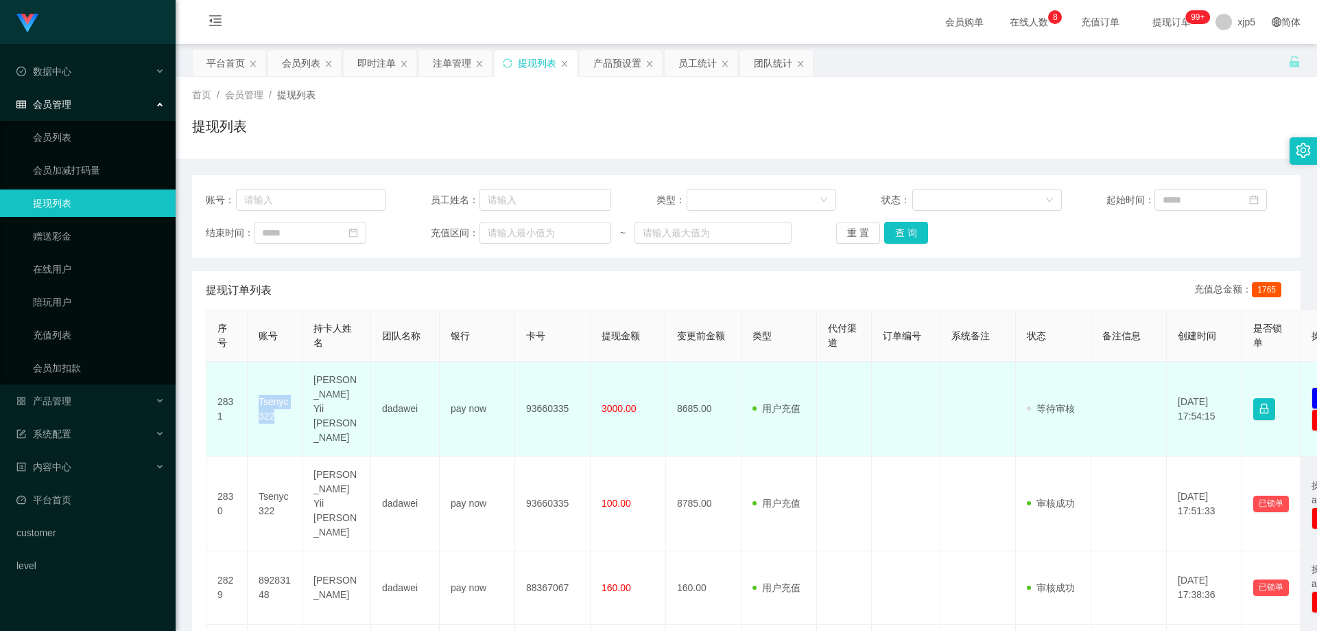
drag, startPoint x: 286, startPoint y: 405, endPoint x: 249, endPoint y: 386, distance: 41.7
click at [249, 386] on td "Tsenyc322" at bounding box center [275, 409] width 55 height 95
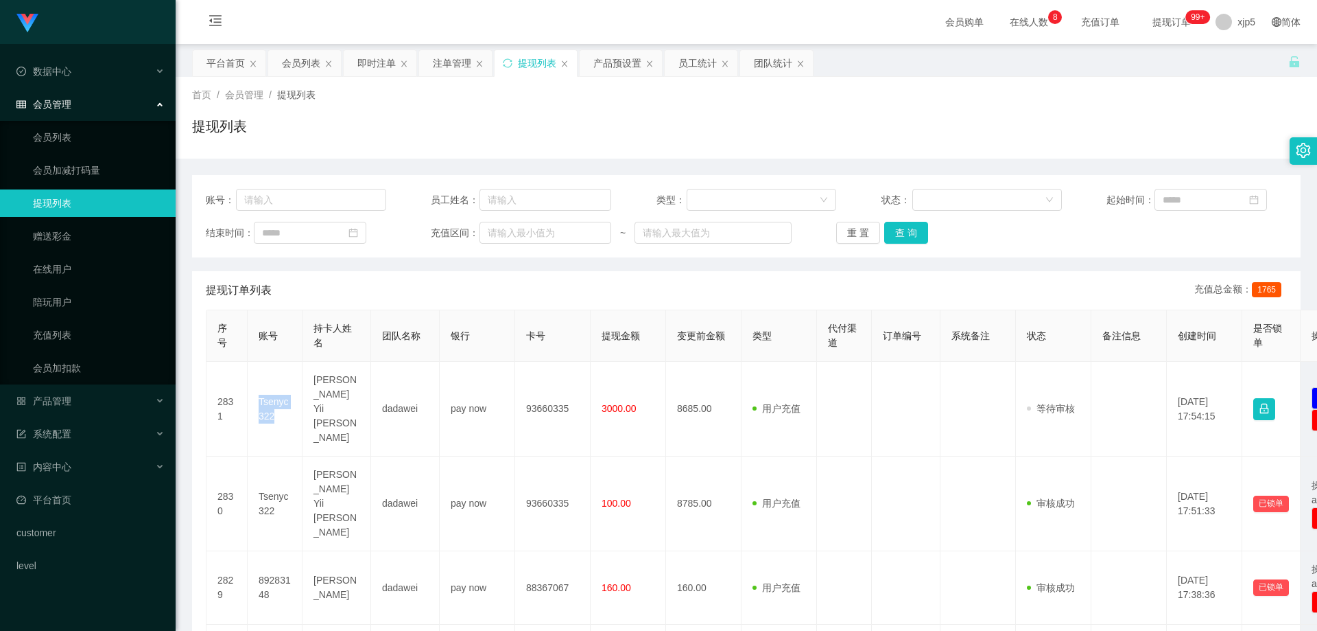
copy td "Tsenyc322"
click at [70, 139] on link "会员列表" at bounding box center [99, 137] width 132 height 27
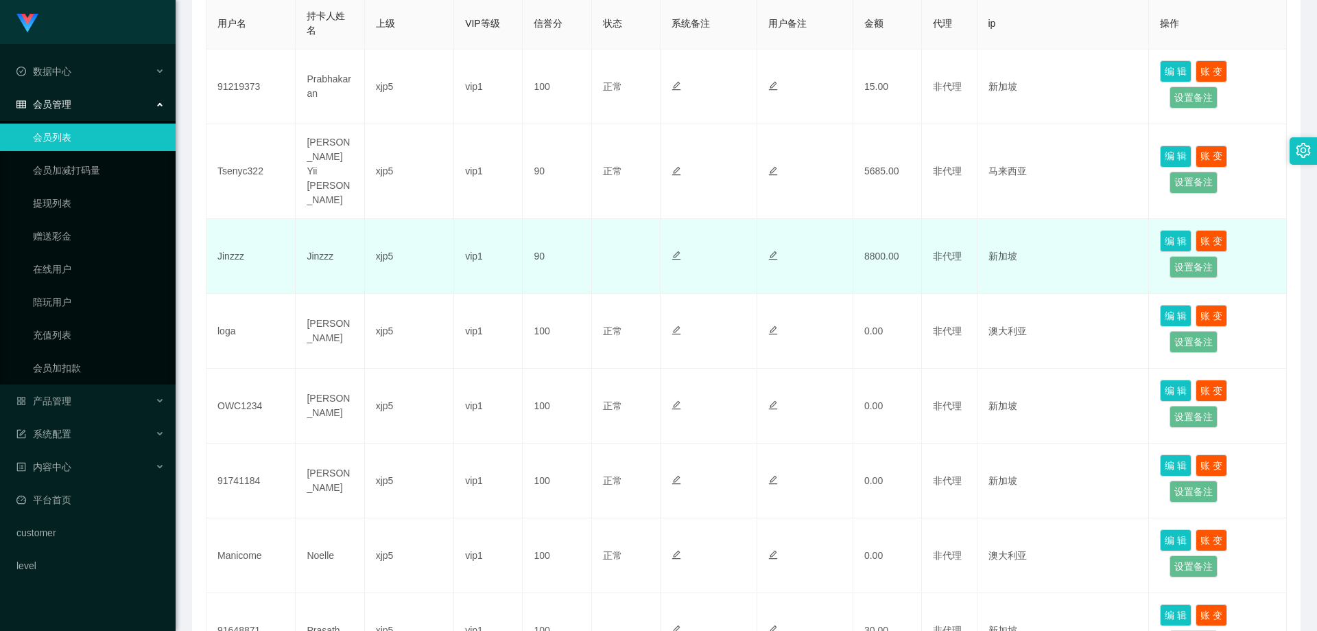
scroll to position [175, 0]
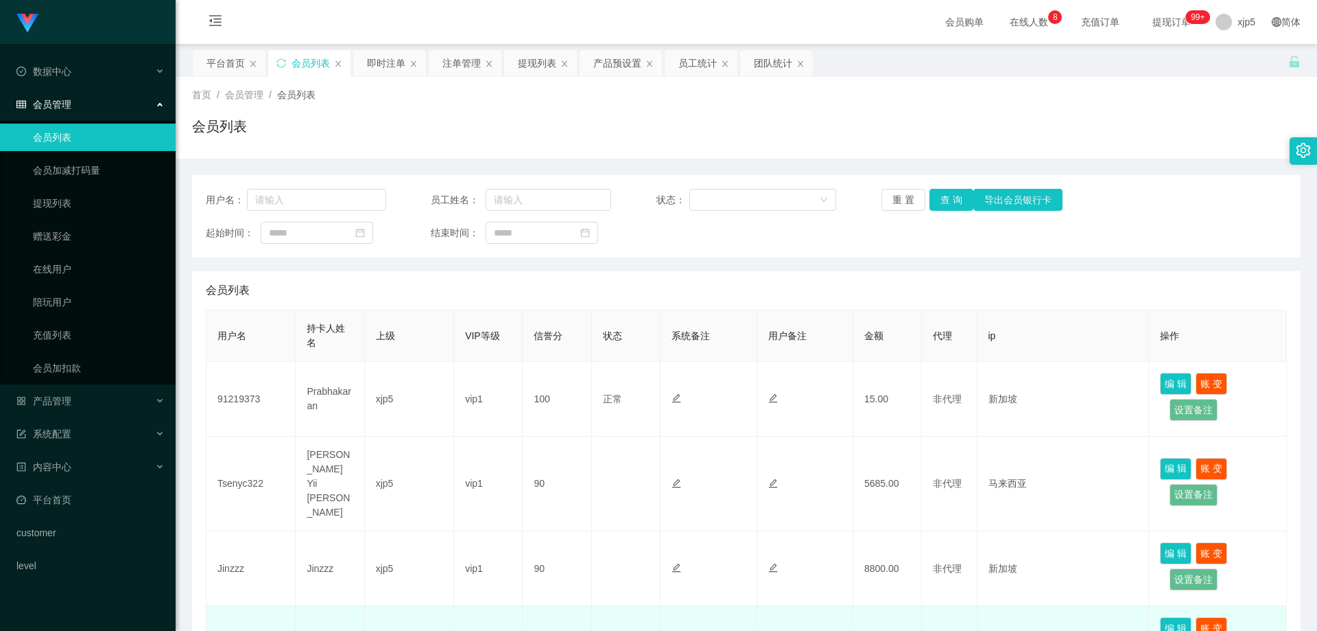
scroll to position [274, 0]
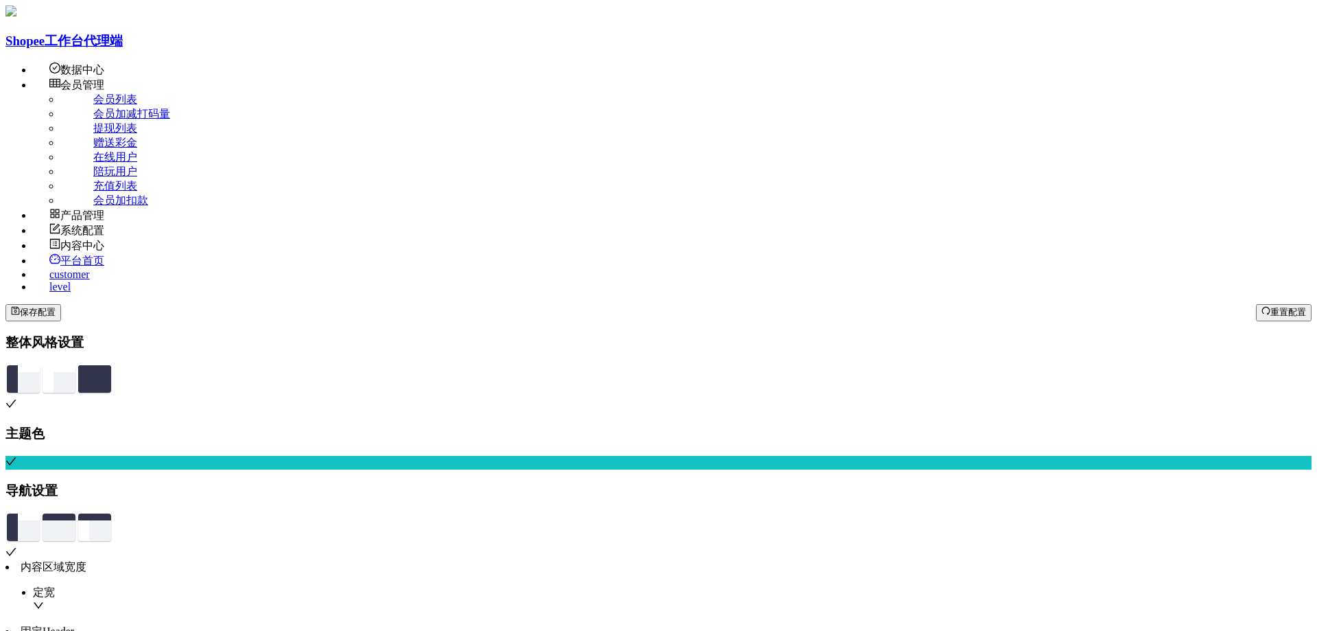
scroll to position [587, 0]
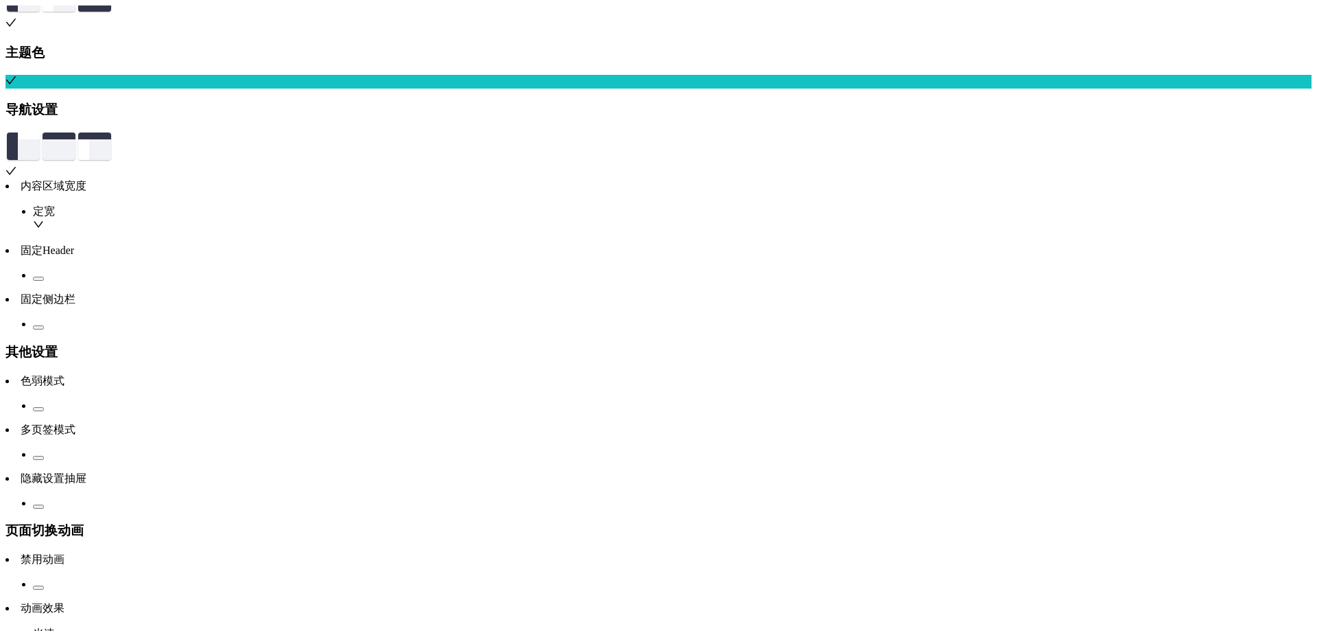
scroll to position [312, 0]
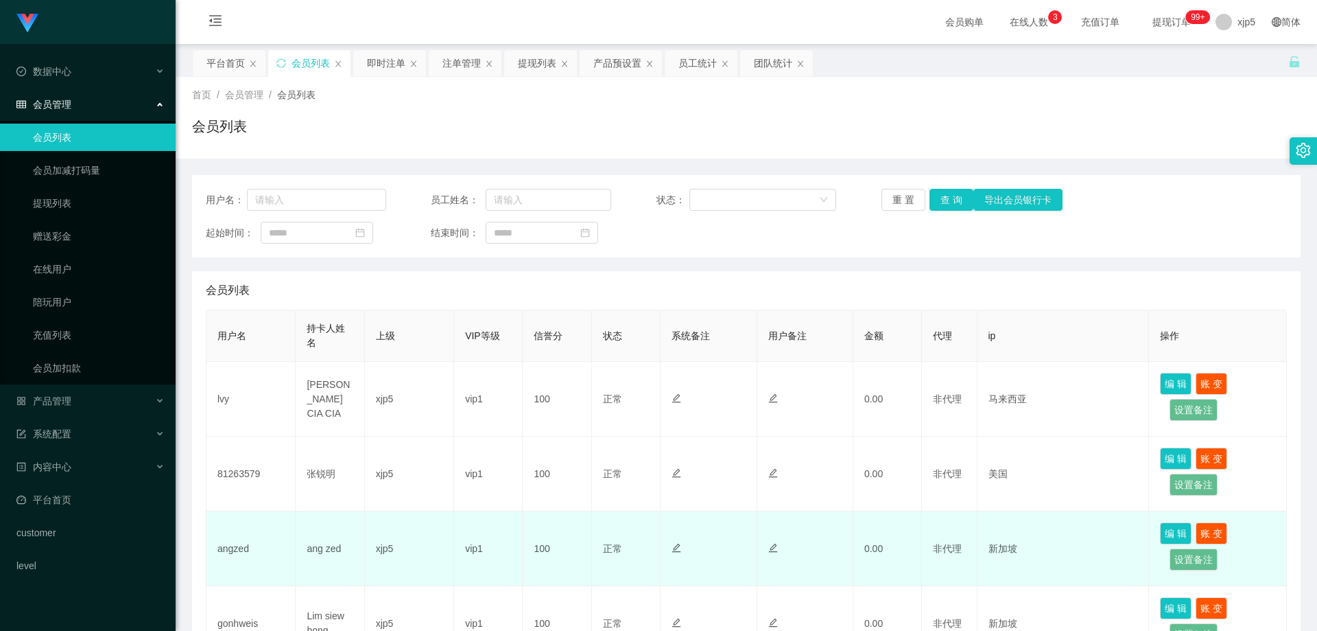
scroll to position [412, 0]
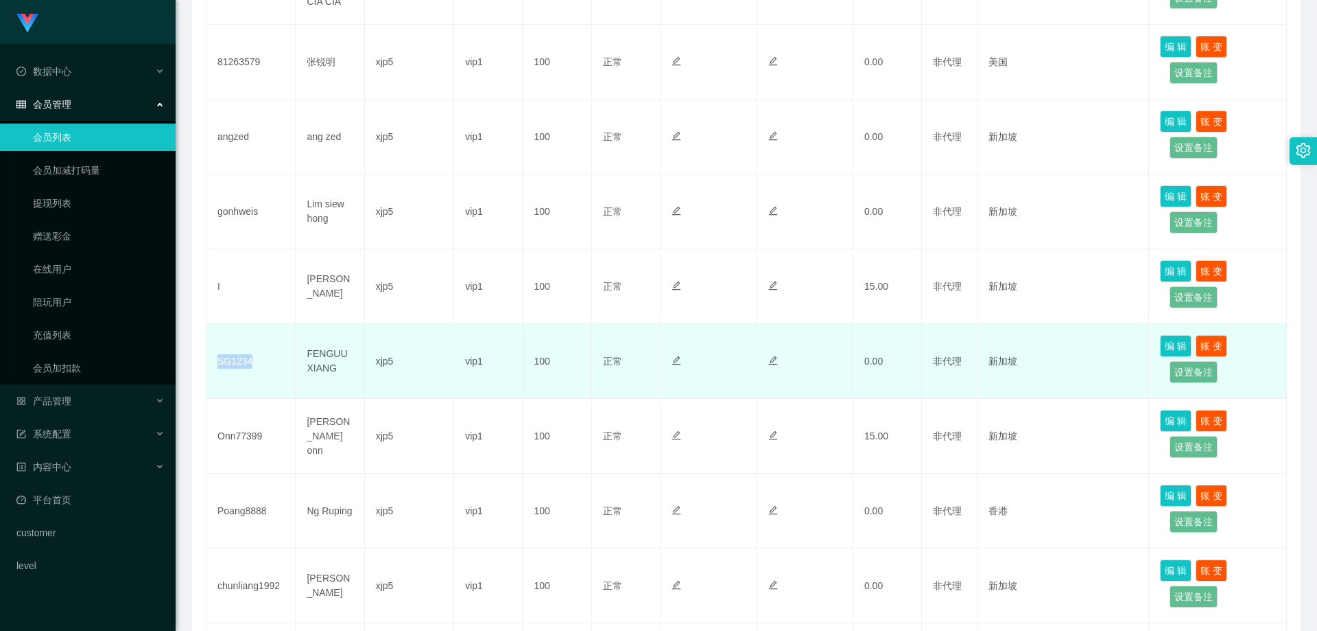
drag, startPoint x: 268, startPoint y: 366, endPoint x: 213, endPoint y: 362, distance: 54.4
click at [213, 362] on td "SG1234" at bounding box center [251, 361] width 89 height 75
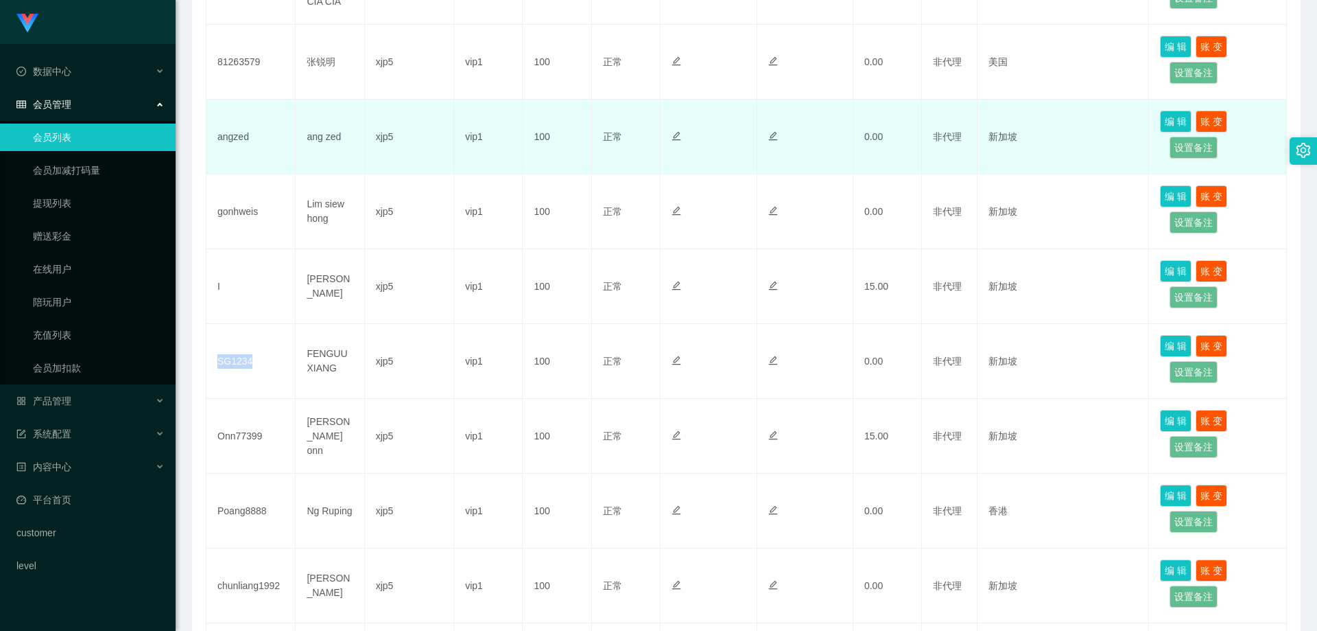
copy td "SG1234"
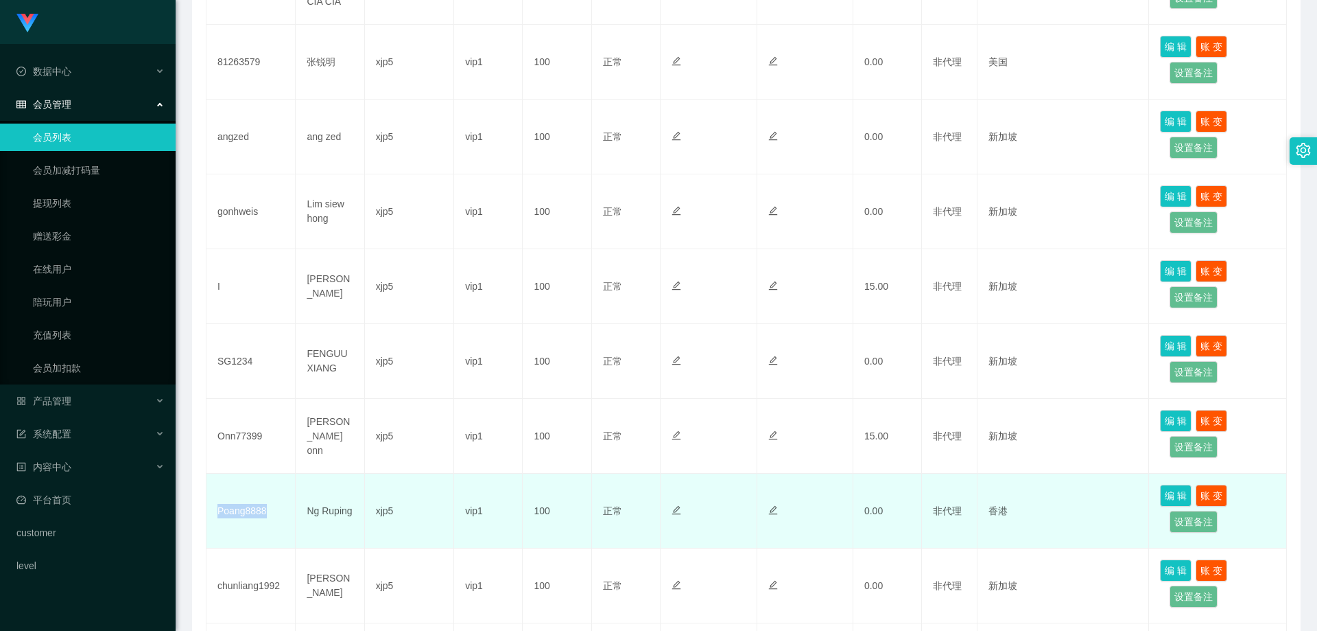
drag, startPoint x: 258, startPoint y: 515, endPoint x: 216, endPoint y: 513, distance: 41.9
click at [216, 513] on td "Poang8888" at bounding box center [251, 510] width 89 height 75
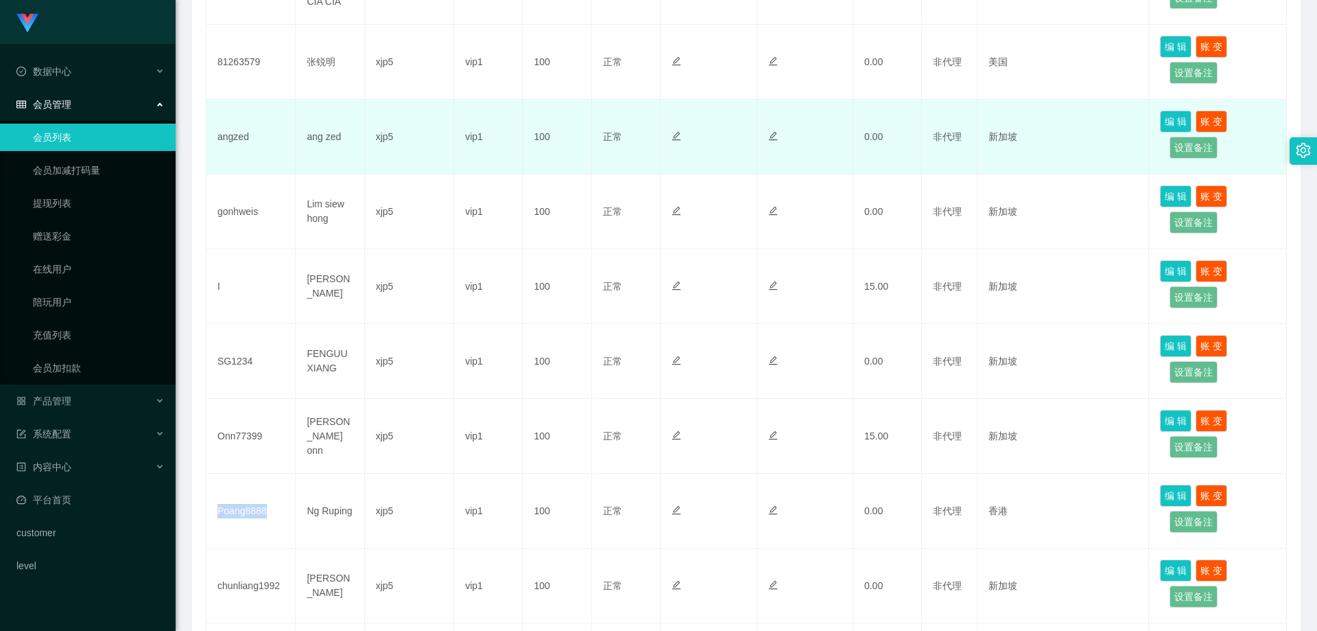
copy td "Poang8888"
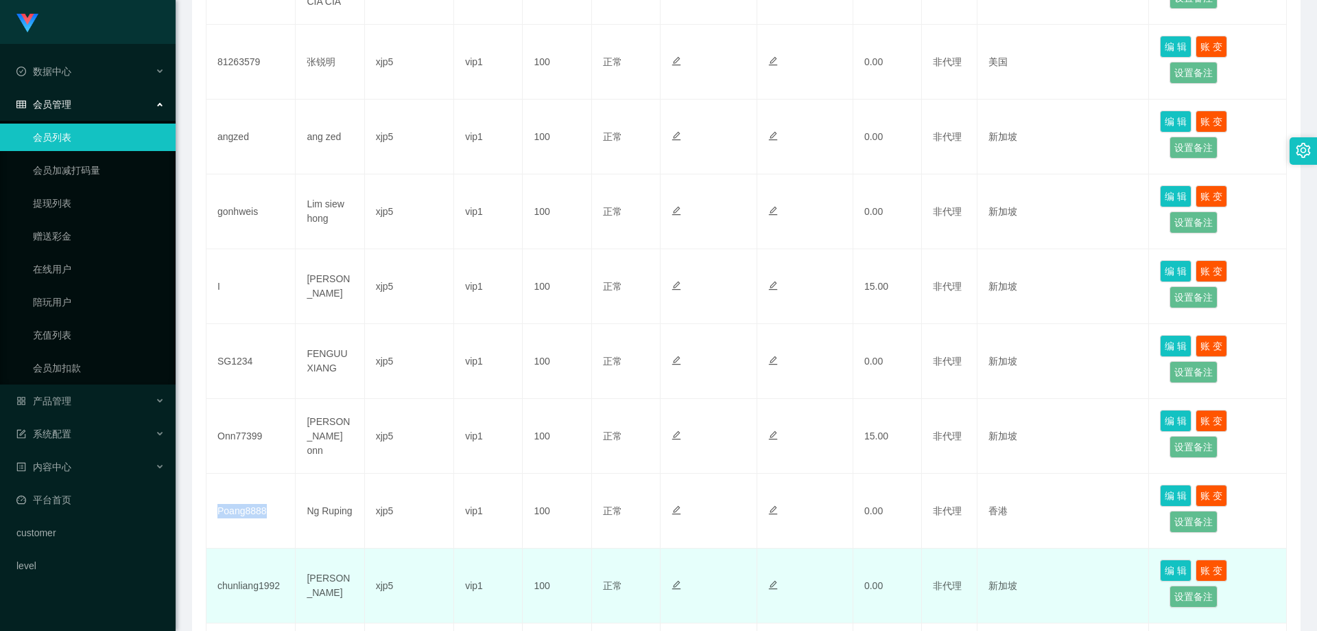
scroll to position [480, 0]
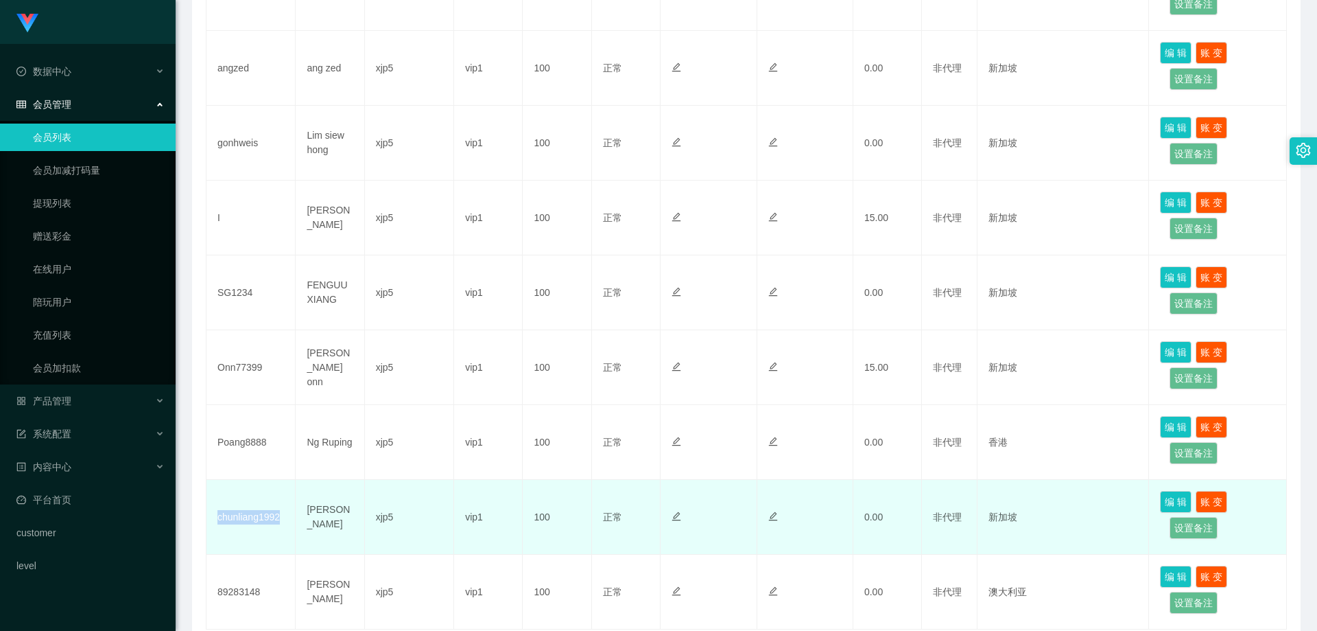
drag, startPoint x: 279, startPoint y: 521, endPoint x: 214, endPoint y: 523, distance: 65.2
click at [214, 523] on td "chunliang1992" at bounding box center [251, 517] width 89 height 75
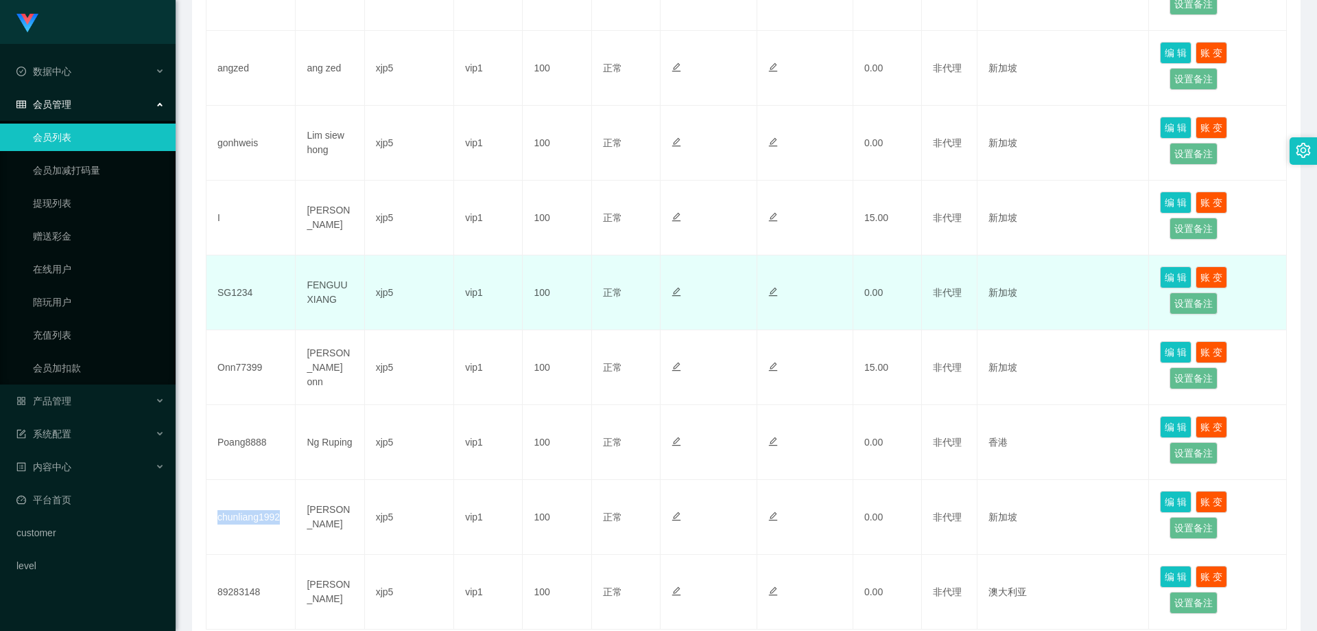
copy td "chunliang1992"
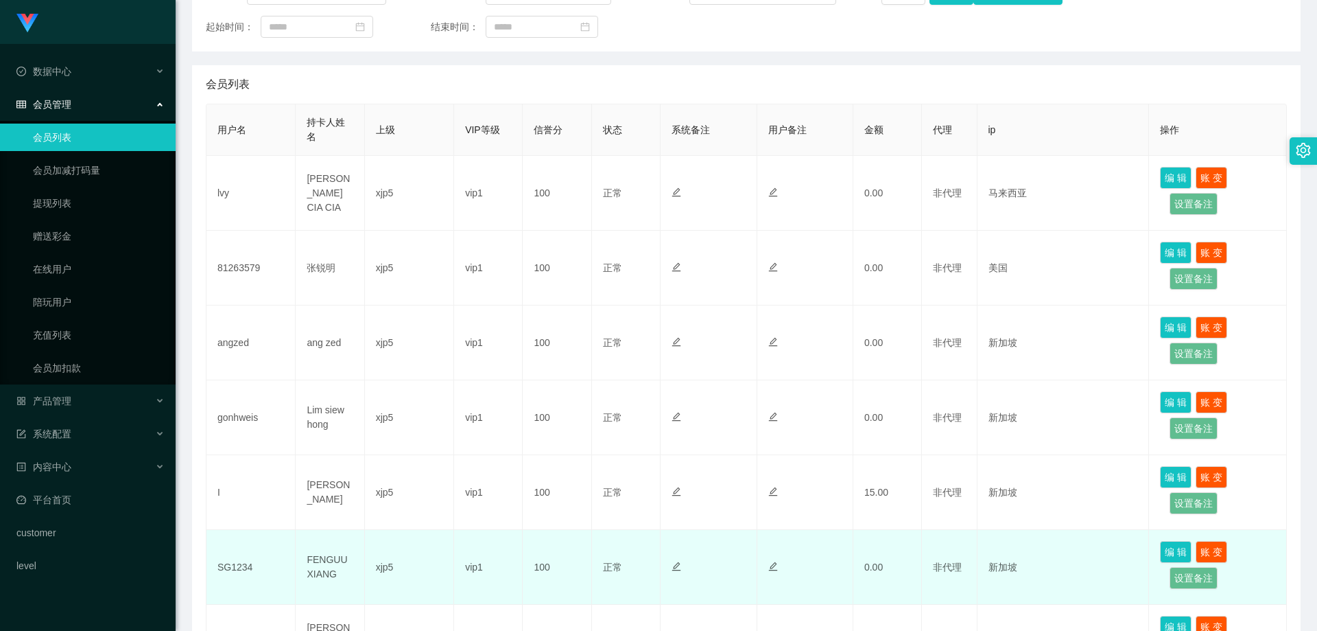
scroll to position [137, 0]
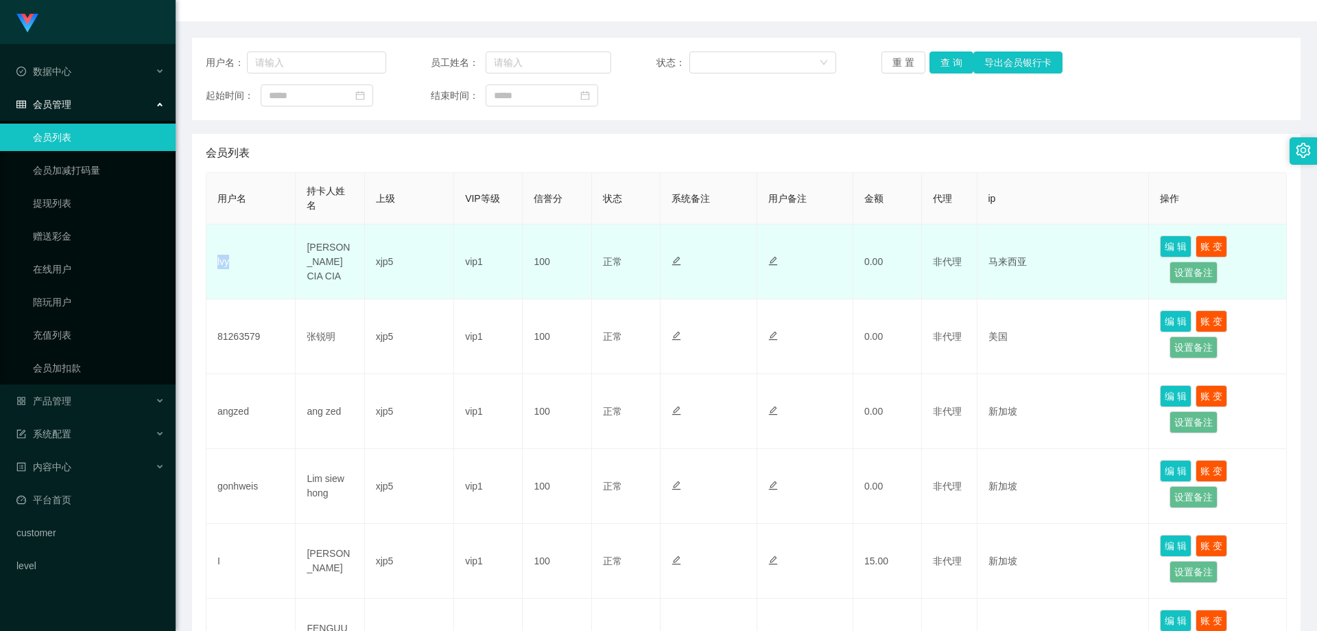
drag, startPoint x: 244, startPoint y: 266, endPoint x: 215, endPoint y: 262, distance: 28.4
click at [215, 262] on td "lvy" at bounding box center [251, 261] width 89 height 75
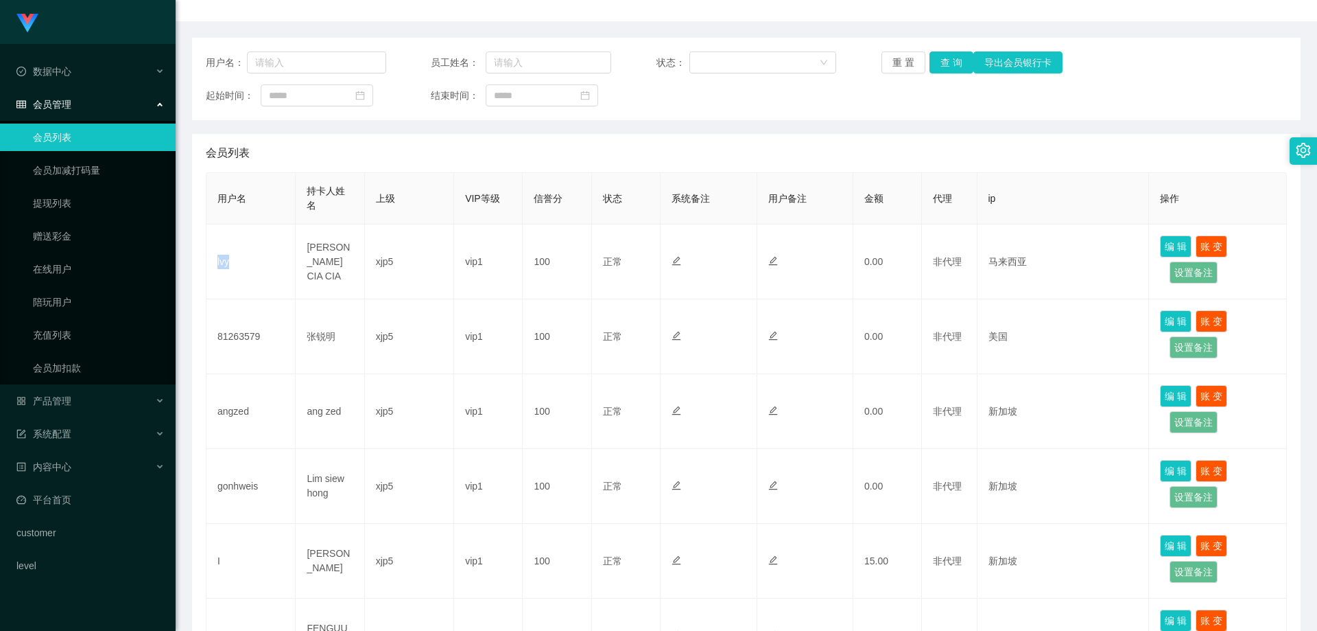
copy td "lvy"
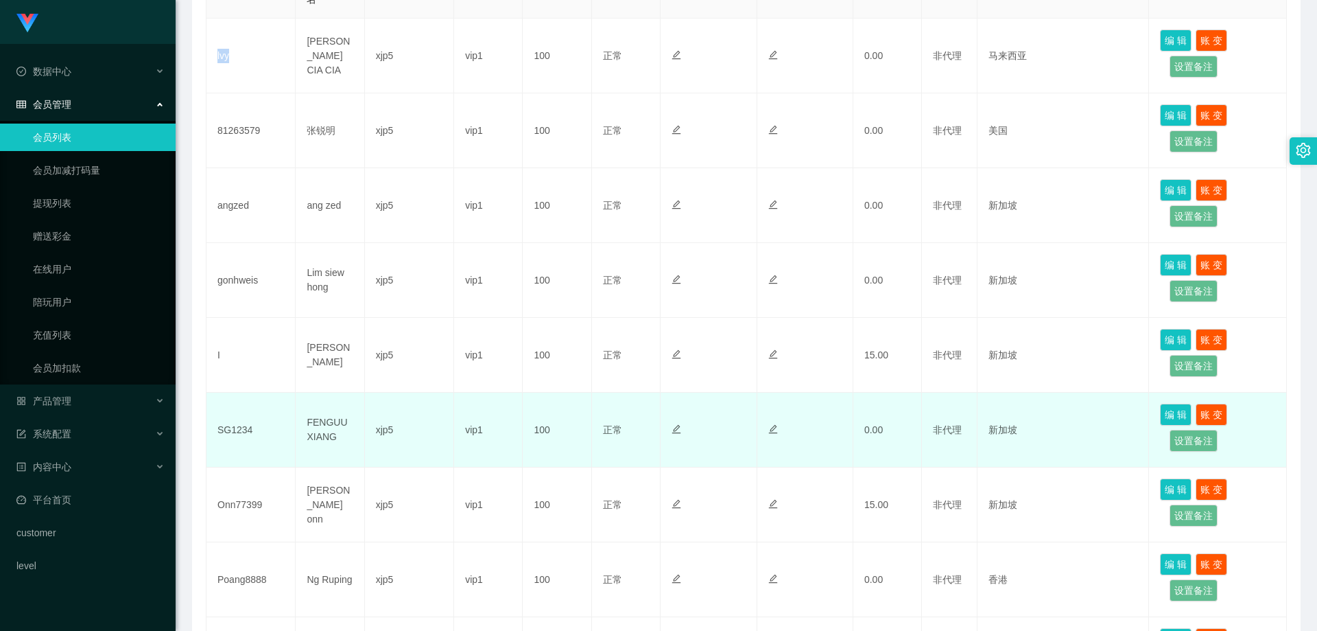
scroll to position [412, 0]
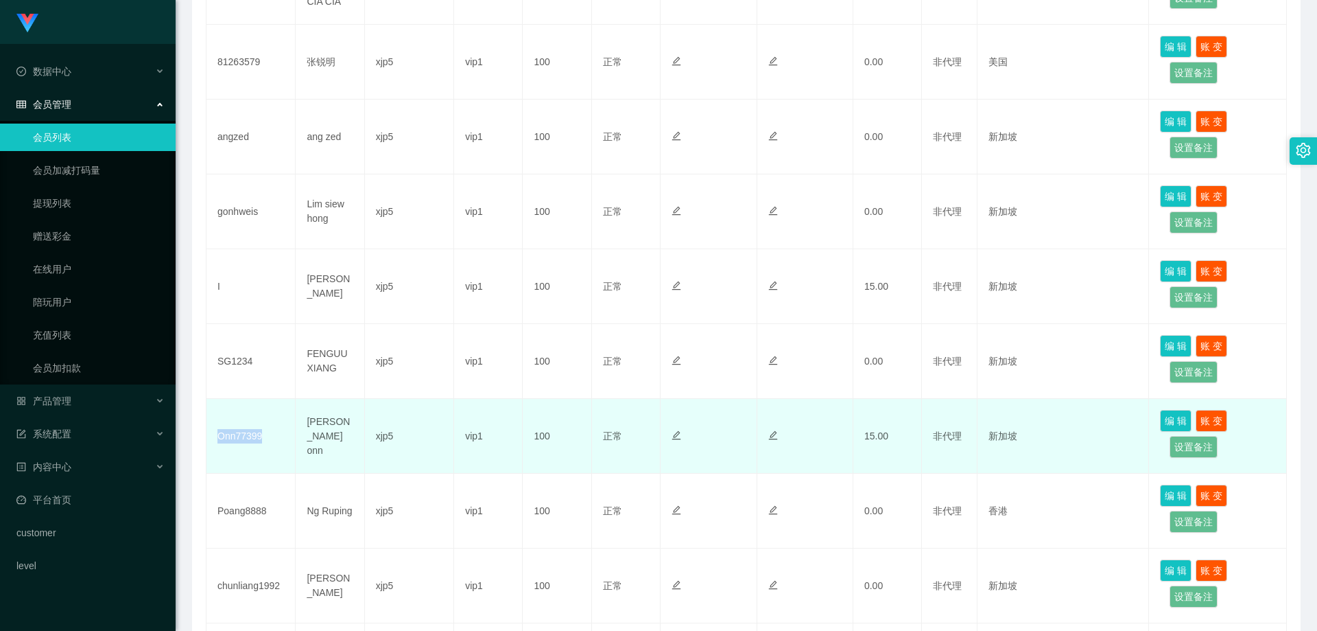
drag, startPoint x: 287, startPoint y: 443, endPoint x: 218, endPoint y: 443, distance: 68.6
click at [218, 443] on td "Onn77399" at bounding box center [251, 436] width 89 height 75
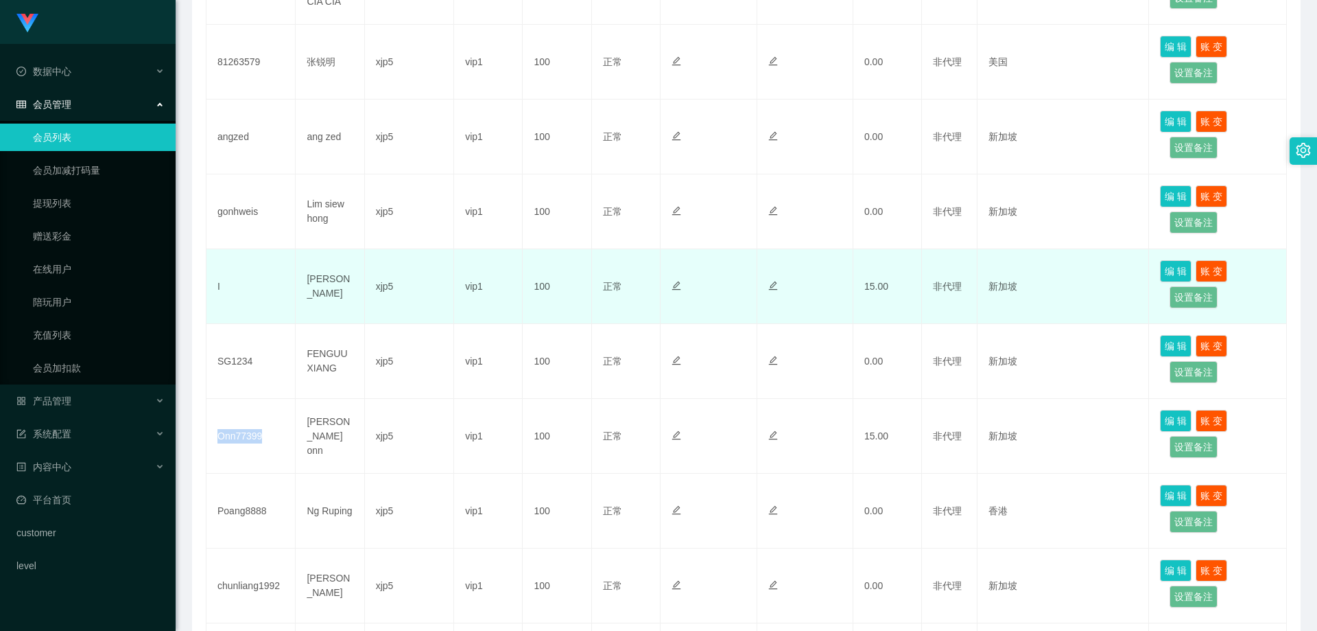
copy td "Onn77399"
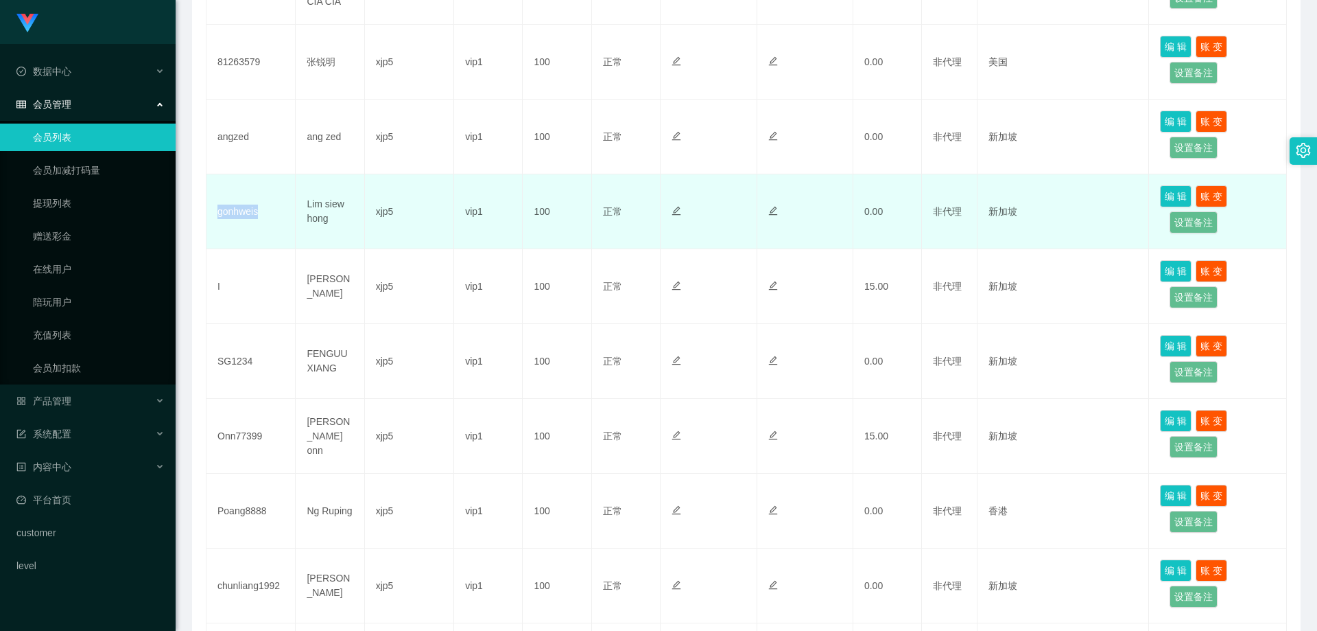
drag, startPoint x: 267, startPoint y: 217, endPoint x: 213, endPoint y: 220, distance: 54.2
click at [213, 220] on td "gonhweis" at bounding box center [251, 211] width 89 height 75
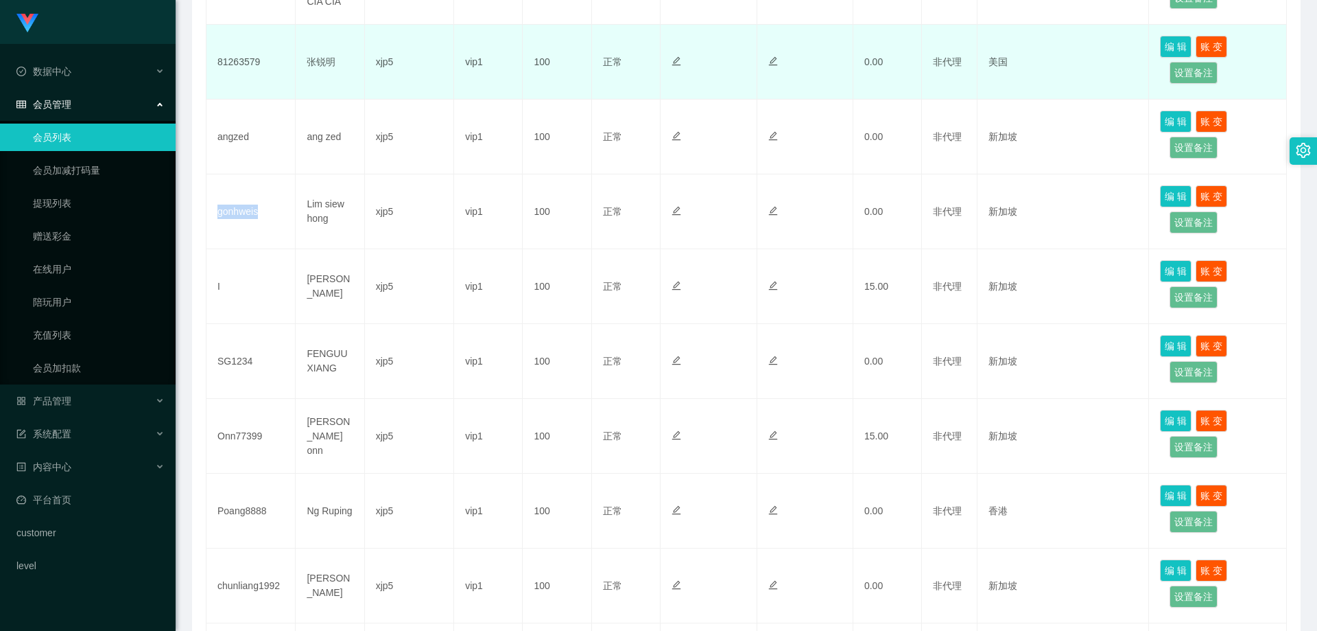
copy td "gonhweis"
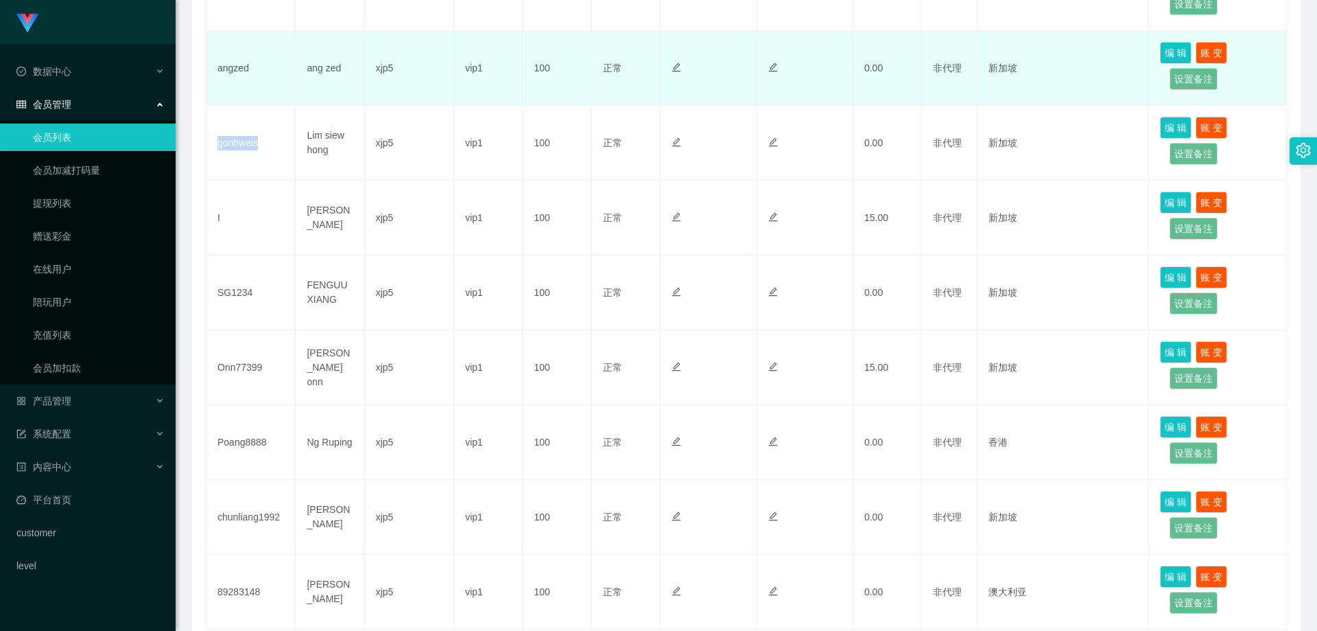
scroll to position [587, 0]
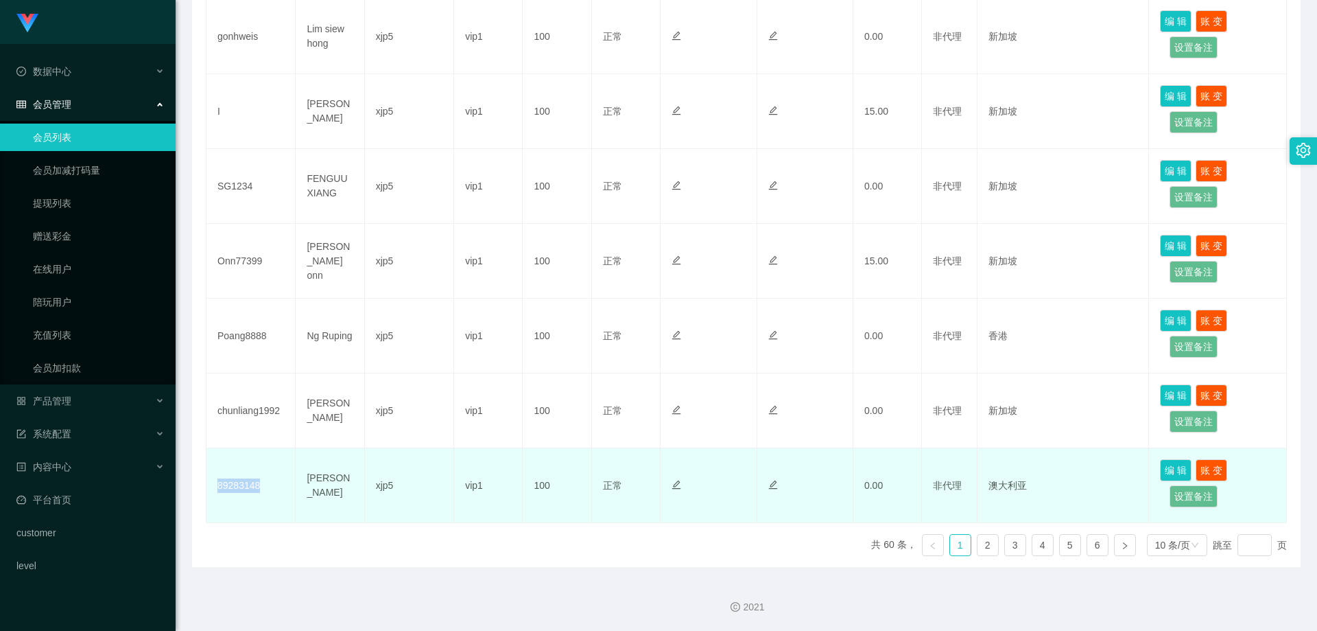
drag, startPoint x: 278, startPoint y: 482, endPoint x: 218, endPoint y: 486, distance: 59.8
click at [218, 485] on td "89283148" at bounding box center [251, 485] width 89 height 75
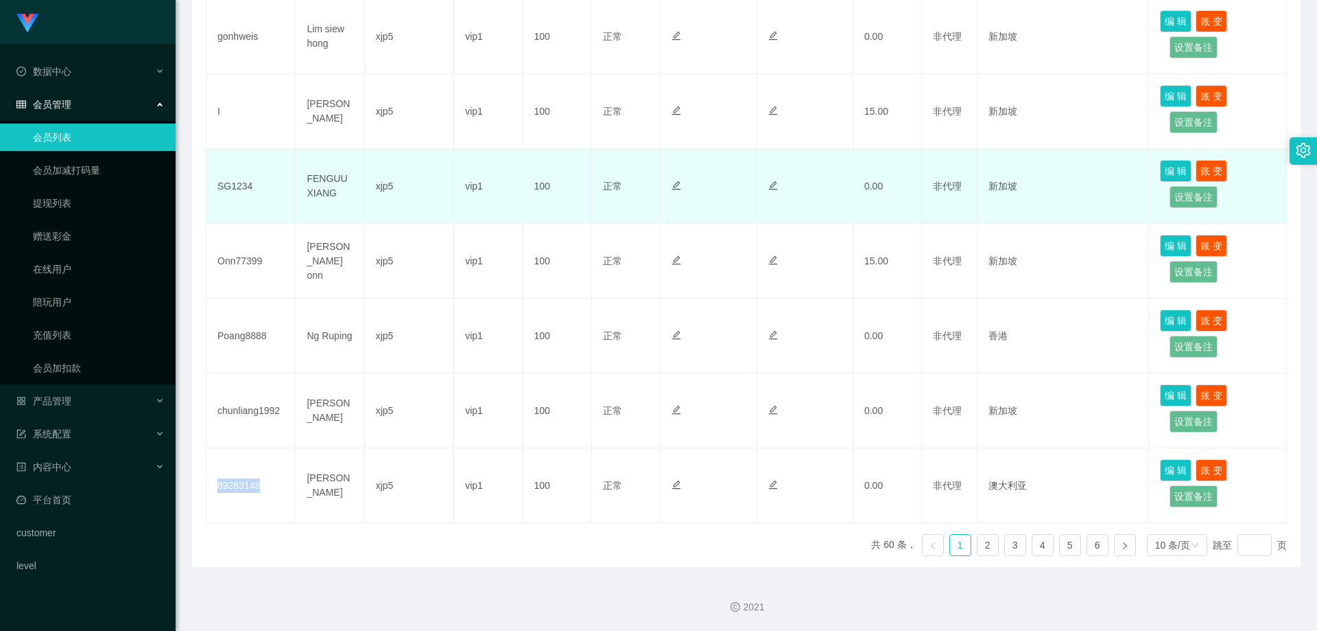
copy td "89283148"
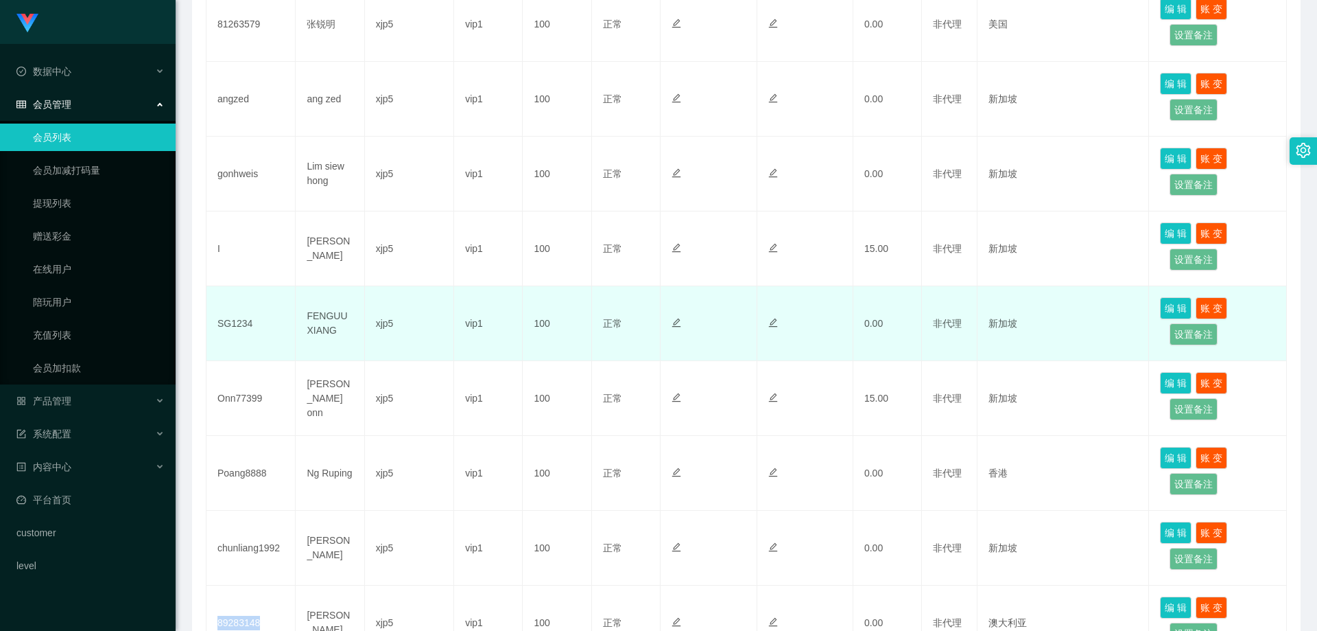
scroll to position [381, 0]
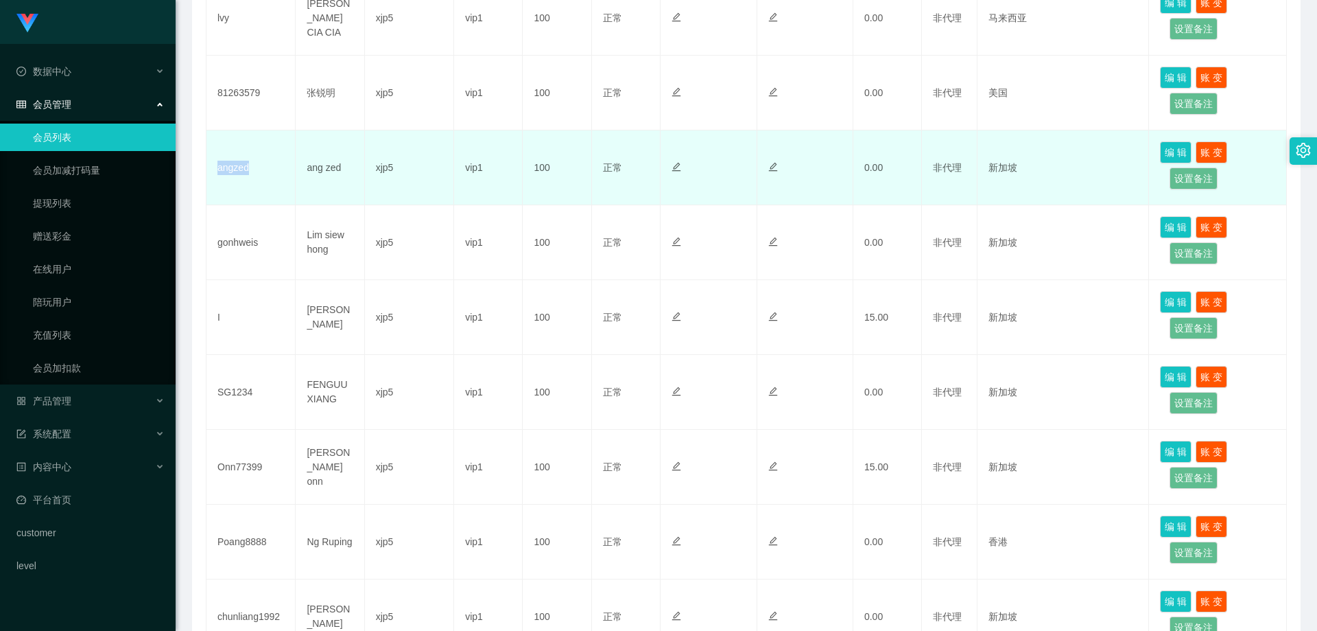
drag, startPoint x: 259, startPoint y: 180, endPoint x: 212, endPoint y: 172, distance: 47.3
click at [212, 172] on td "angzed" at bounding box center [251, 167] width 89 height 75
copy td "angzed"
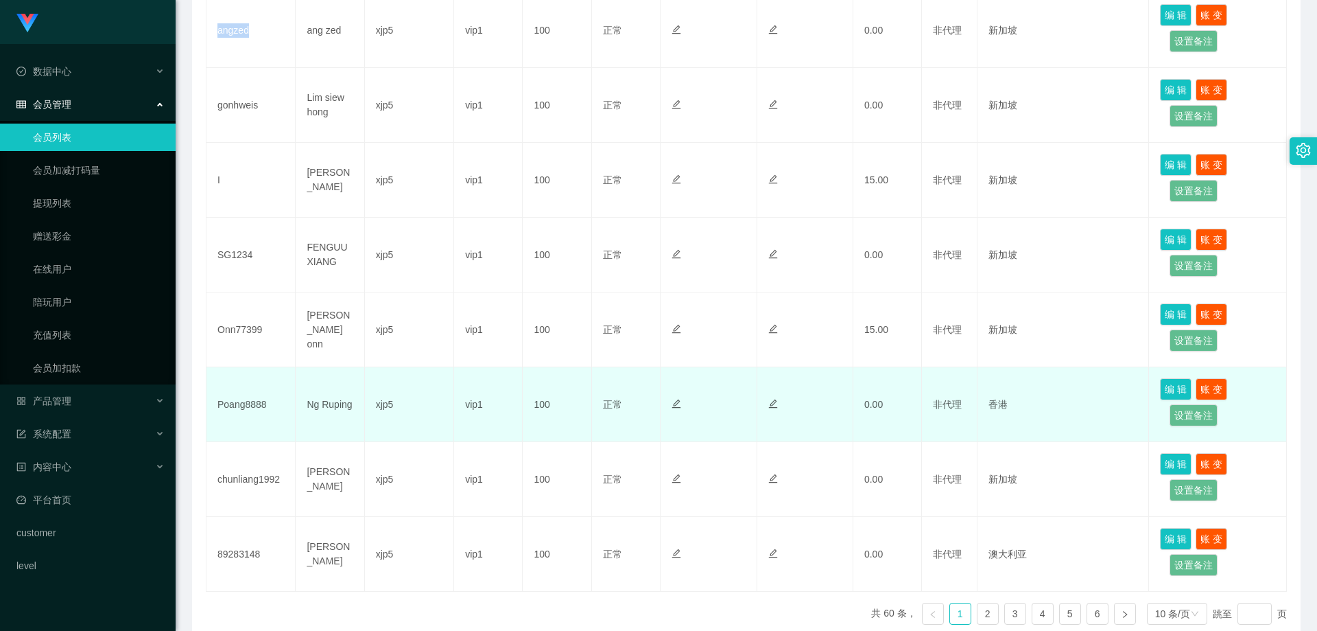
scroll to position [244, 0]
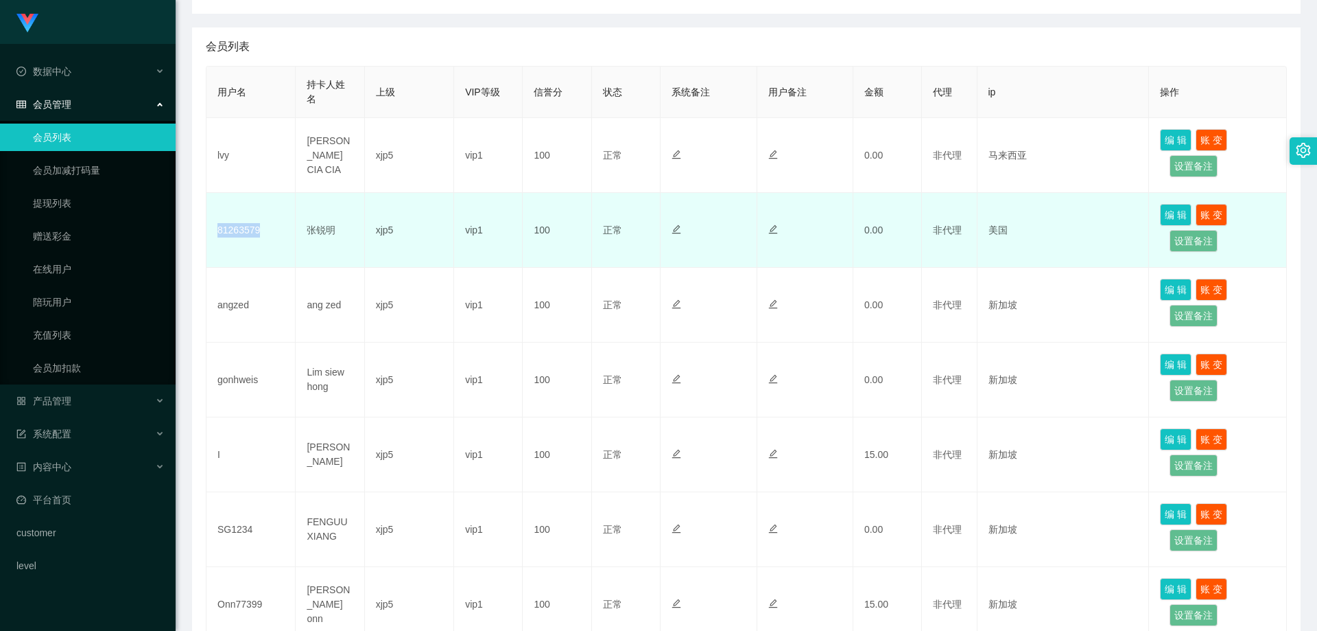
drag, startPoint x: 267, startPoint y: 241, endPoint x: 211, endPoint y: 233, distance: 56.2
click at [211, 233] on td "81263579" at bounding box center [251, 230] width 89 height 75
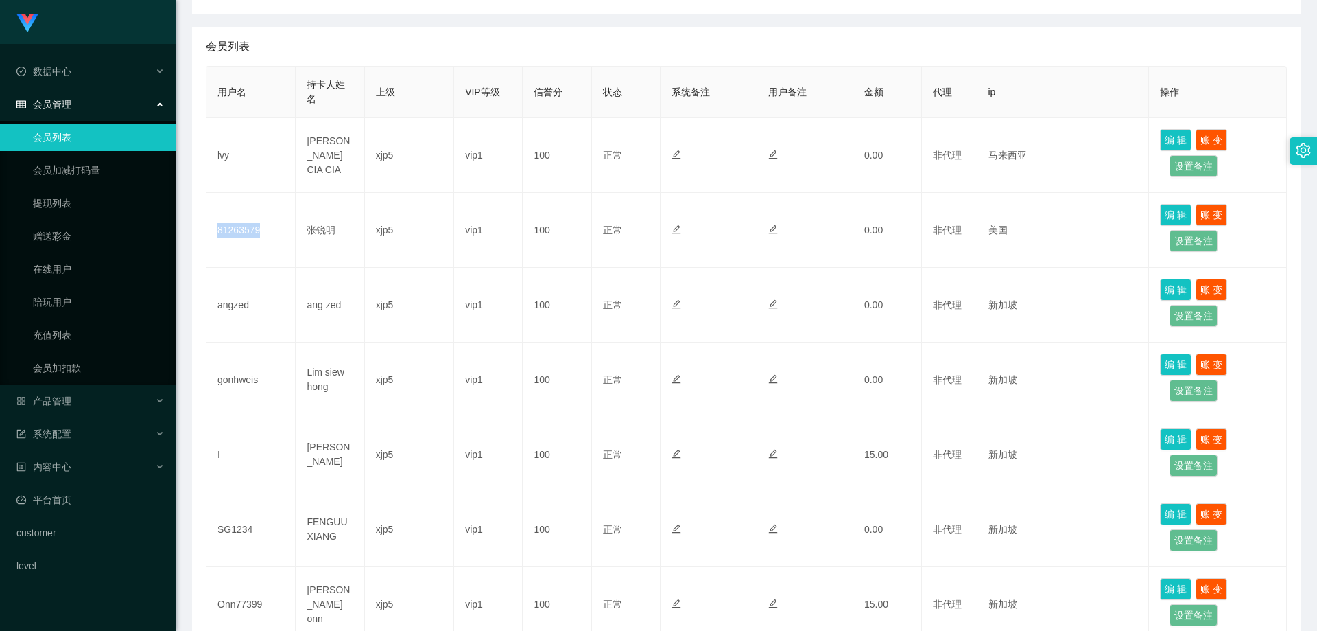
copy td "81263579"
click at [103, 395] on div "产品管理" at bounding box center [88, 400] width 176 height 27
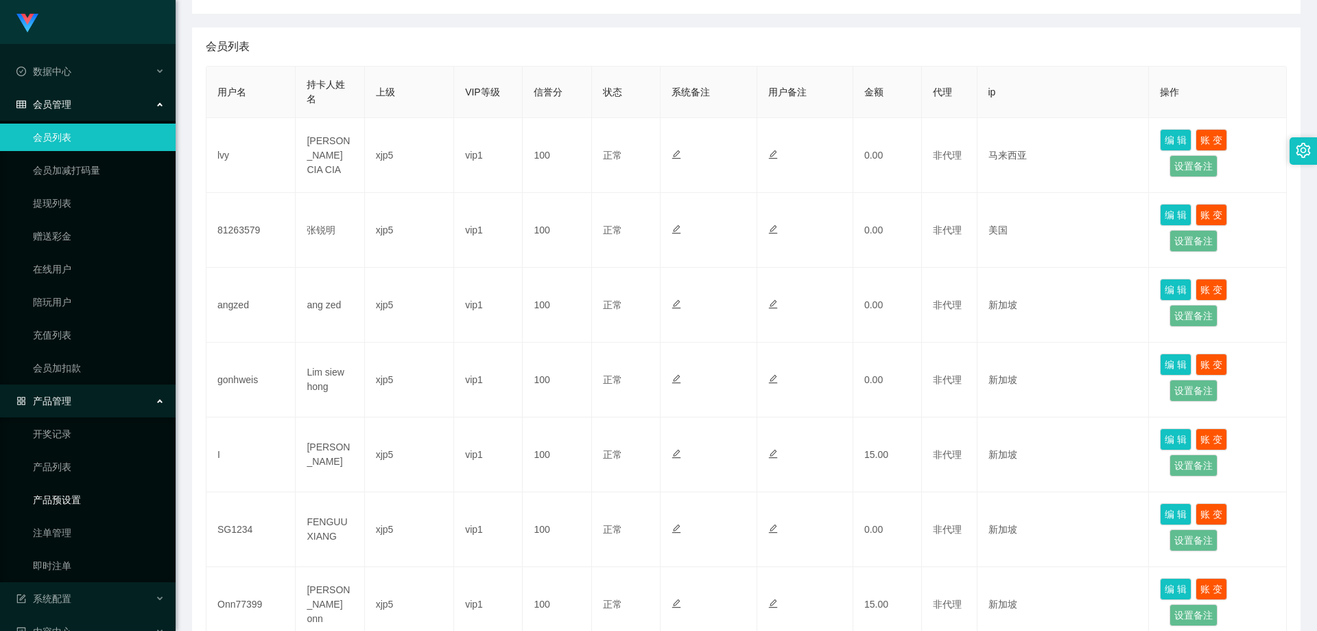
click at [93, 497] on link "产品预设置" at bounding box center [99, 499] width 132 height 27
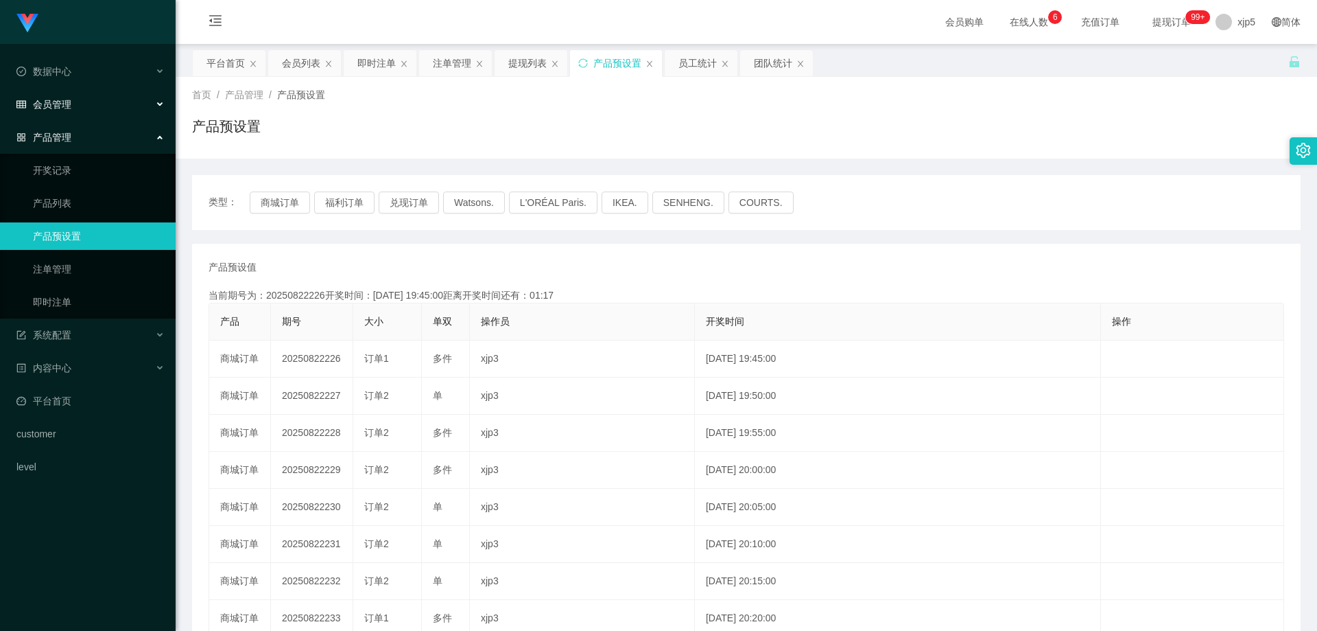
drag, startPoint x: 73, startPoint y: 109, endPoint x: 76, endPoint y: 115, distance: 7.1
click at [73, 108] on div "会员管理" at bounding box center [88, 104] width 176 height 27
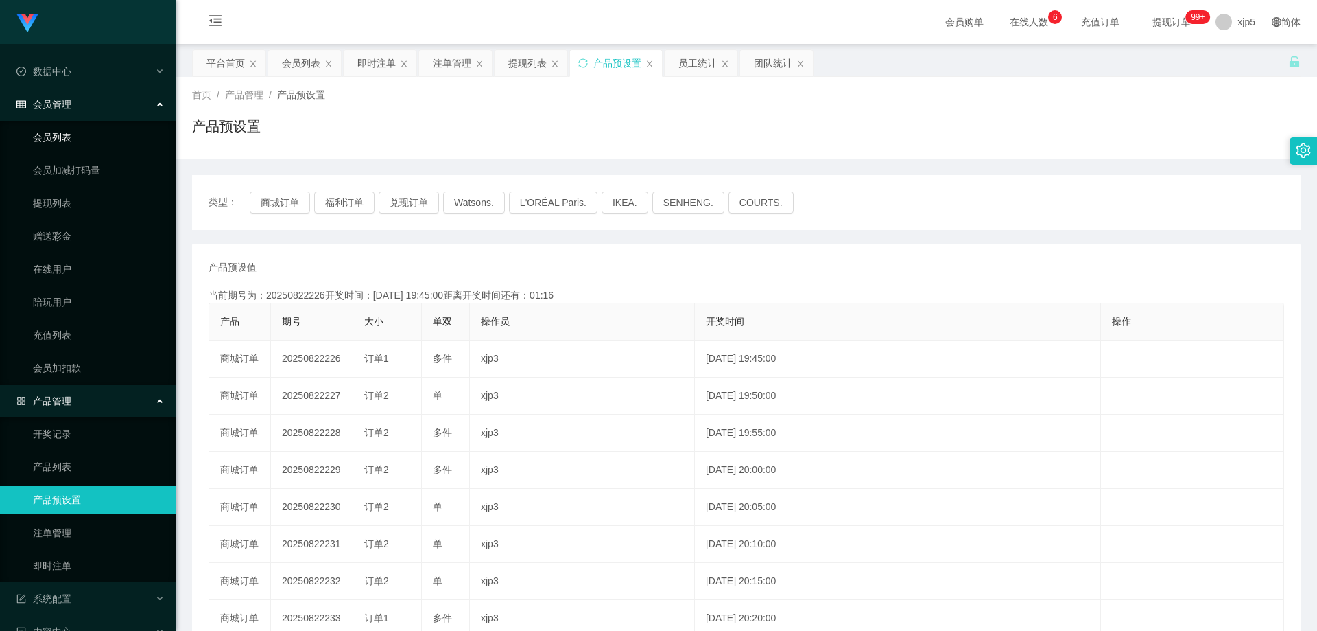
click at [71, 138] on link "会员列表" at bounding box center [99, 137] width 132 height 27
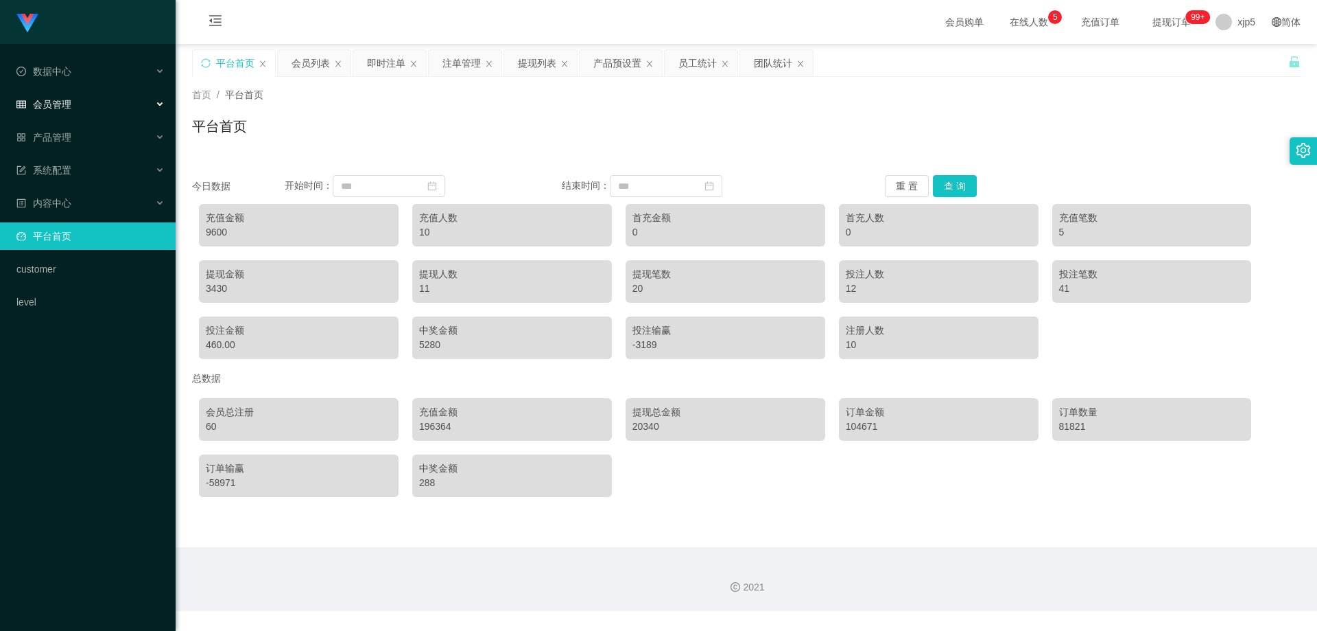
click at [60, 101] on span "会员管理" at bounding box center [43, 104] width 55 height 11
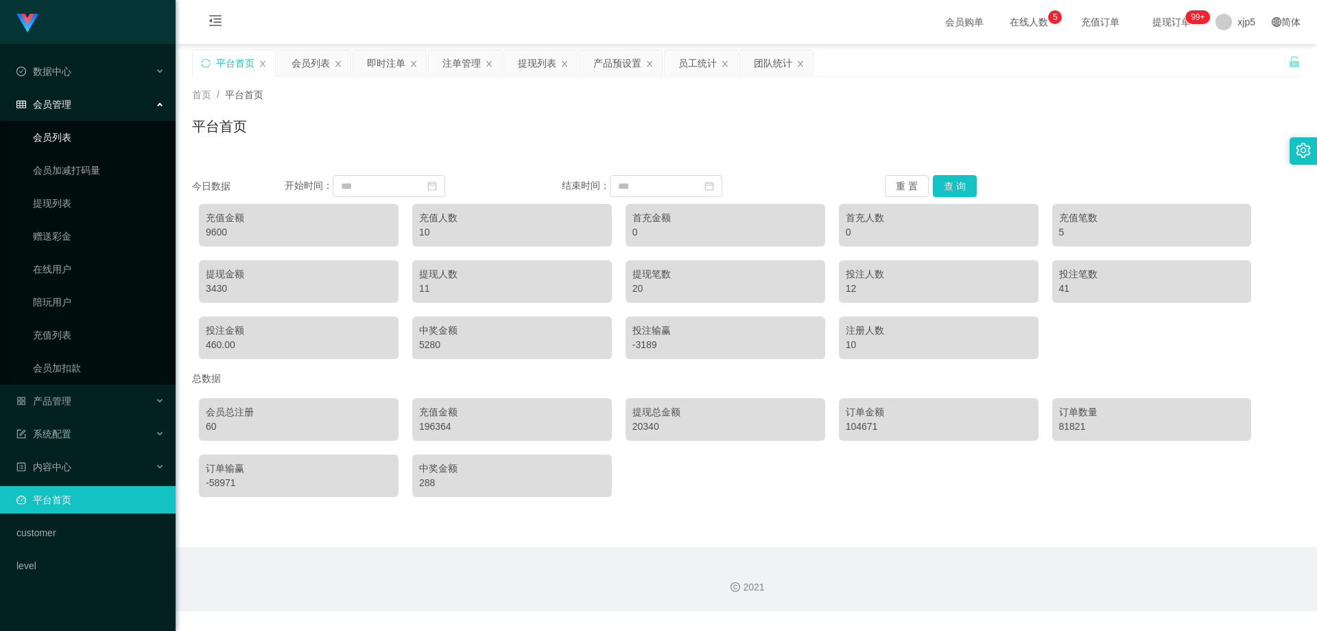
drag, startPoint x: 87, startPoint y: 140, endPoint x: 159, endPoint y: 131, distance: 72.6
click at [87, 140] on link "会员列表" at bounding box center [99, 137] width 132 height 27
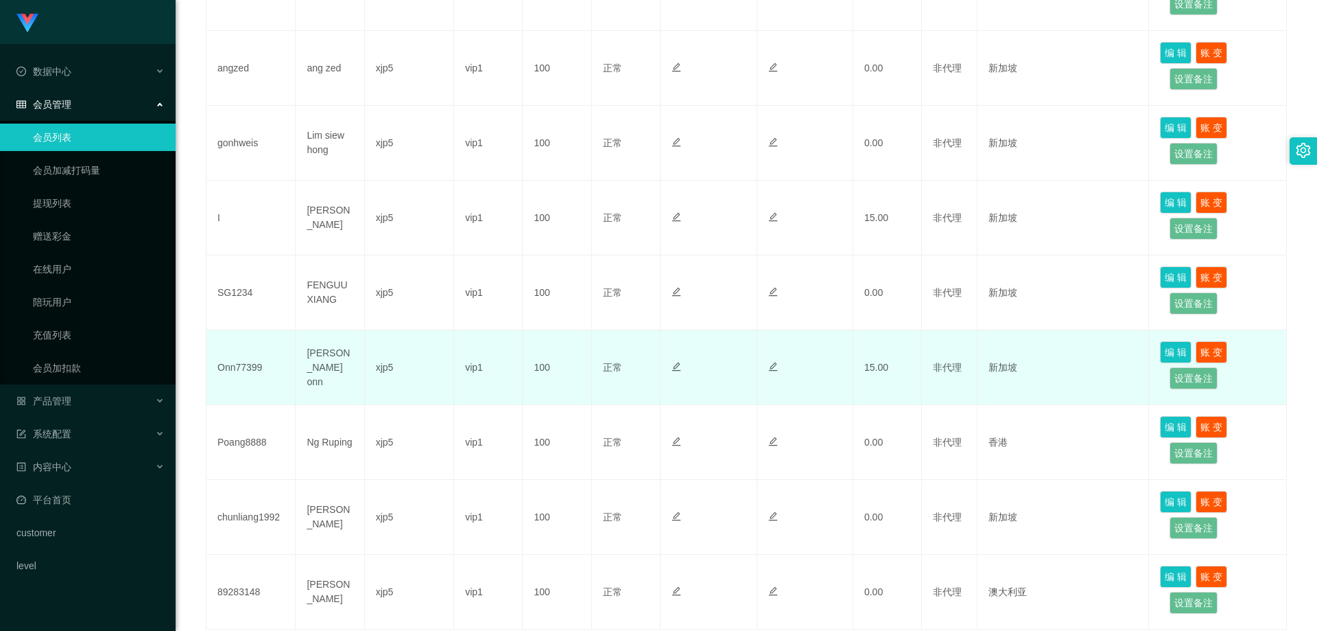
scroll to position [549, 0]
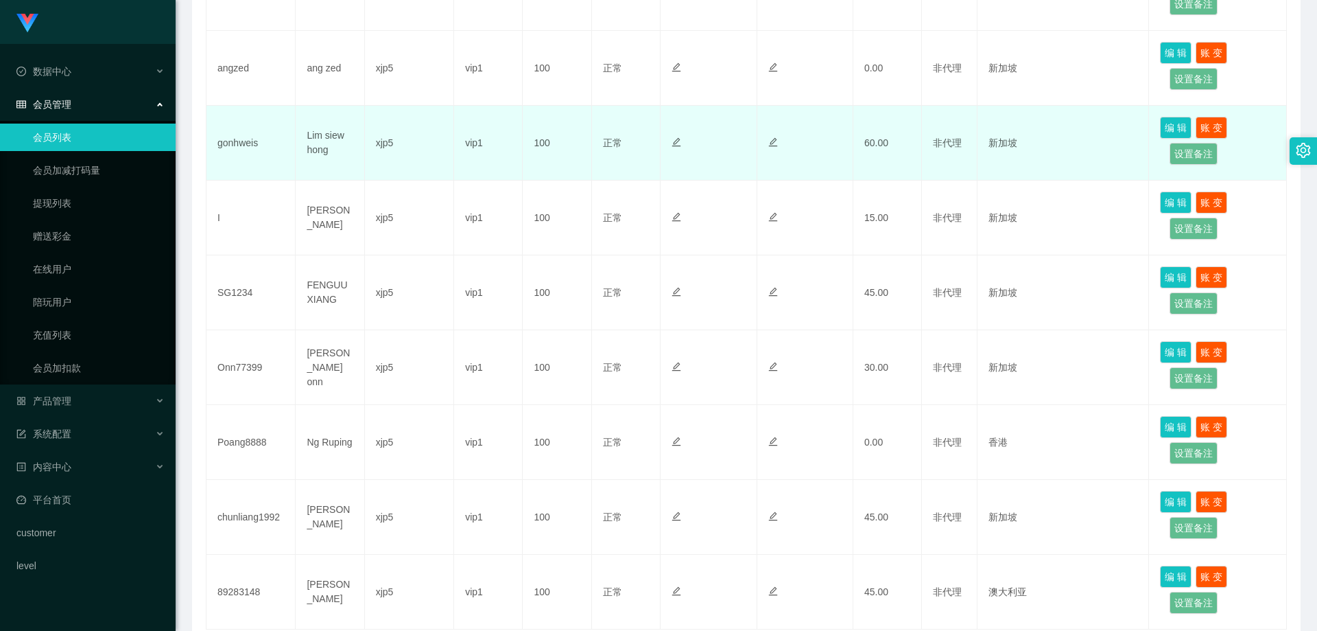
scroll to position [549, 0]
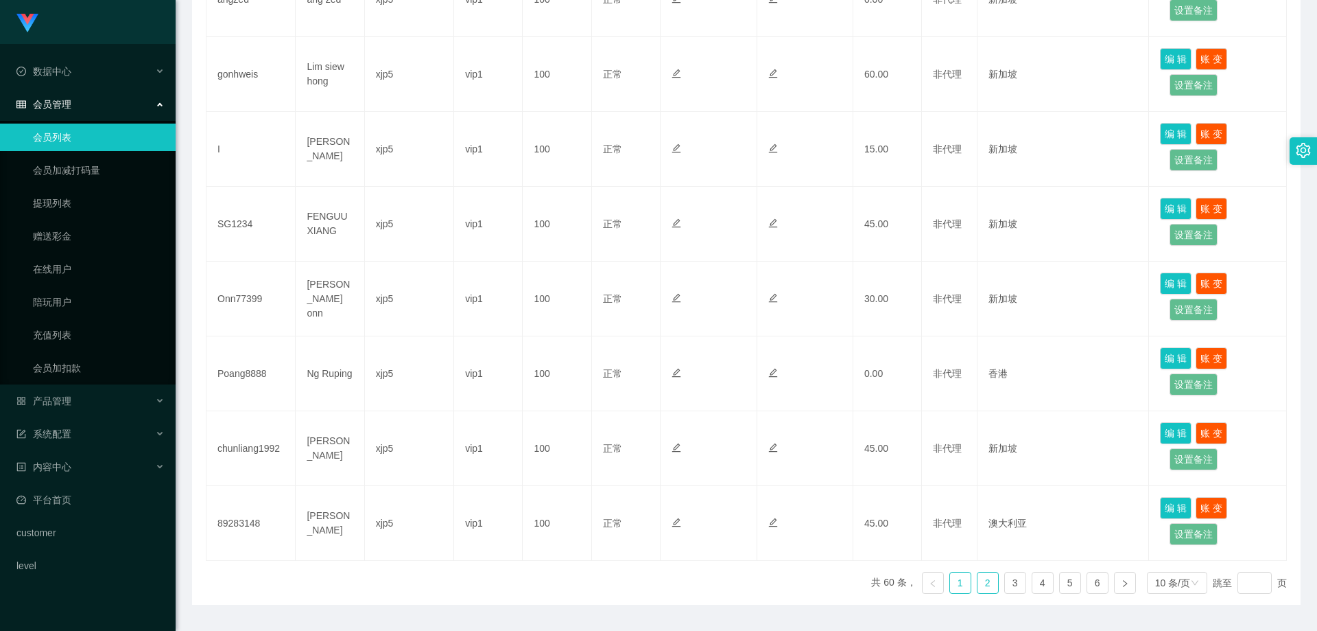
click at [978, 579] on link "2" at bounding box center [988, 582] width 21 height 21
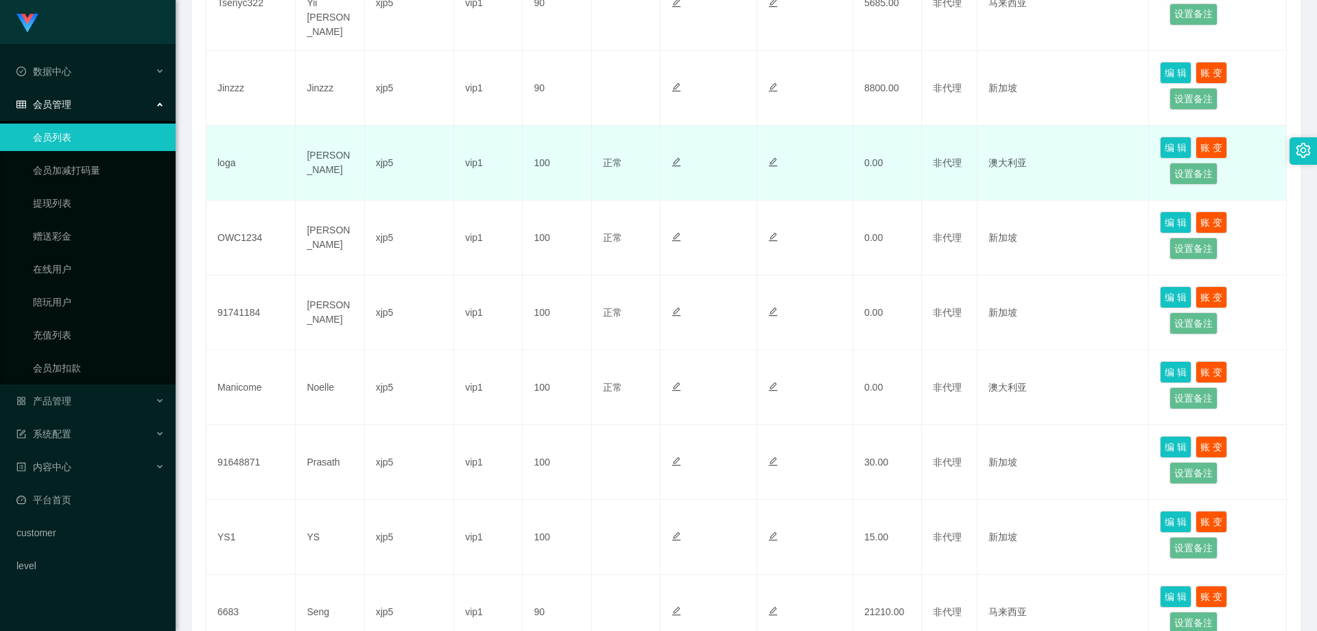
scroll to position [587, 0]
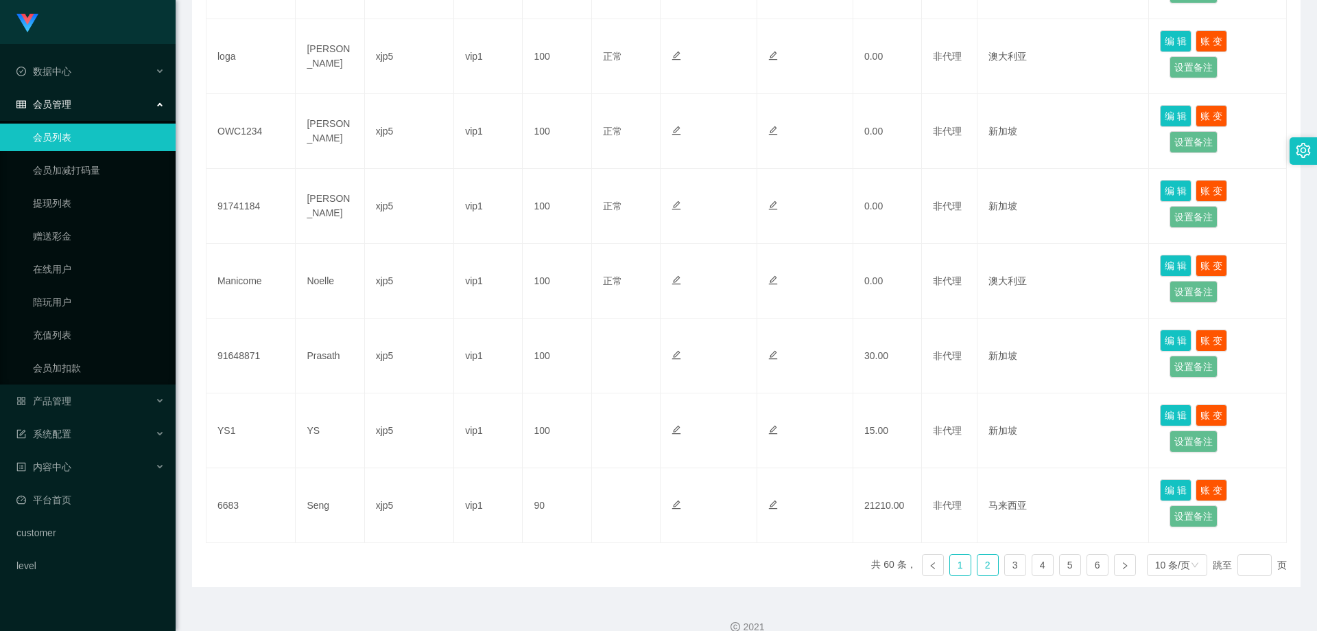
click at [955, 554] on link "1" at bounding box center [960, 564] width 21 height 21
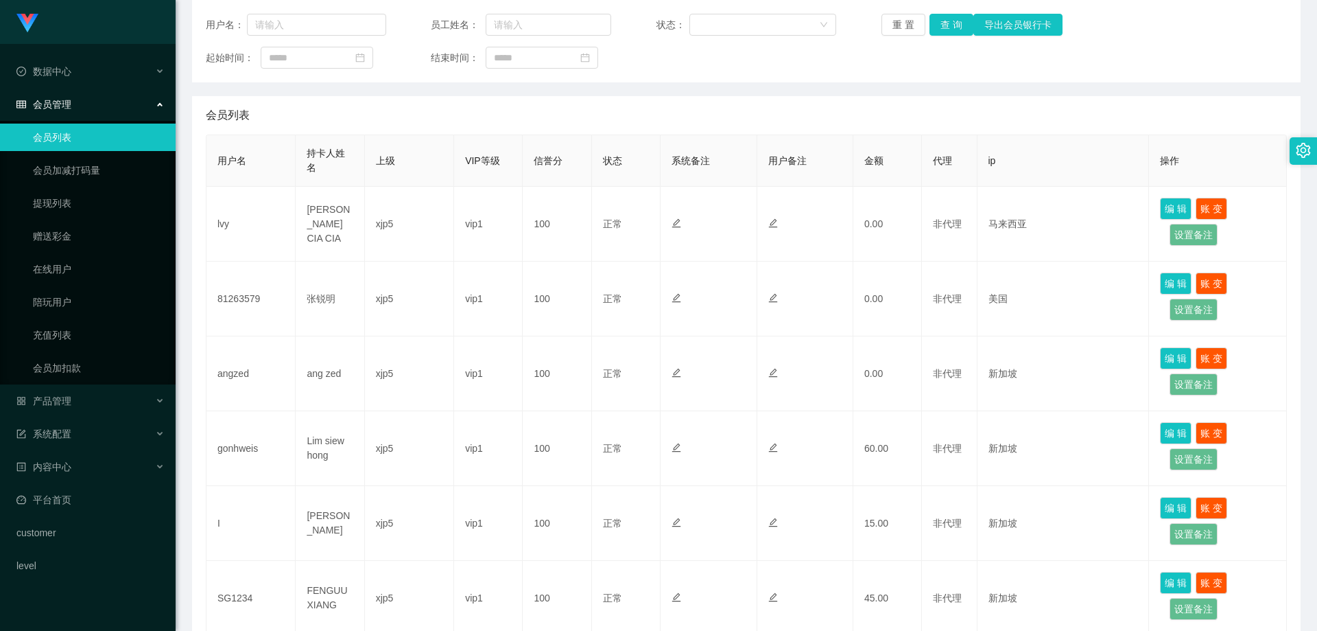
scroll to position [0, 0]
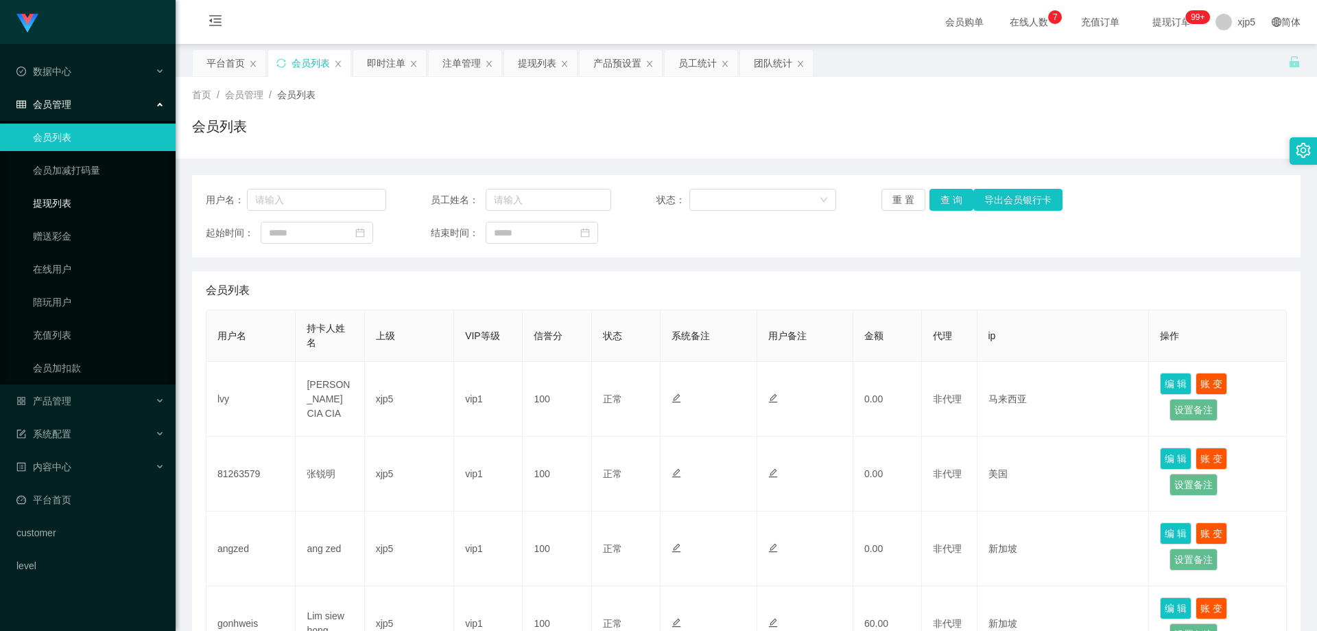
click at [92, 197] on link "提现列表" at bounding box center [99, 202] width 132 height 27
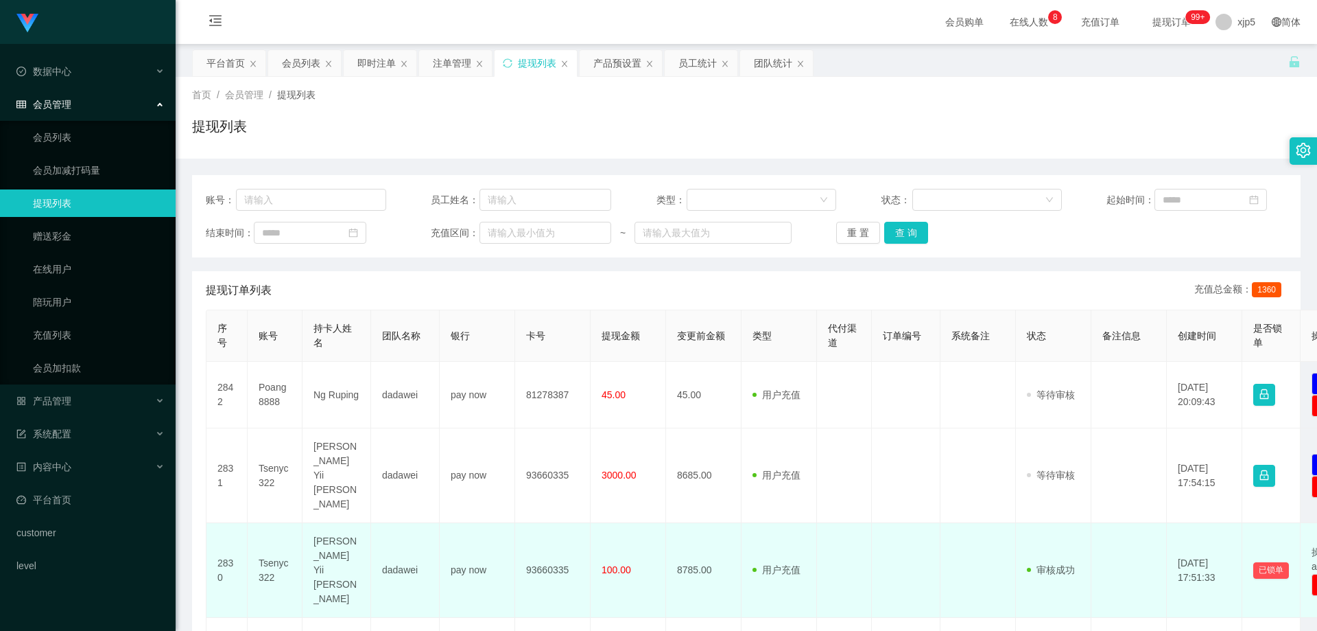
scroll to position [137, 0]
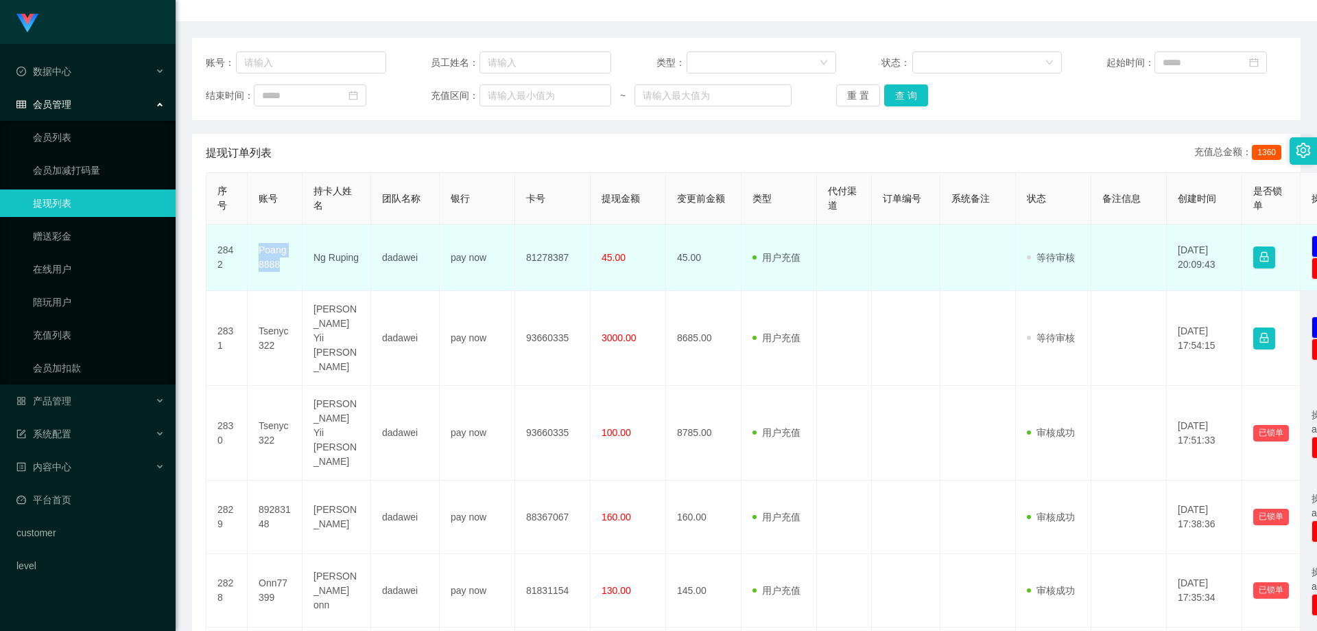
drag, startPoint x: 283, startPoint y: 271, endPoint x: 279, endPoint y: 235, distance: 36.6
click at [255, 253] on td "Poang8888" at bounding box center [275, 257] width 55 height 67
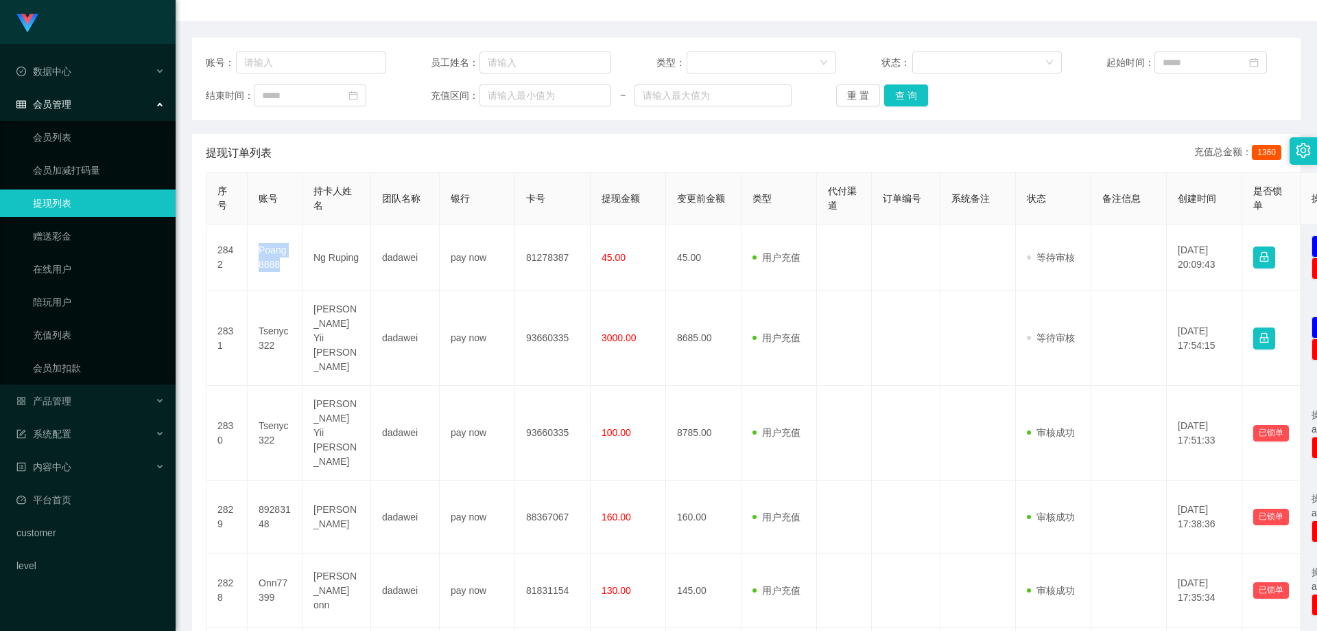
copy td "Poang8888"
